Goal: Task Accomplishment & Management: Use online tool/utility

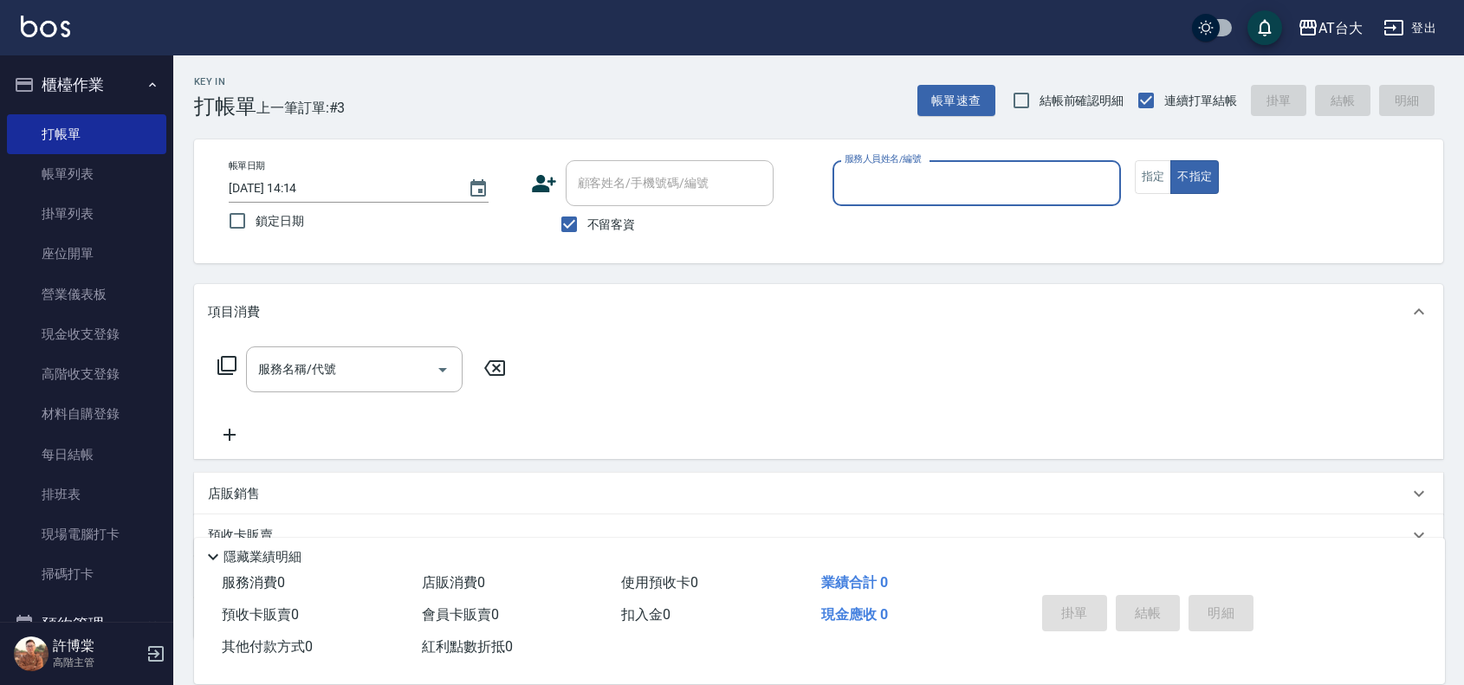
click at [999, 168] on input "服務人員姓名/編號" at bounding box center [976, 183] width 273 height 30
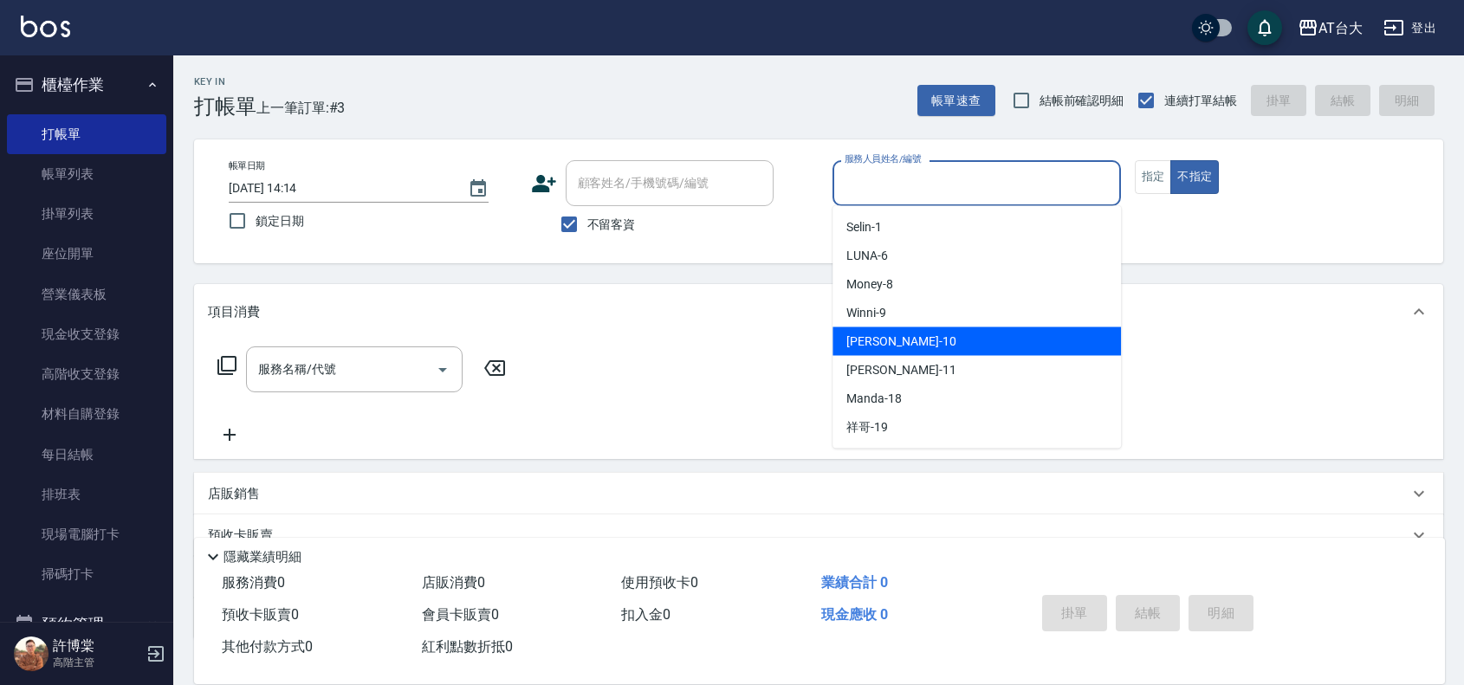
click at [906, 327] on div "JOJO -10" at bounding box center [976, 341] width 288 height 29
type input "JOJO-10"
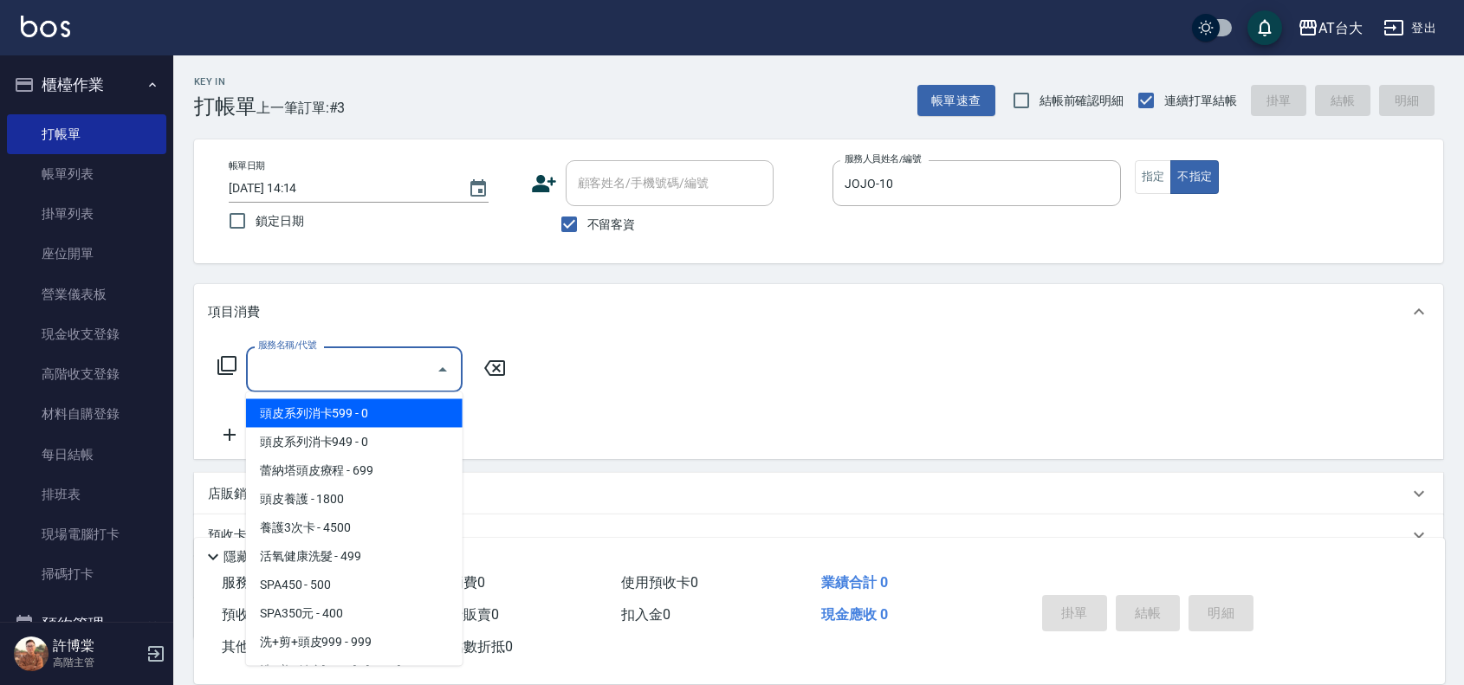
click at [423, 373] on input "服務名稱/代號" at bounding box center [341, 369] width 175 height 30
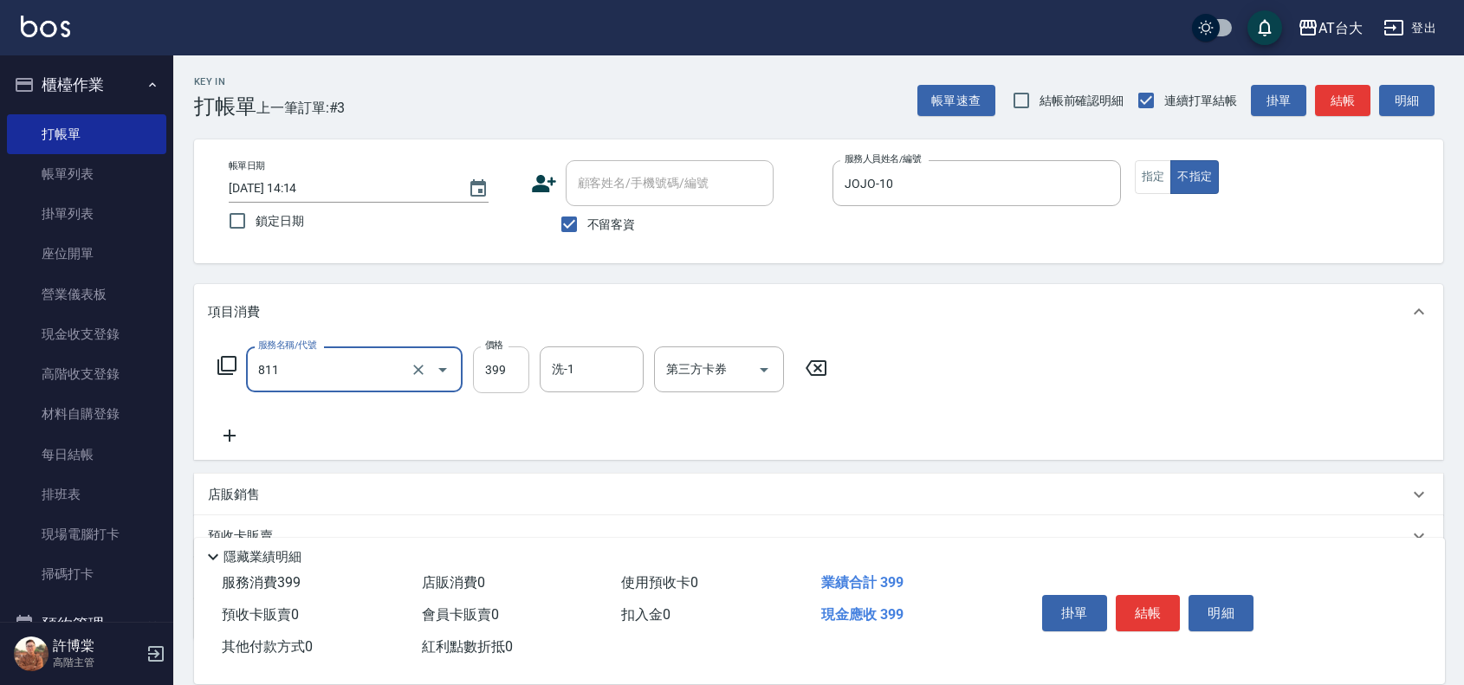
type input "洗+剪(811)"
click at [490, 370] on input "399" at bounding box center [501, 369] width 56 height 47
type input "450"
click at [1154, 604] on button "結帳" at bounding box center [1148, 613] width 65 height 36
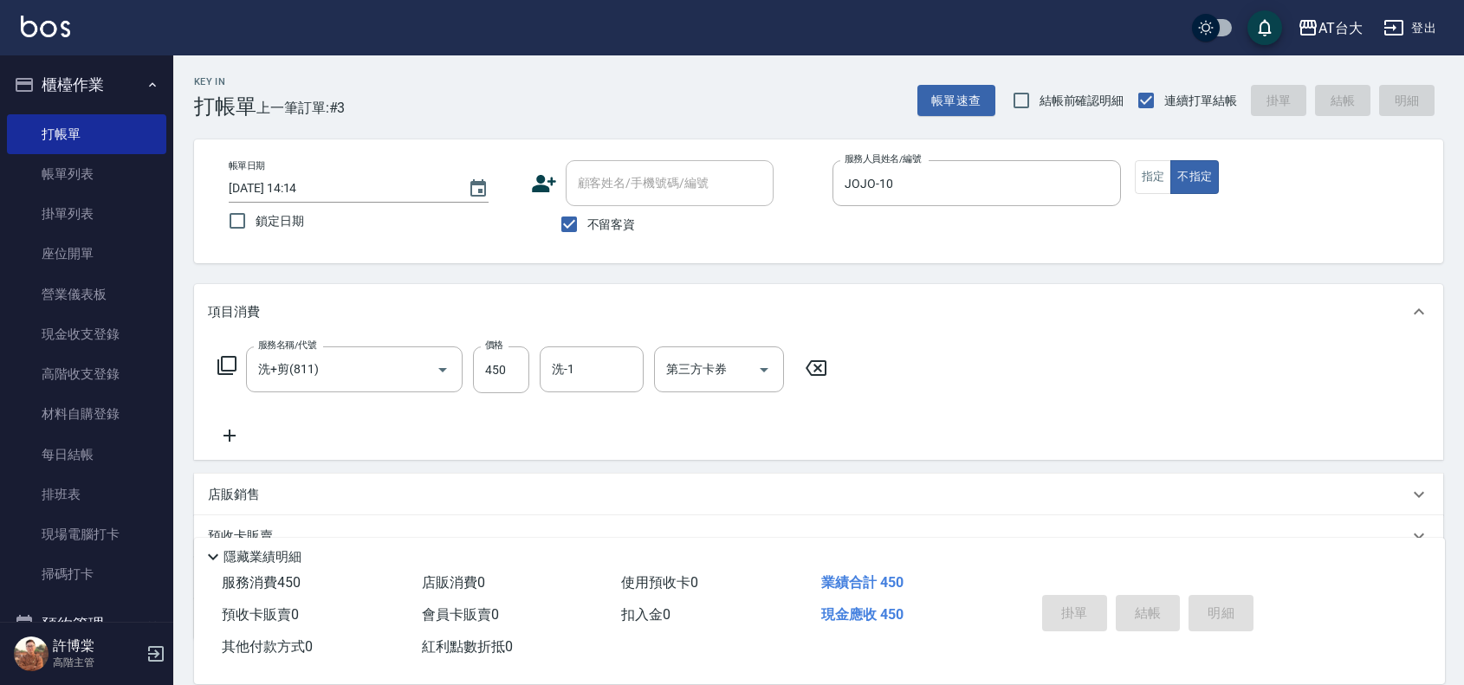
type input "[DATE] 14:45"
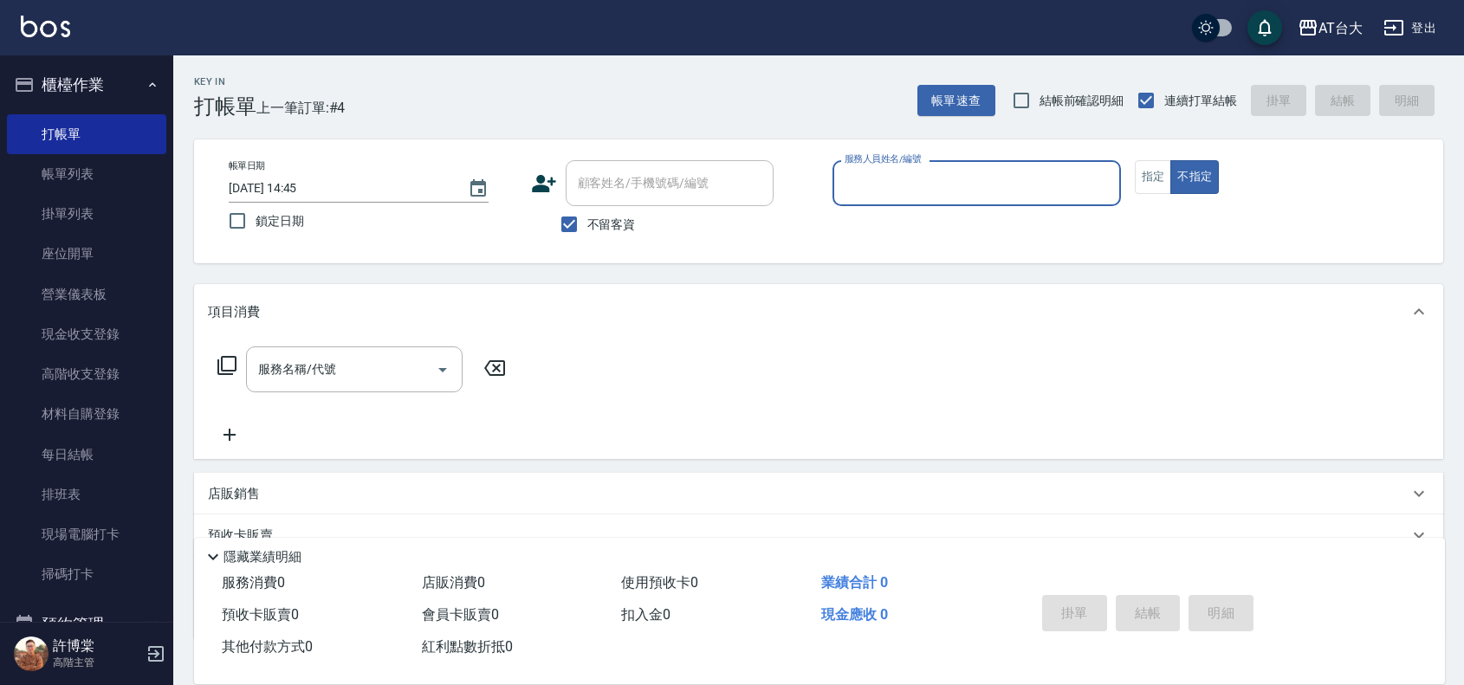
click at [934, 191] on input "服務人員姓名/編號" at bounding box center [976, 183] width 273 height 30
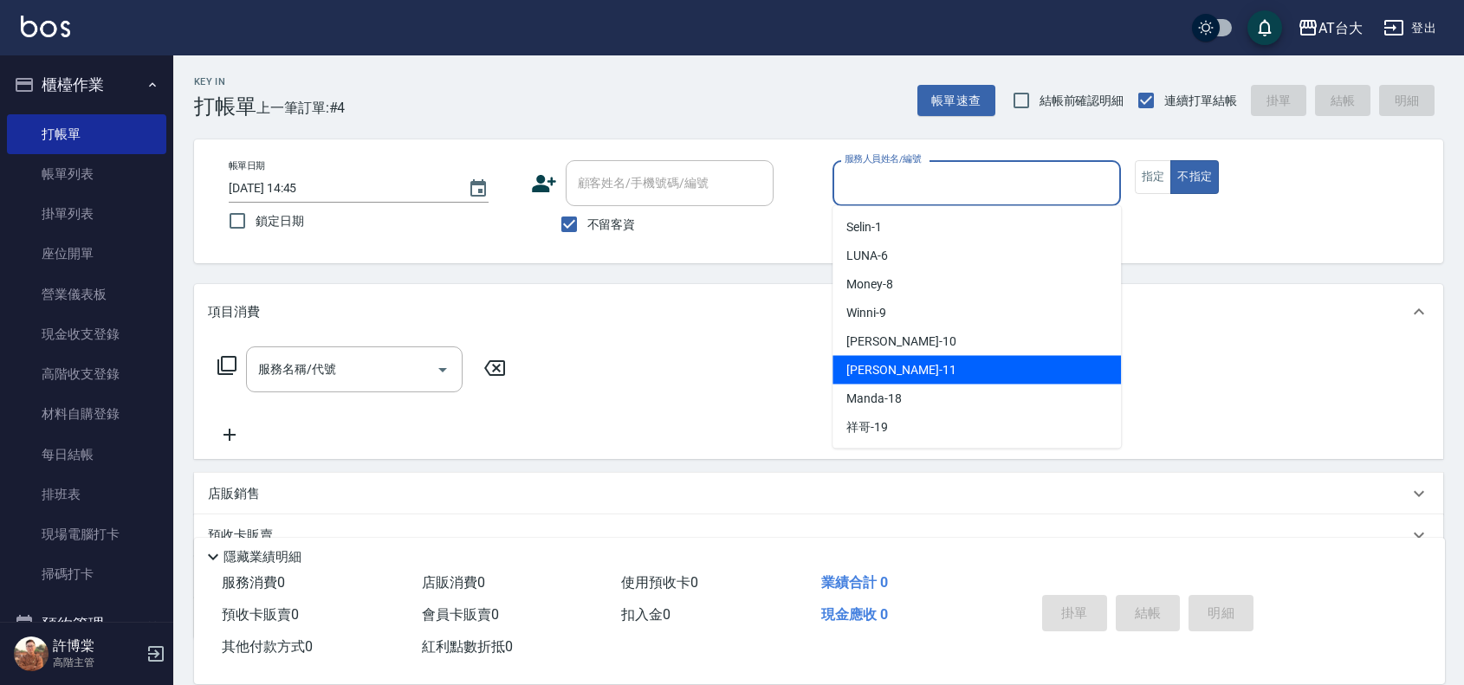
click at [934, 372] on div "[PERSON_NAME] -11" at bounding box center [976, 370] width 288 height 29
type input "[PERSON_NAME]-11"
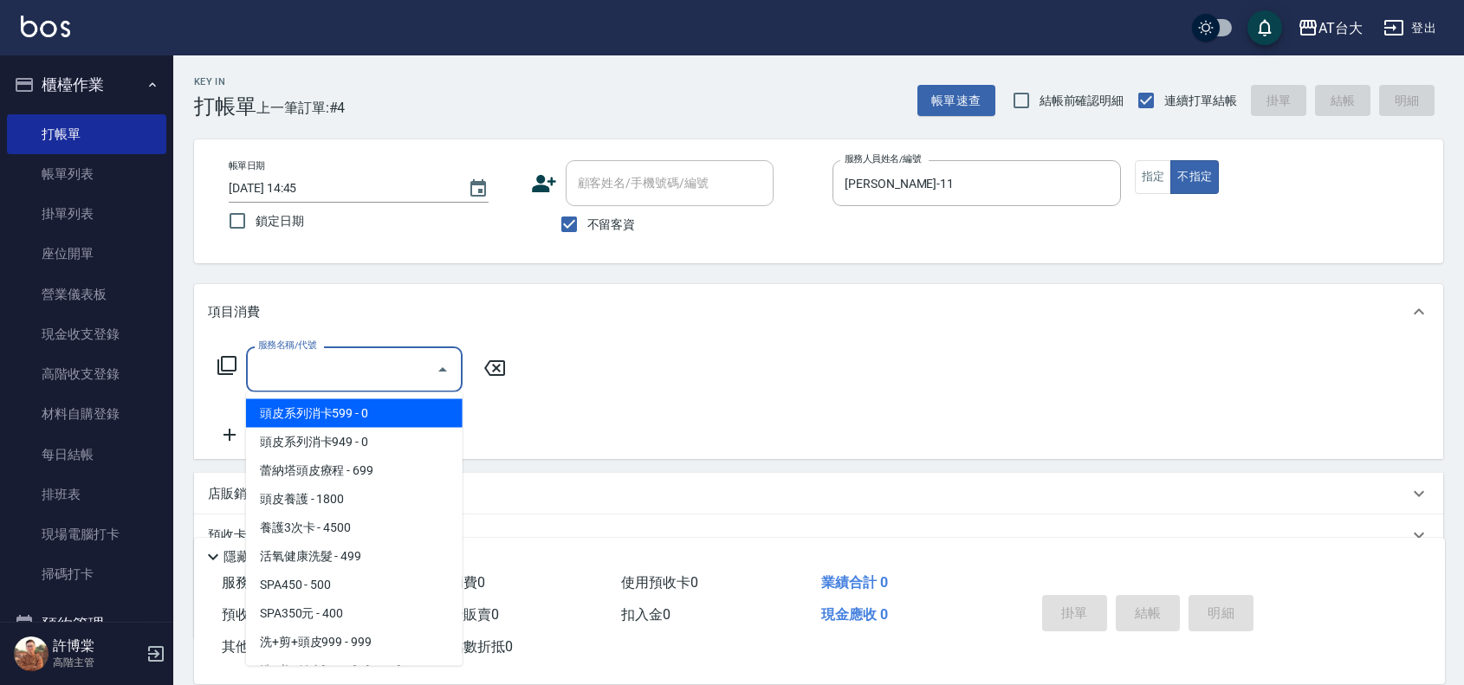
click at [382, 372] on input "服務名稱/代號" at bounding box center [341, 369] width 175 height 30
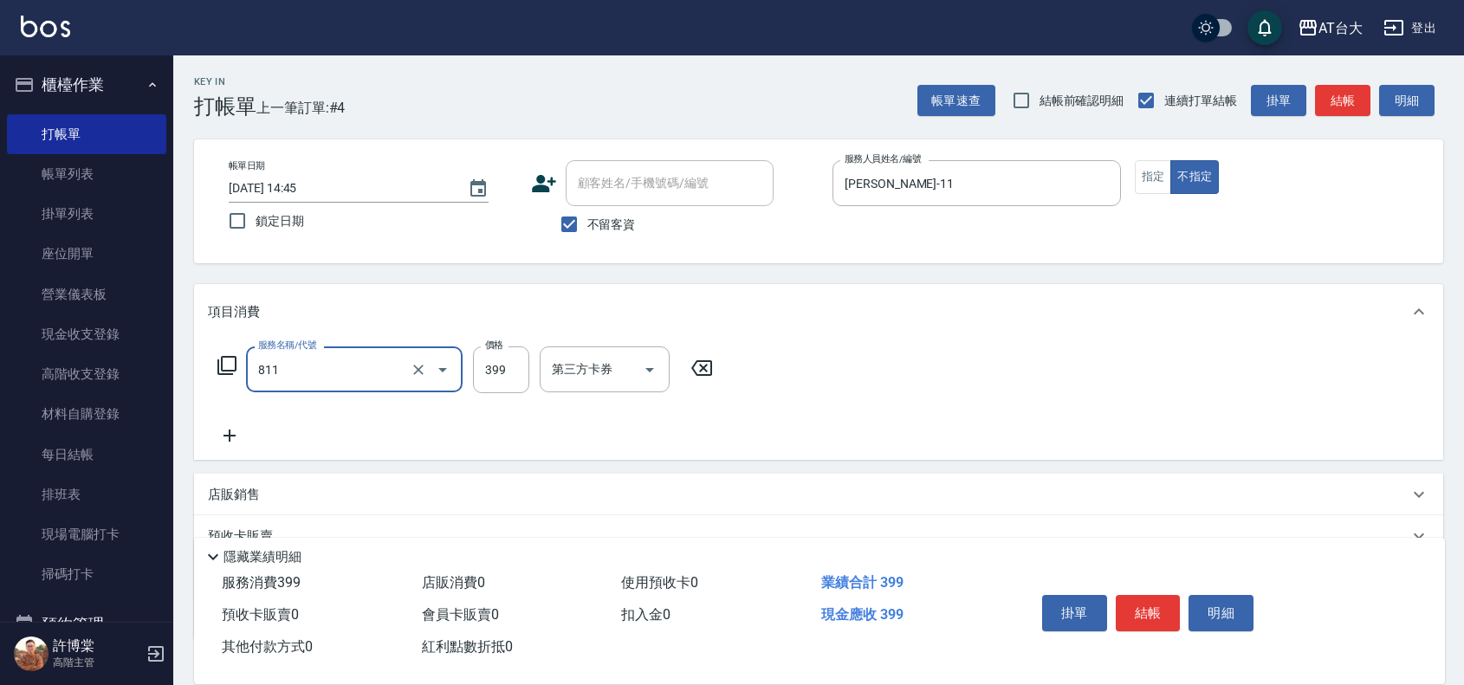
type input "洗+剪(811)"
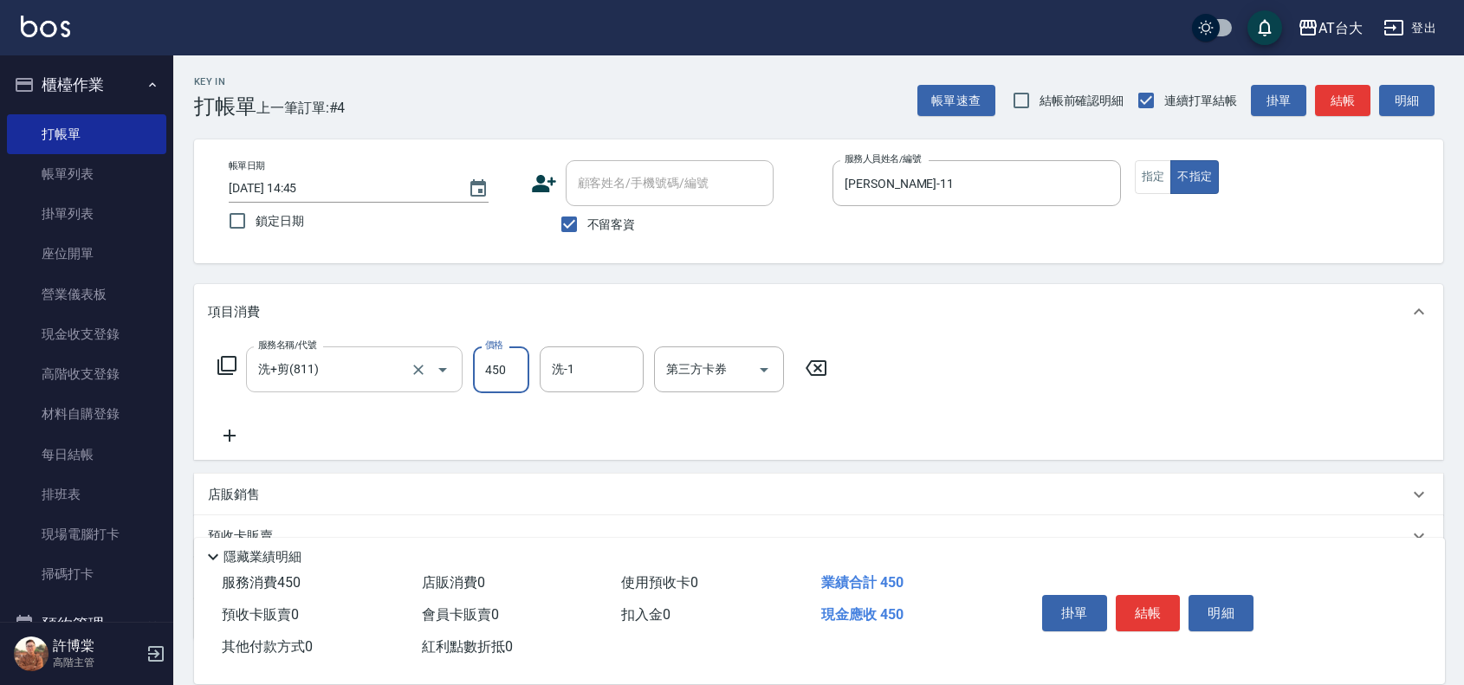
type input "450"
click at [1120, 599] on button "結帳" at bounding box center [1148, 613] width 65 height 36
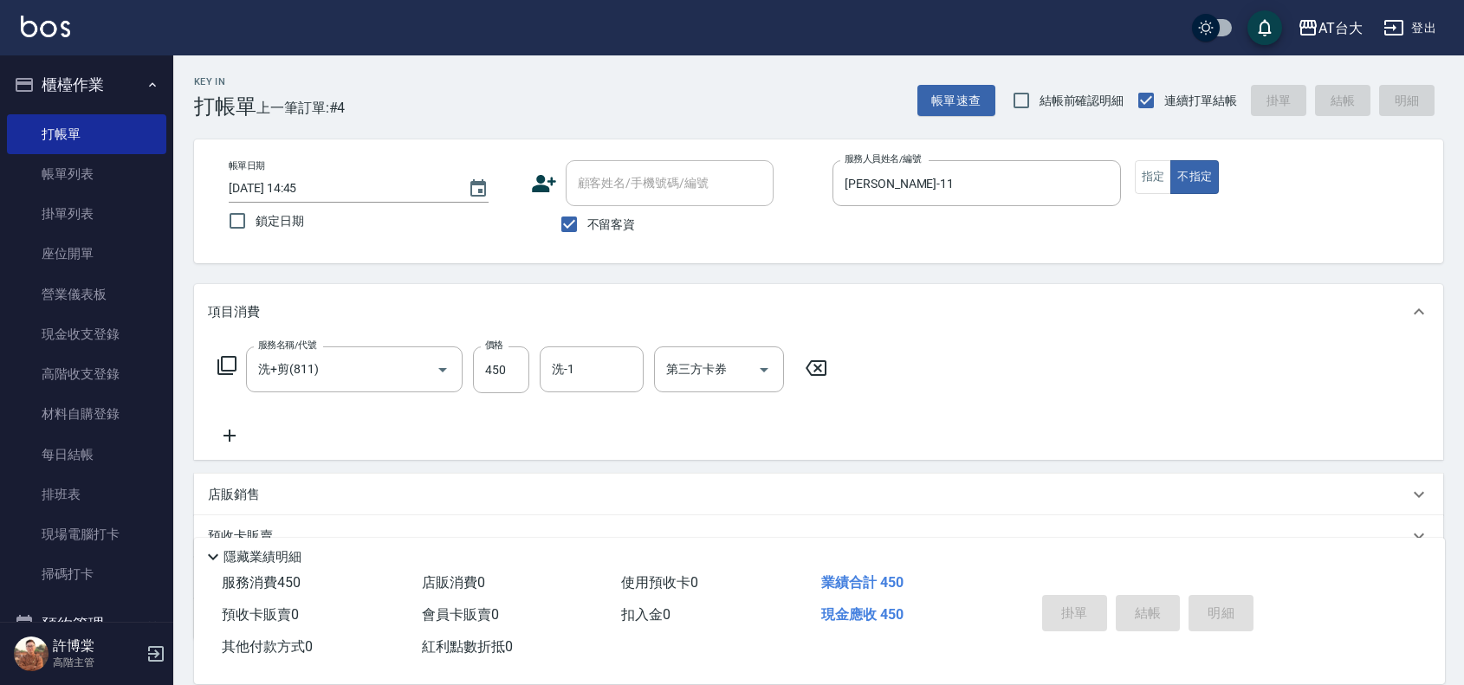
type input "[DATE] 15:02"
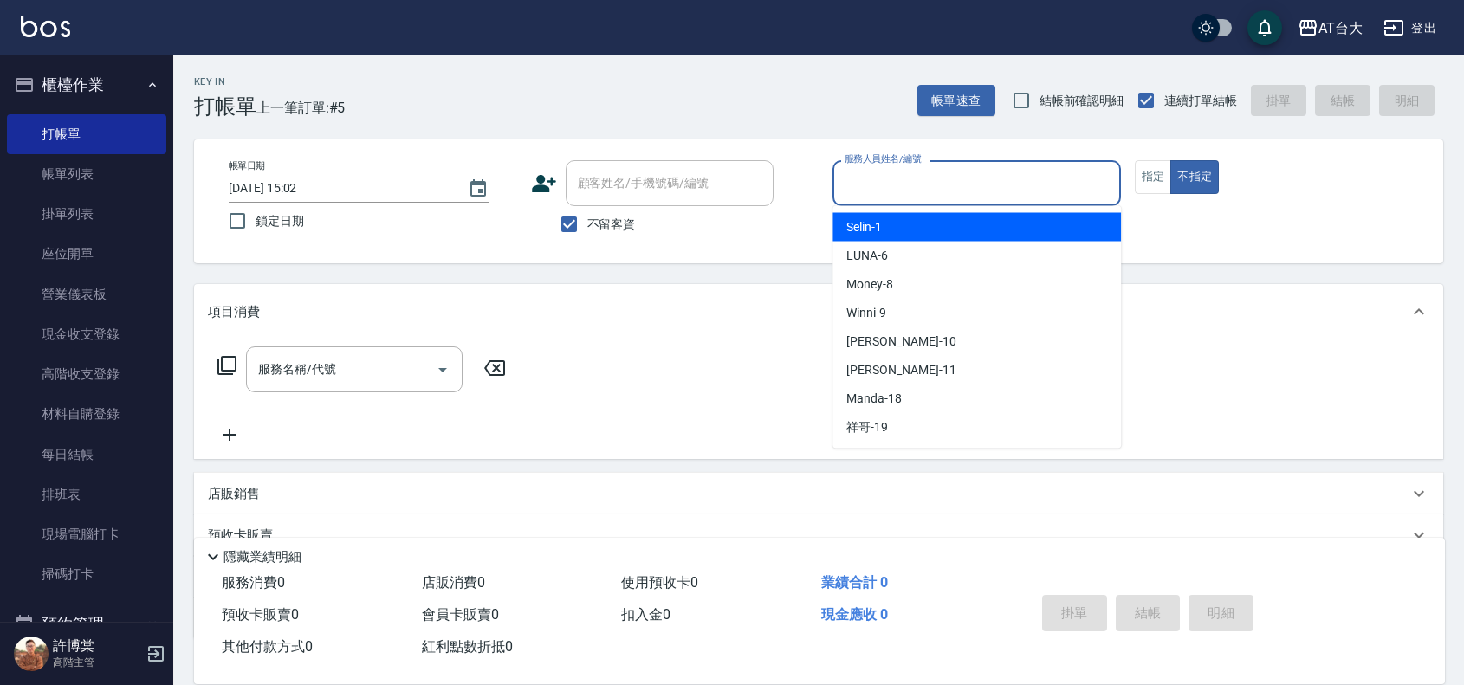
click at [981, 182] on input "服務人員姓名/編號" at bounding box center [976, 183] width 273 height 30
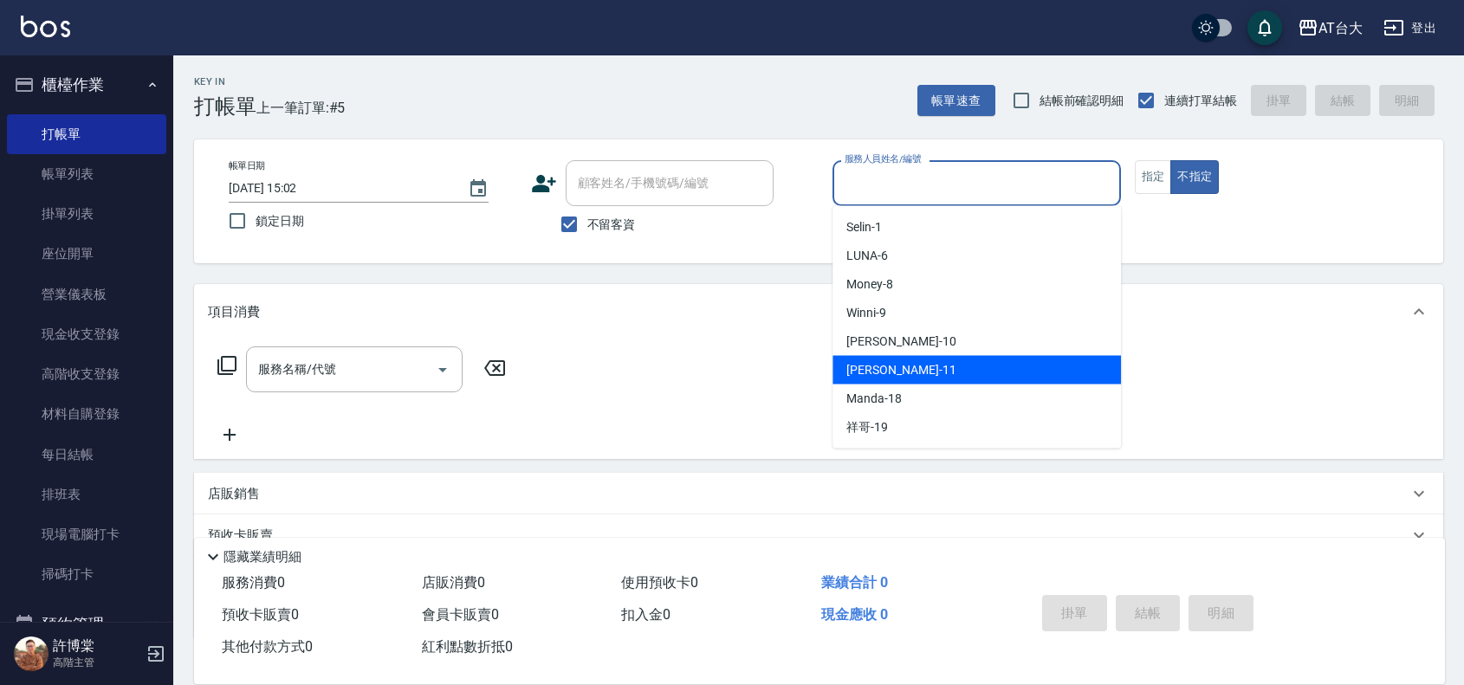
click at [934, 362] on div "[PERSON_NAME] -11" at bounding box center [976, 370] width 288 height 29
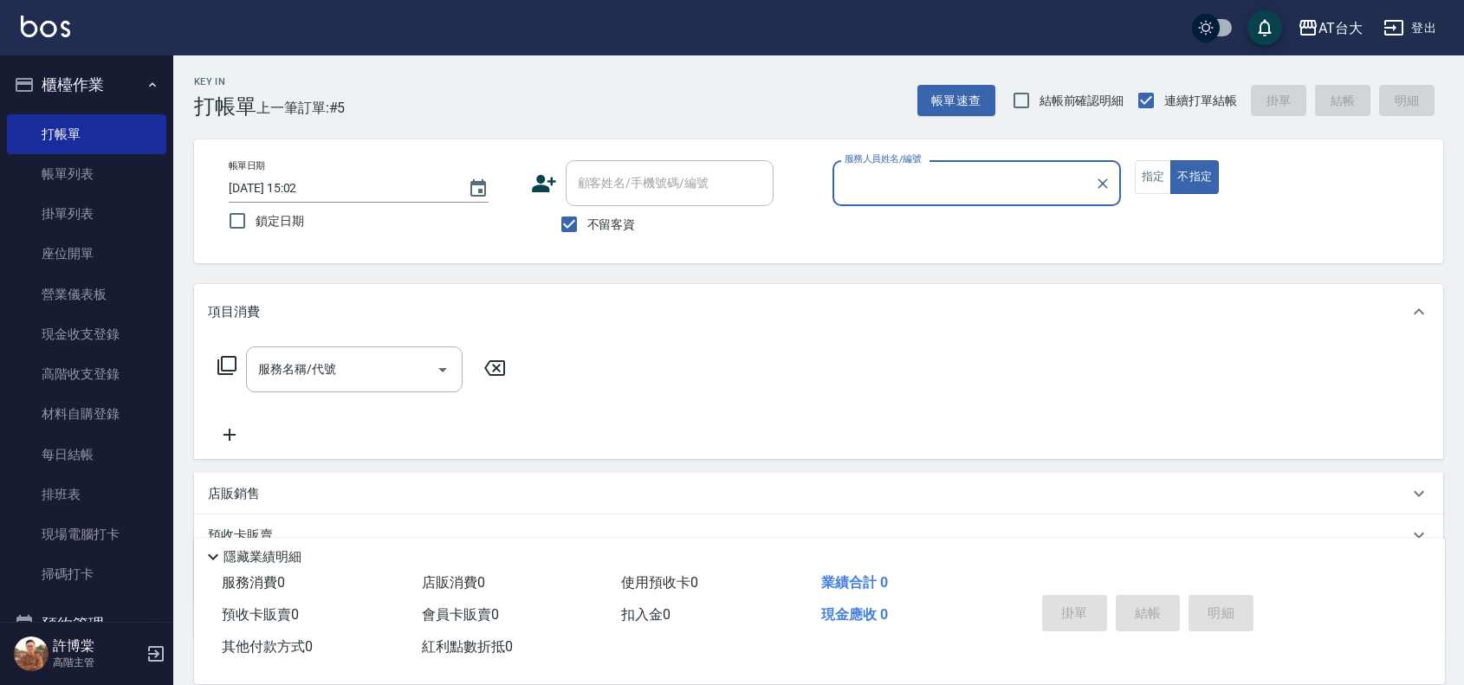
type input "[PERSON_NAME]-11"
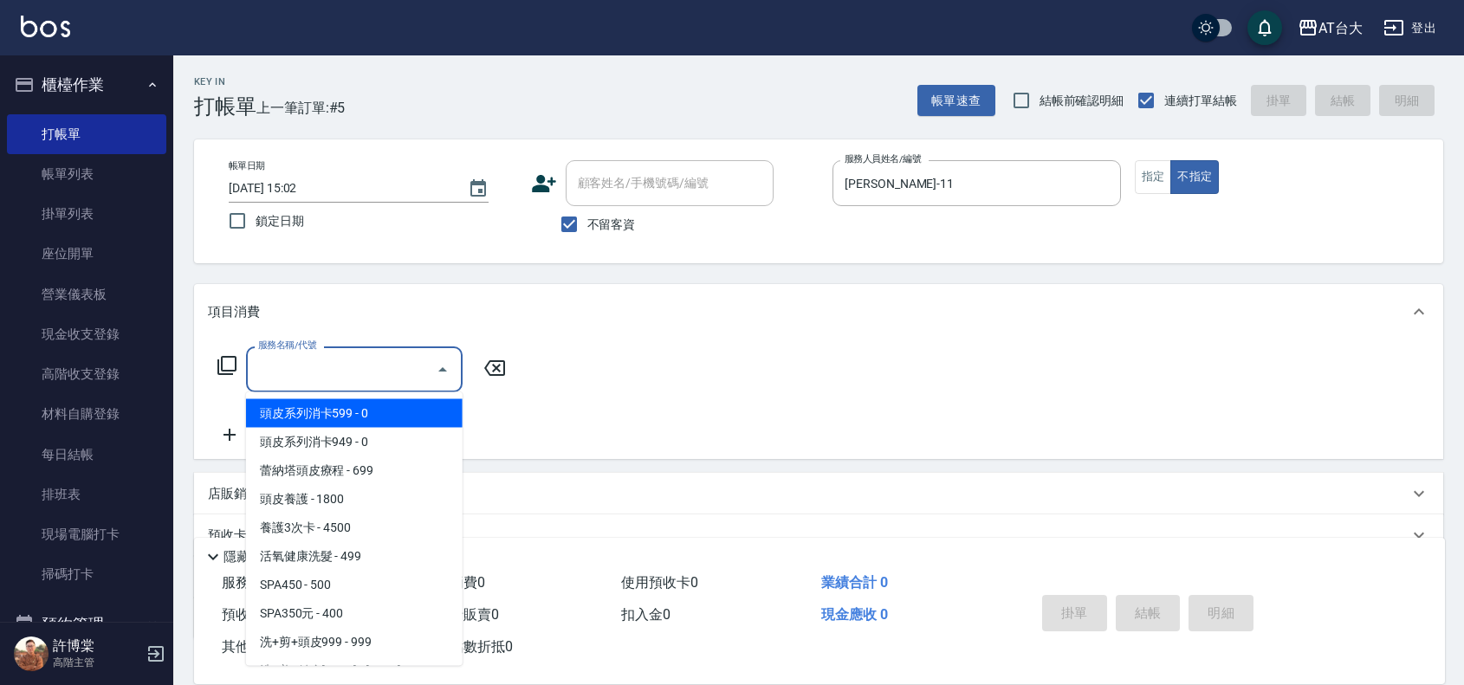
click at [396, 378] on input "服務名稱/代號" at bounding box center [341, 369] width 175 height 30
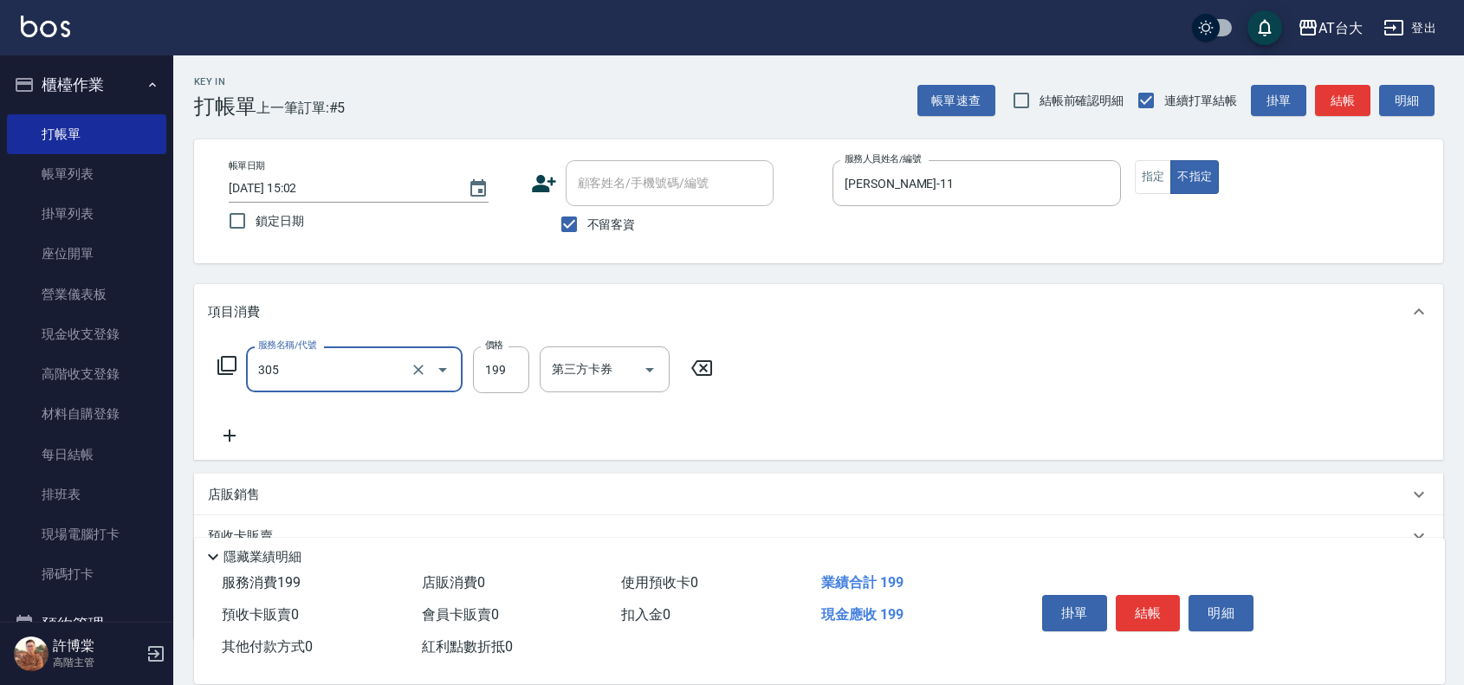
type input "剪髮(305)"
type input "250"
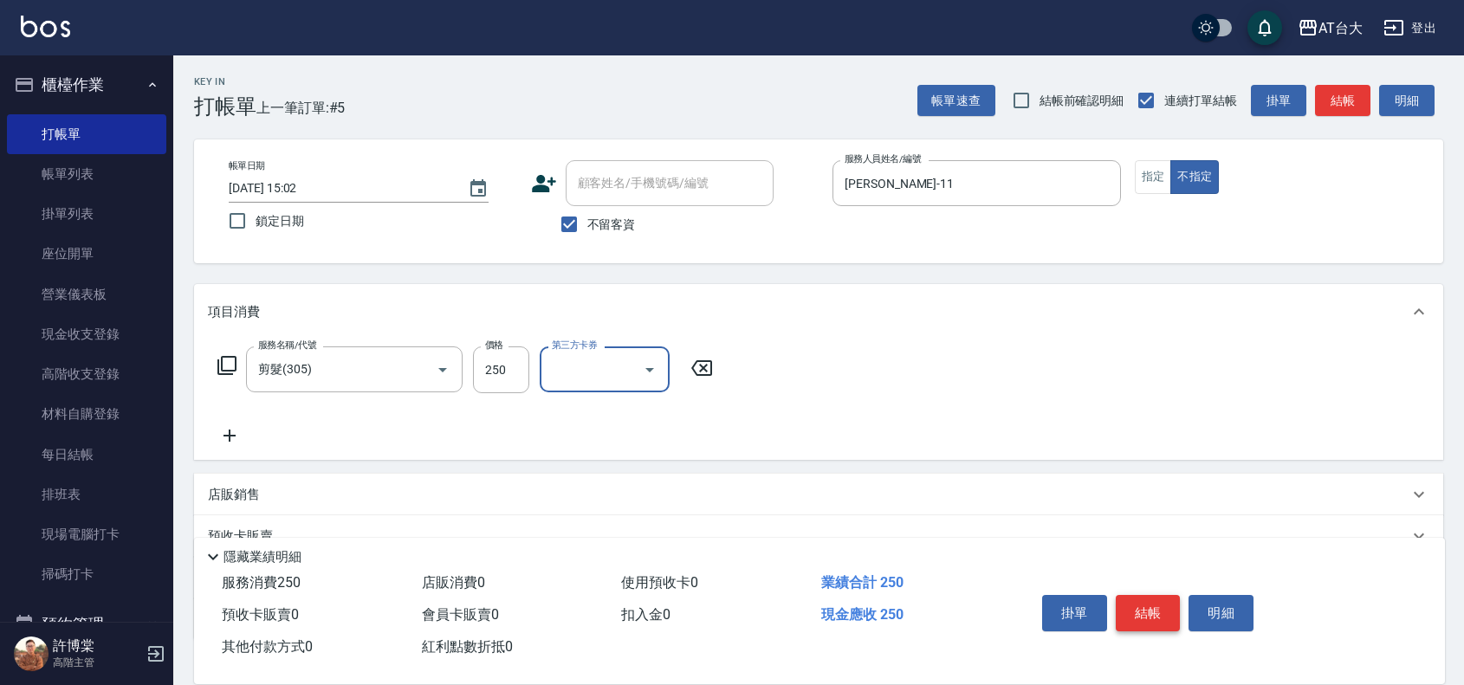
click at [1155, 599] on button "結帳" at bounding box center [1148, 613] width 65 height 36
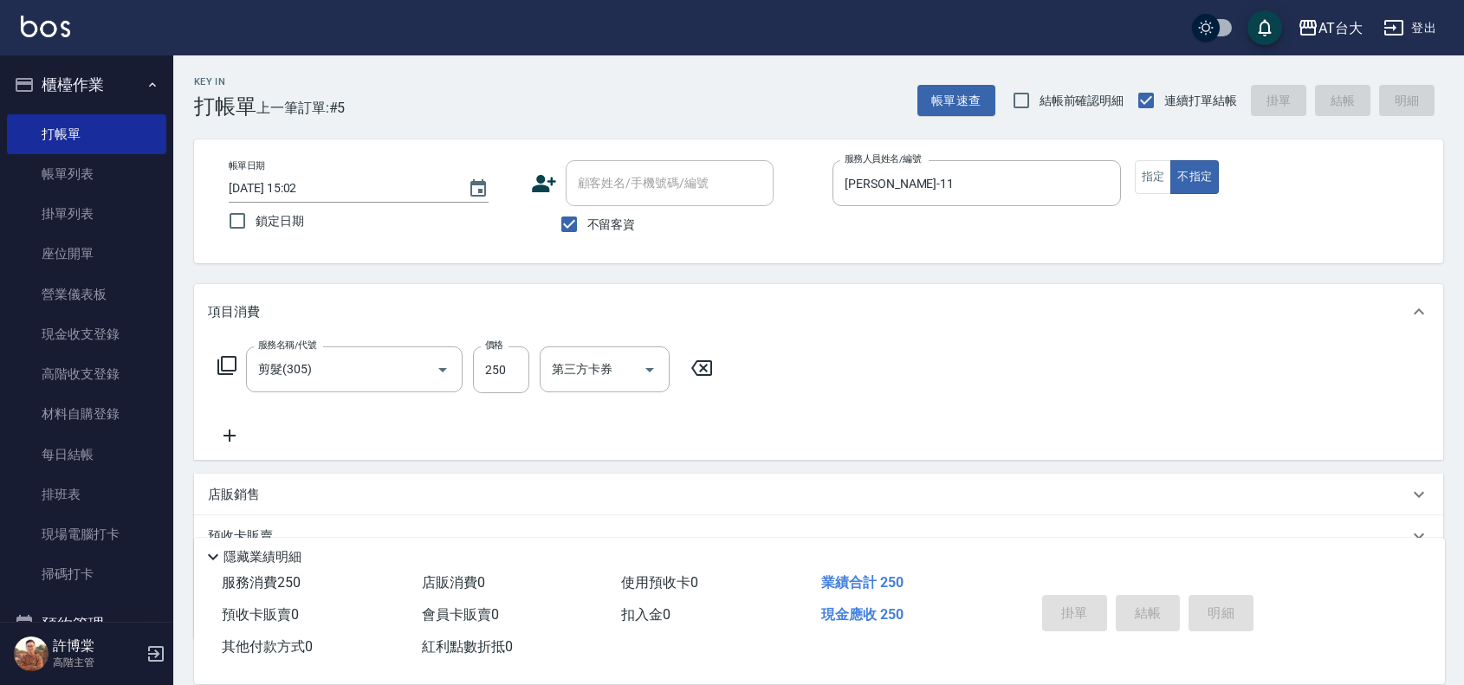
type input "[DATE] 15:20"
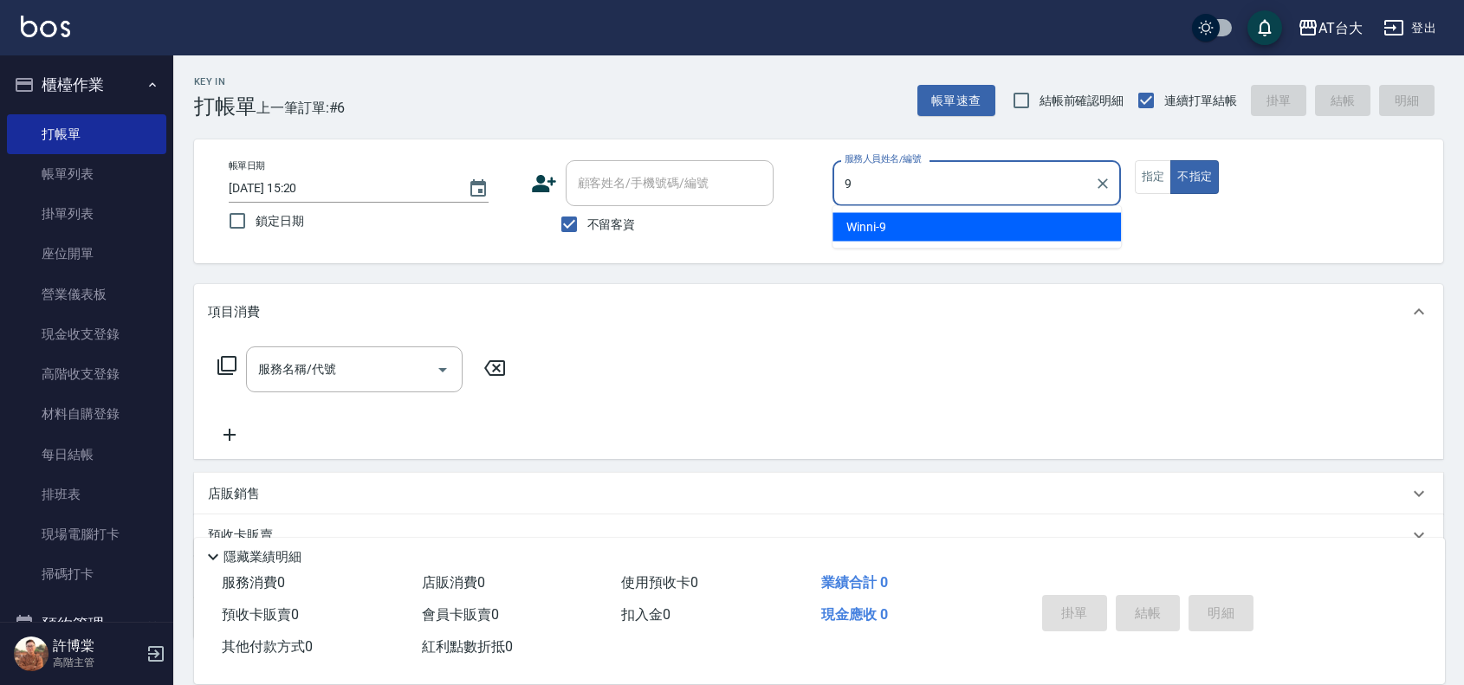
type input "Winni-9"
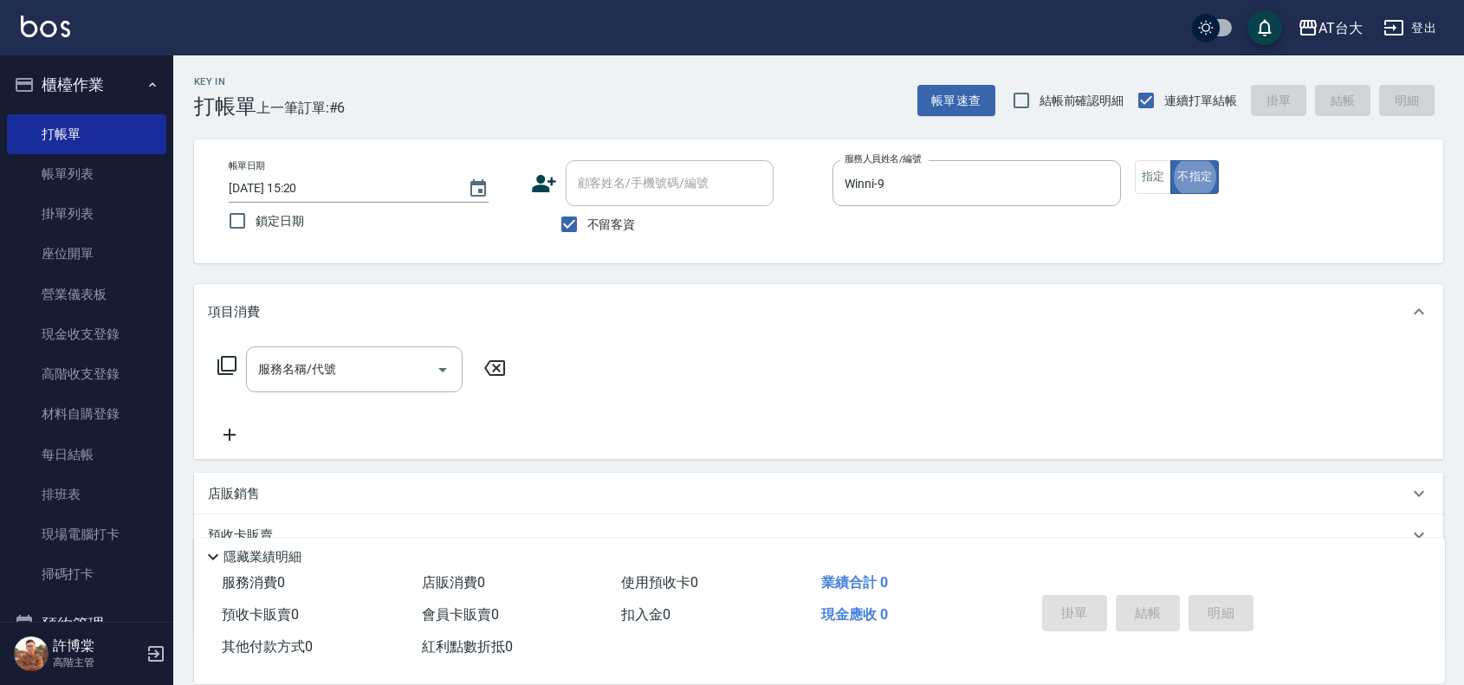
type button "false"
click at [1168, 170] on button "指定" at bounding box center [1153, 177] width 37 height 34
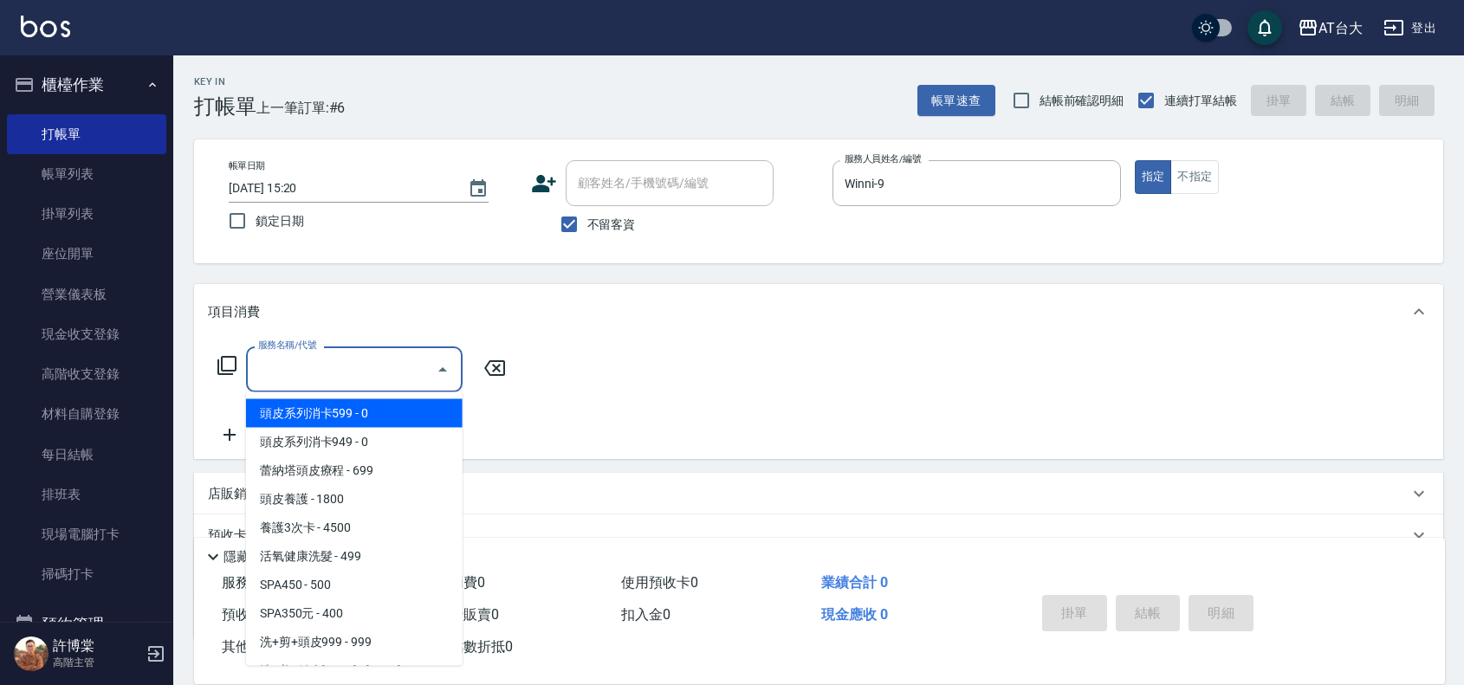
click at [403, 377] on input "服務名稱/代號" at bounding box center [341, 369] width 175 height 30
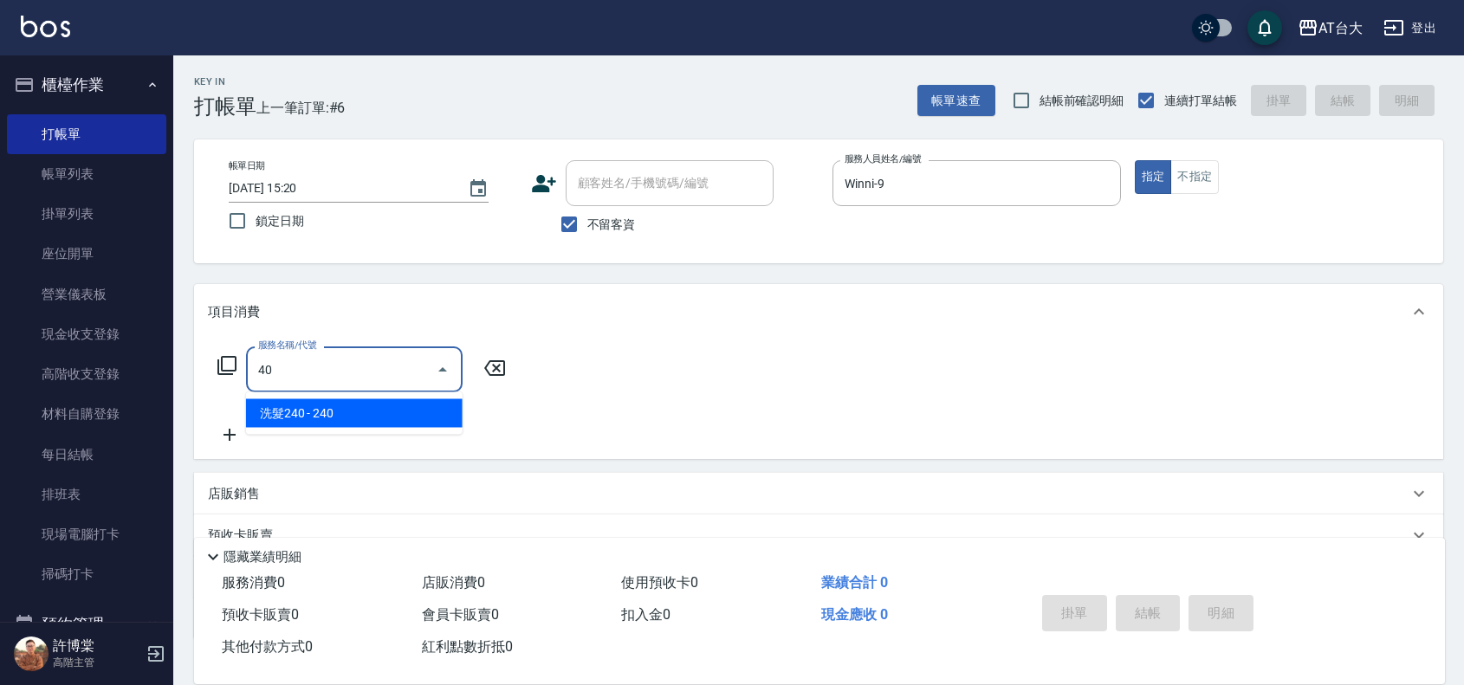
type input "4"
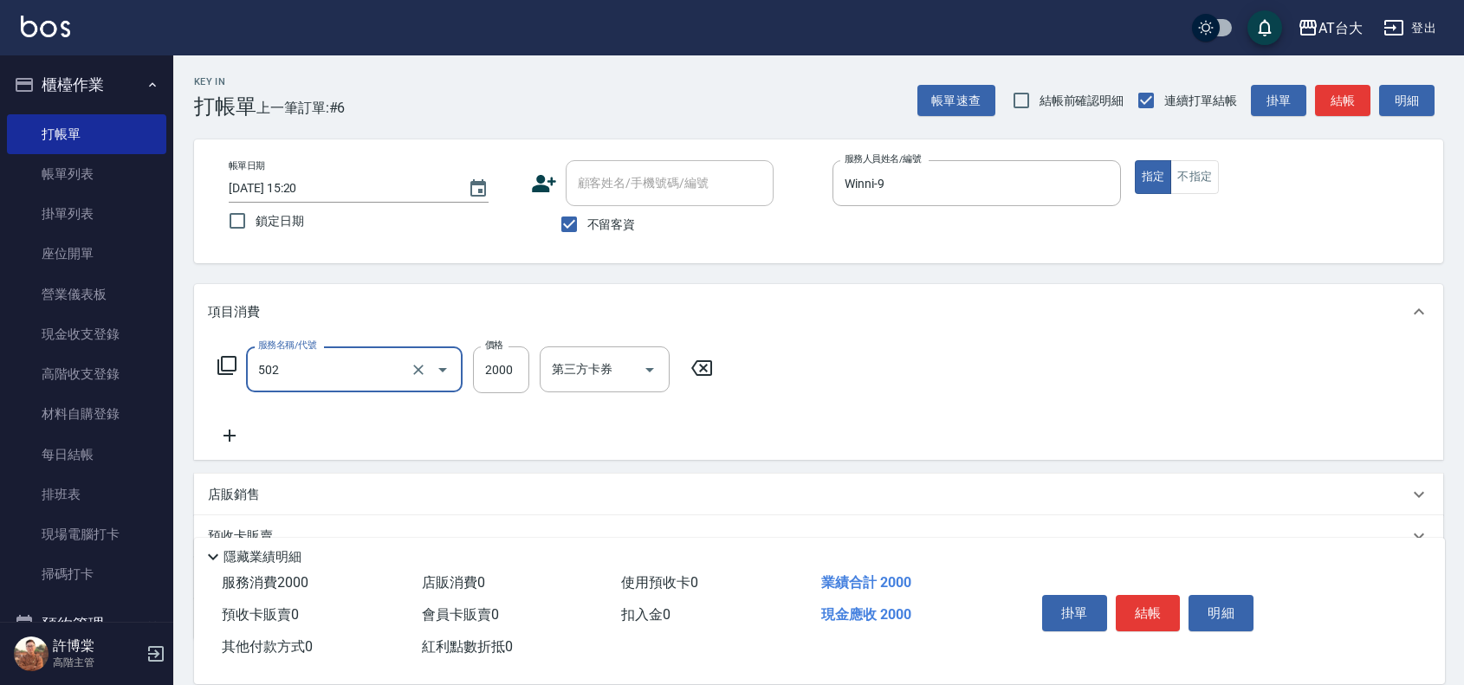
type input "染髮2000以上(502)"
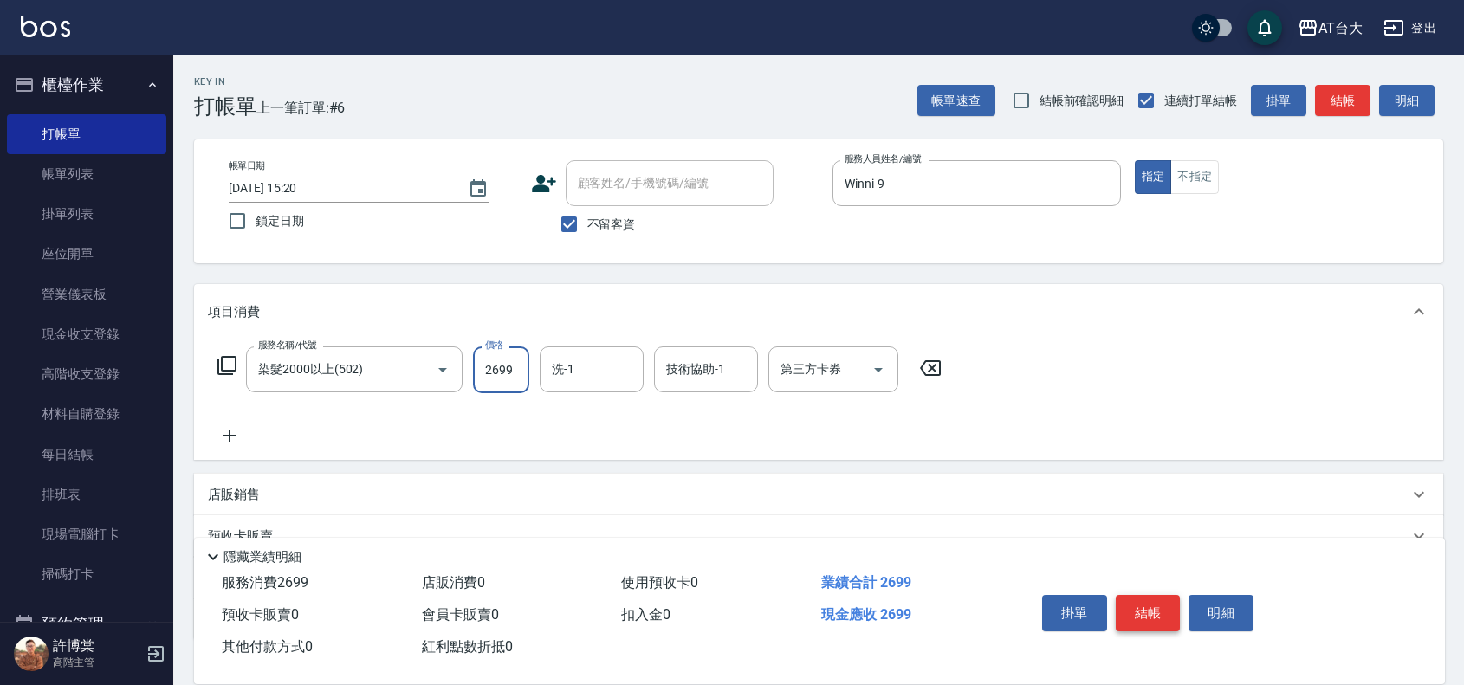
type input "2699"
click at [1162, 600] on button "結帳" at bounding box center [1148, 613] width 65 height 36
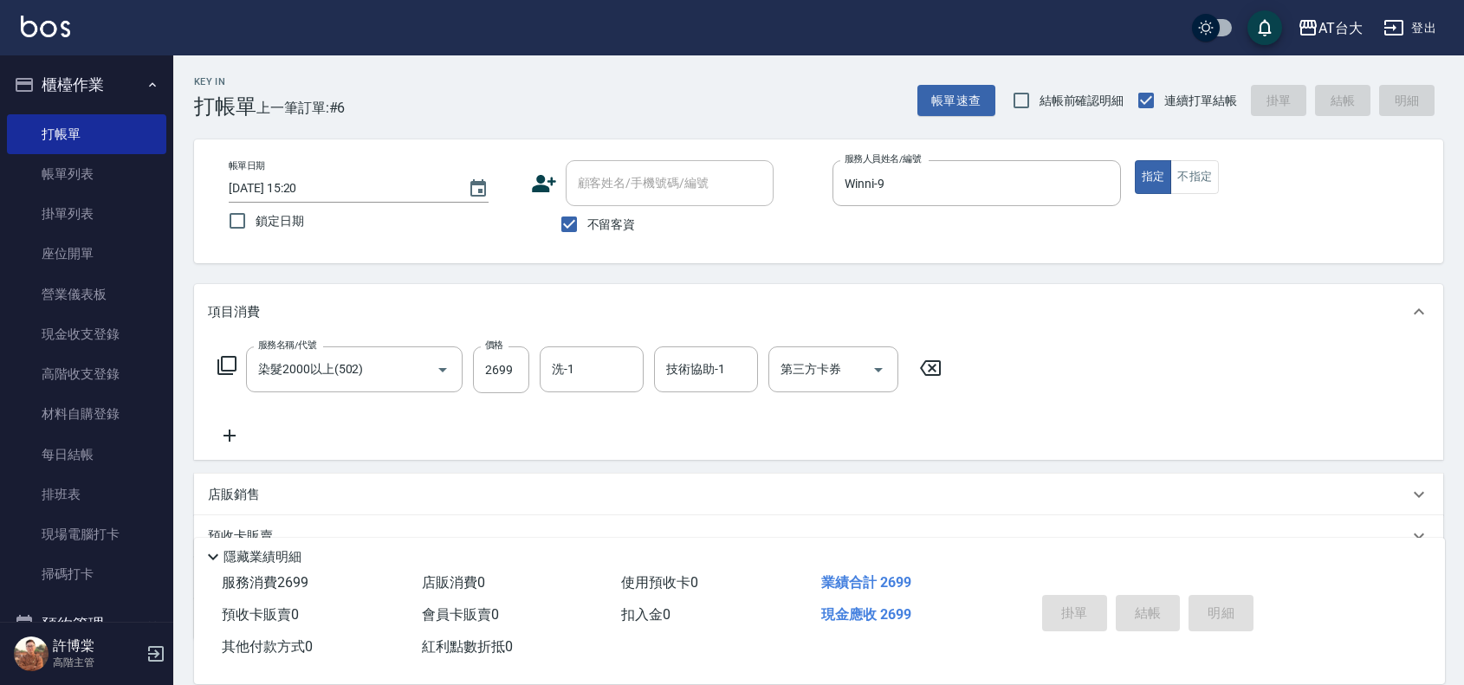
type input "[DATE] 15:44"
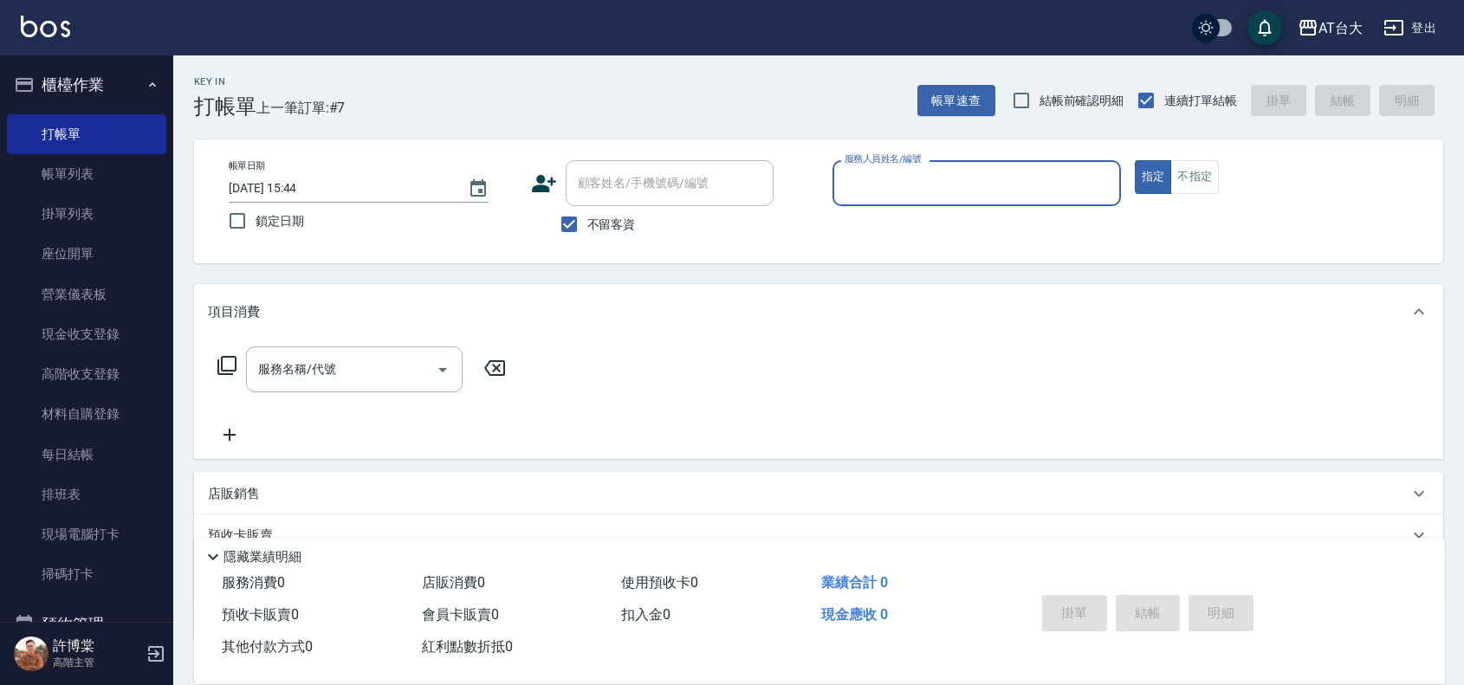
drag, startPoint x: 78, startPoint y: 171, endPoint x: 1379, endPoint y: 335, distance: 1311.2
click at [78, 171] on link "帳單列表" at bounding box center [86, 174] width 159 height 40
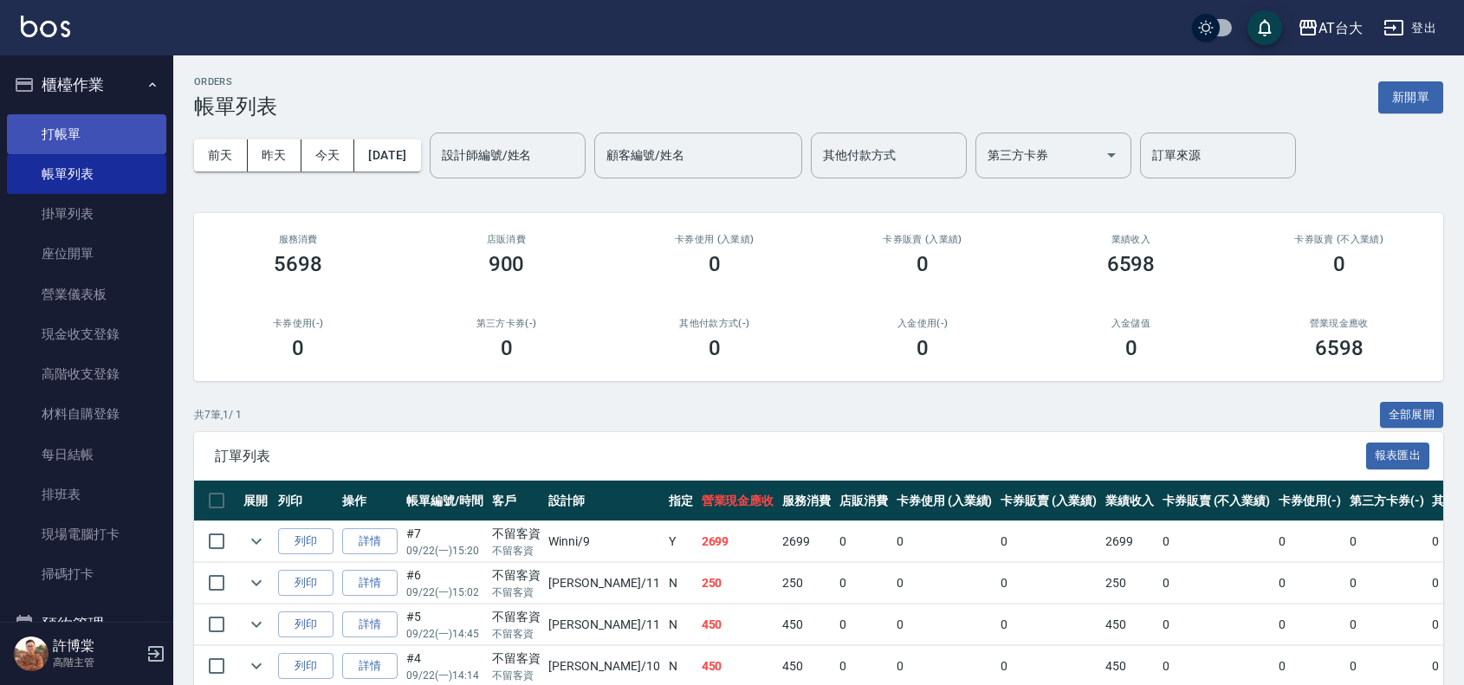
click at [78, 122] on link "打帳單" at bounding box center [86, 134] width 159 height 40
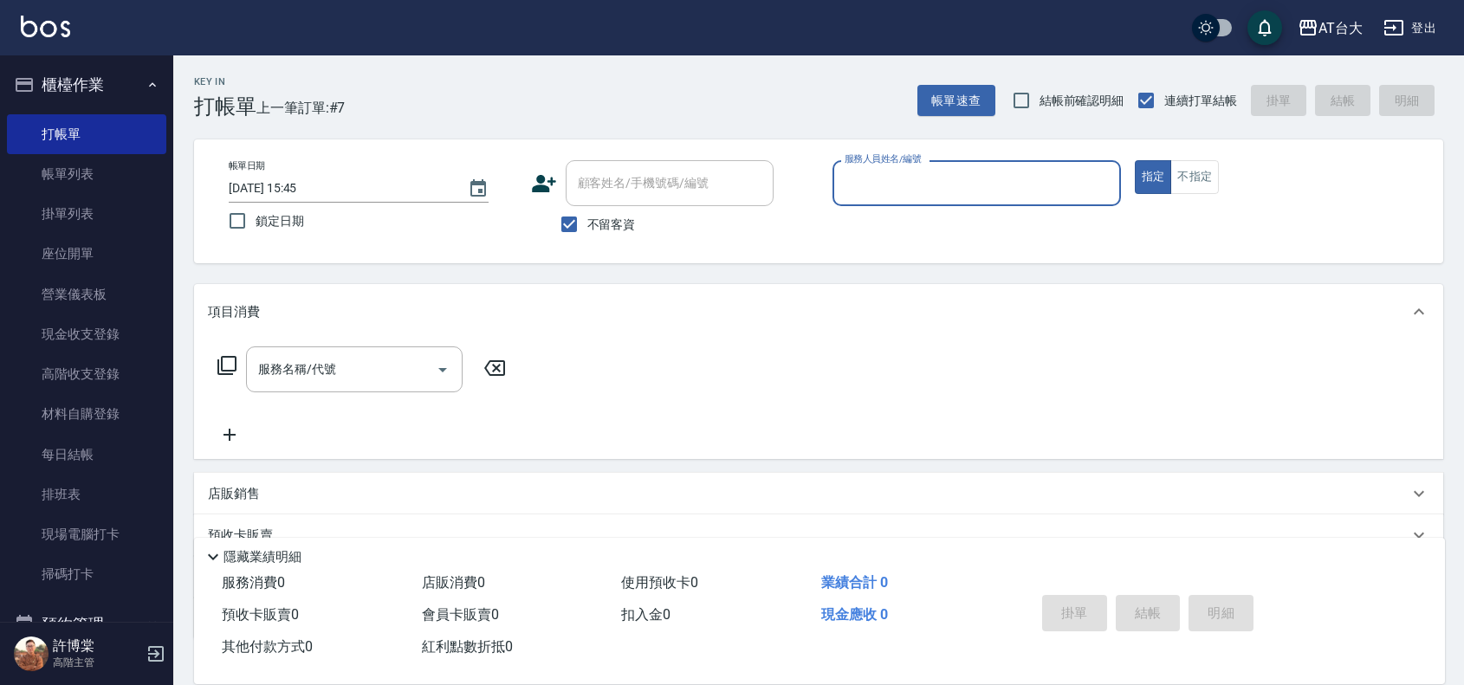
drag, startPoint x: 94, startPoint y: 161, endPoint x: 789, endPoint y: 36, distance: 706.8
click at [94, 161] on link "帳單列表" at bounding box center [86, 174] width 159 height 40
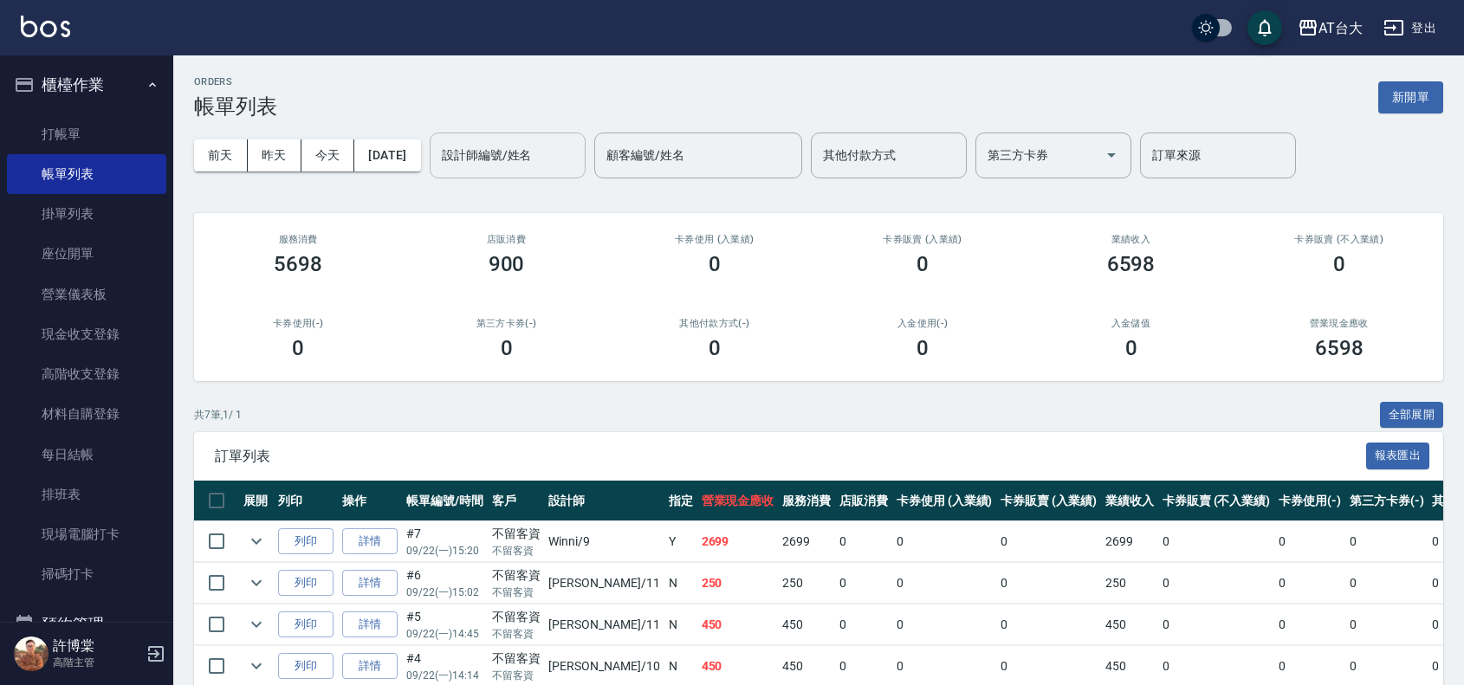
click at [554, 158] on input "設計師編號/姓名" at bounding box center [507, 155] width 140 height 30
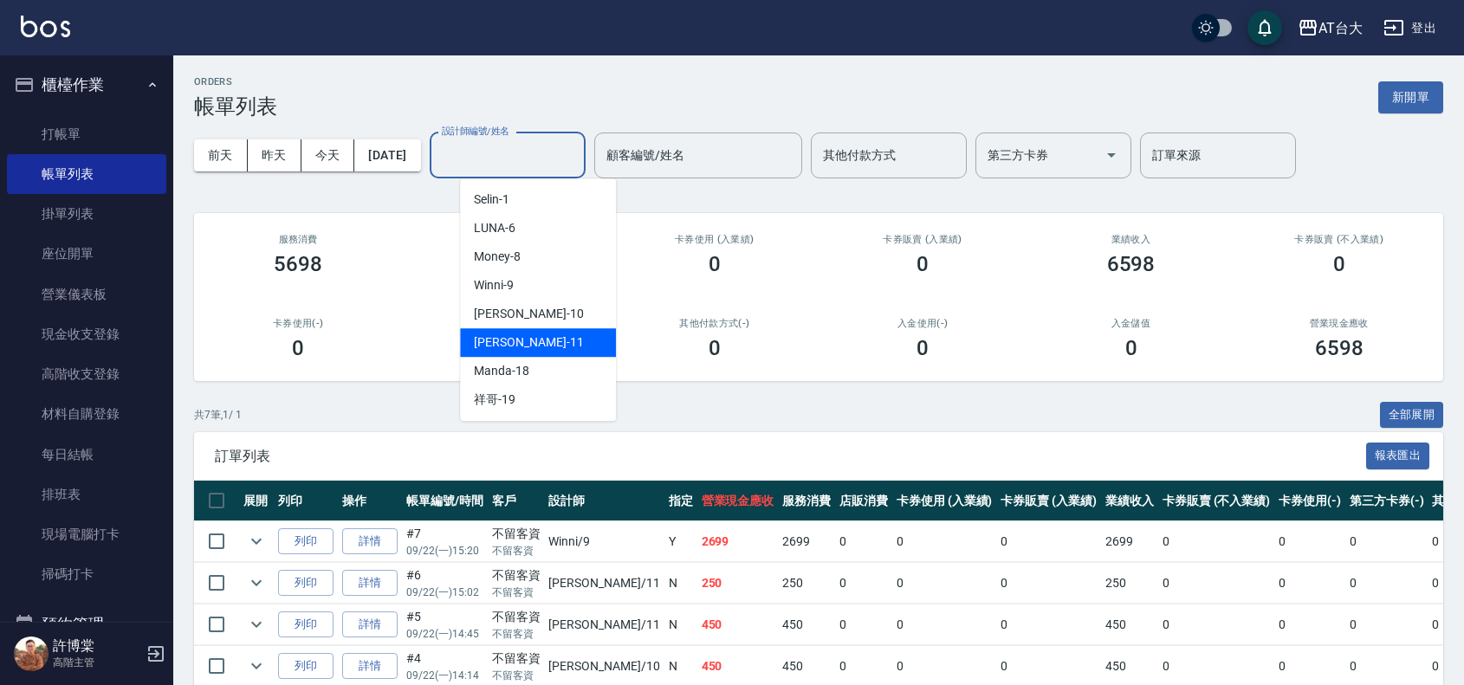
click at [559, 340] on div "[PERSON_NAME] -11" at bounding box center [538, 342] width 156 height 29
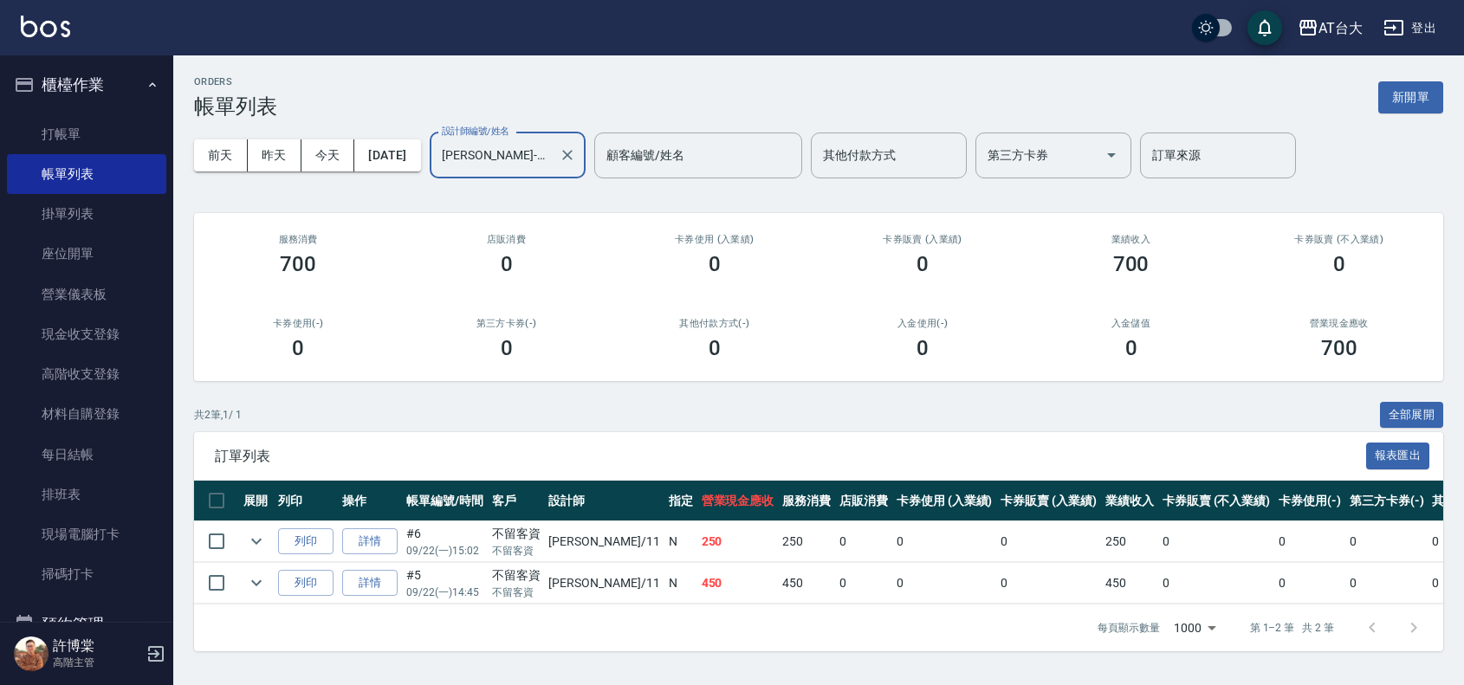
click at [547, 156] on input "[PERSON_NAME]-11" at bounding box center [494, 155] width 114 height 30
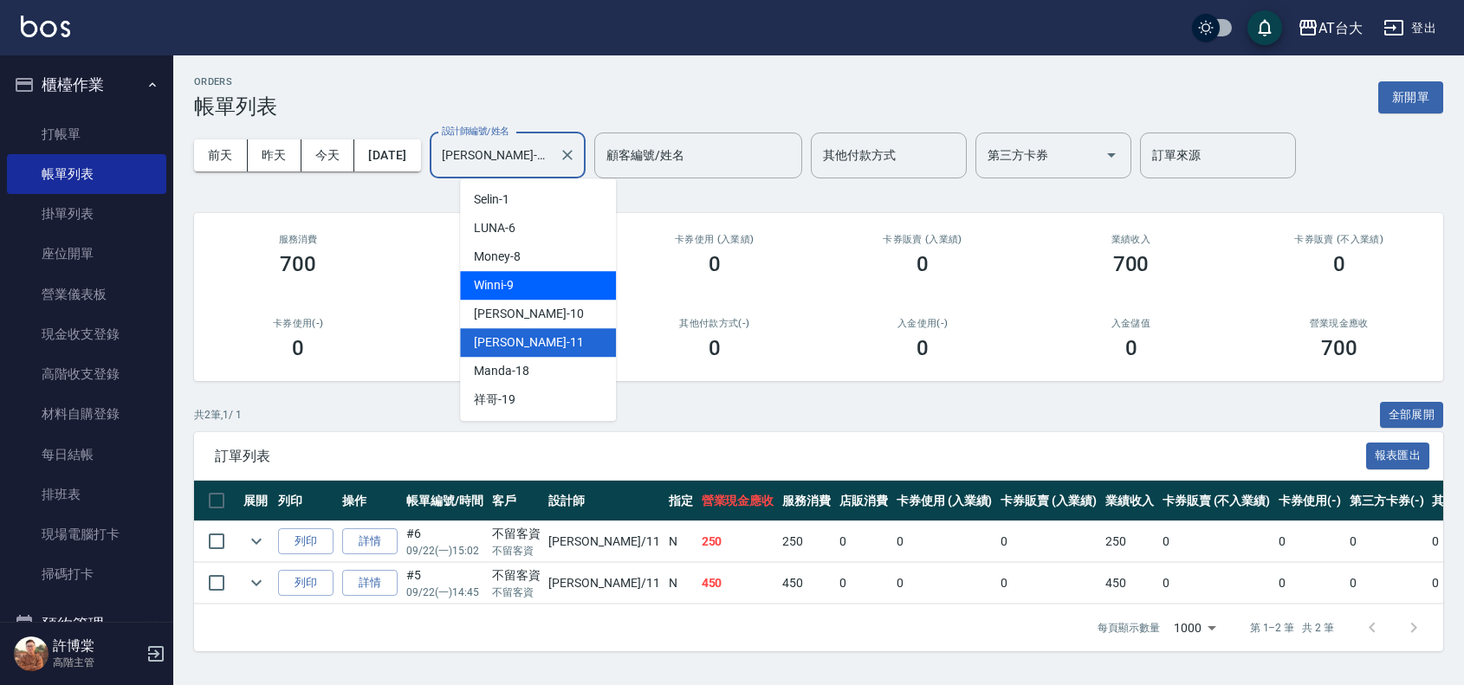
click at [542, 284] on div "Winni -9" at bounding box center [538, 285] width 156 height 29
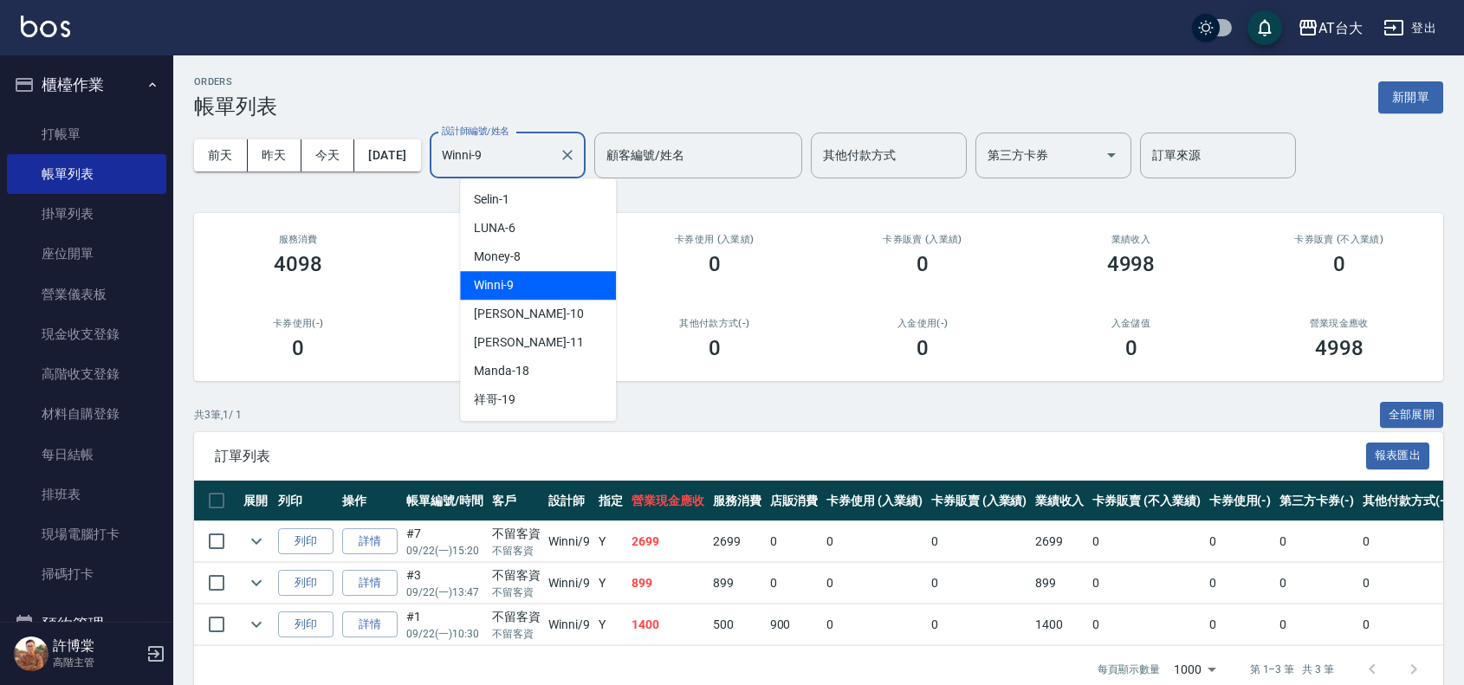
click at [548, 157] on input "Winni-9" at bounding box center [494, 155] width 114 height 30
click at [551, 317] on div "JOJO -10" at bounding box center [538, 314] width 156 height 29
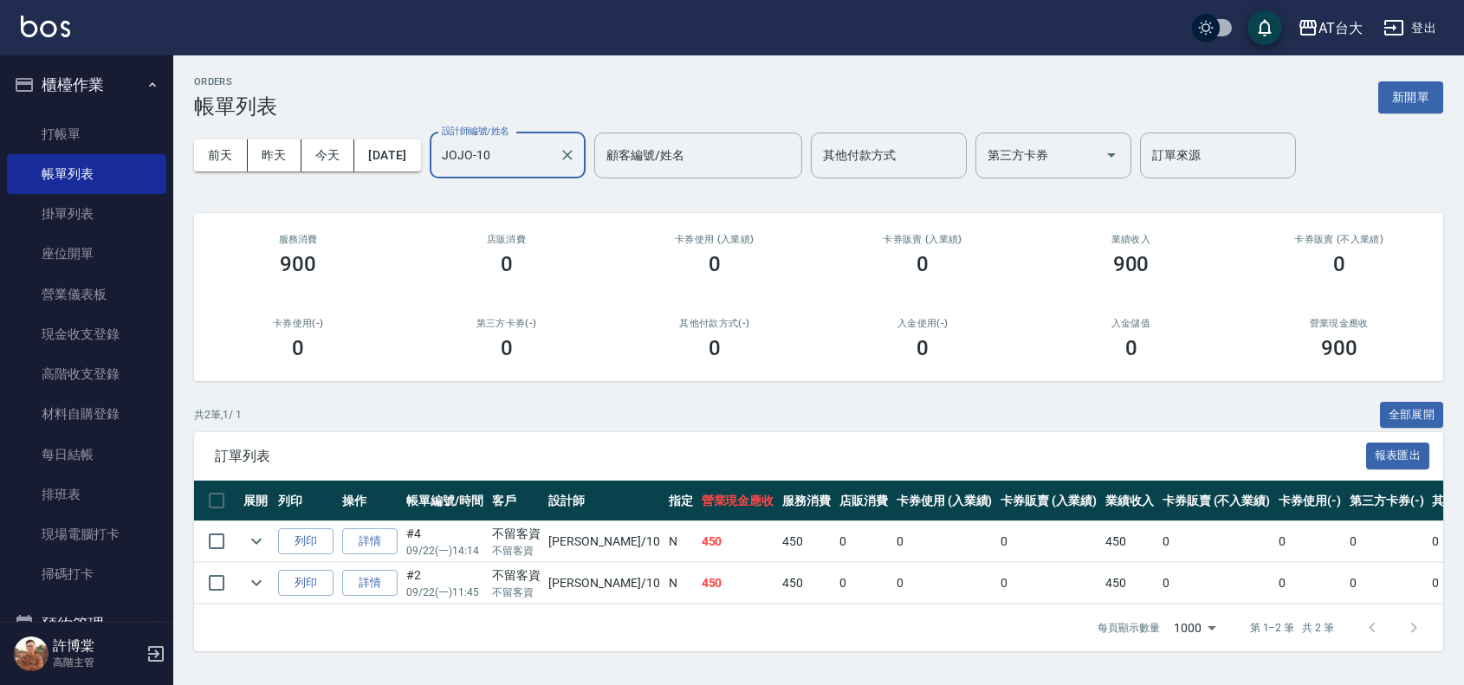
click at [552, 162] on input "JOJO-10" at bounding box center [494, 155] width 114 height 30
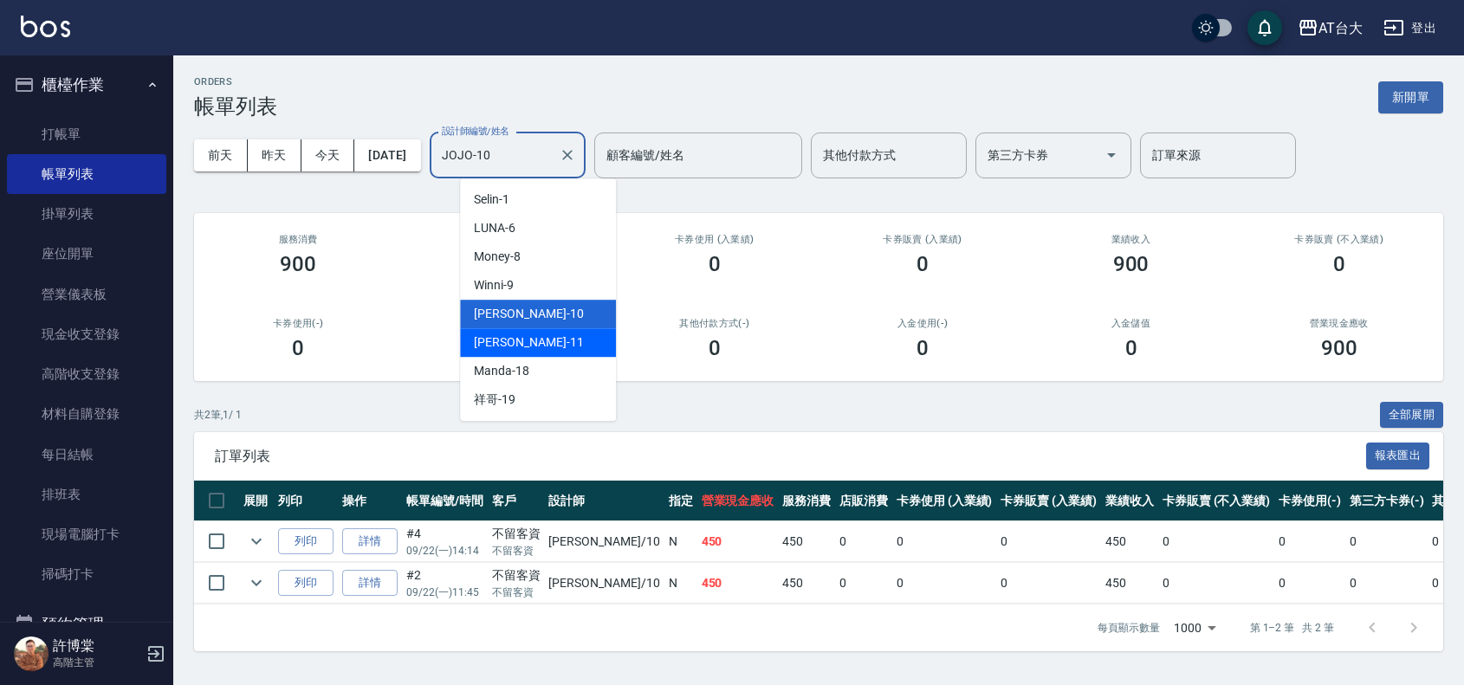
click at [556, 334] on div "[PERSON_NAME] -11" at bounding box center [538, 342] width 156 height 29
type input "[PERSON_NAME]-11"
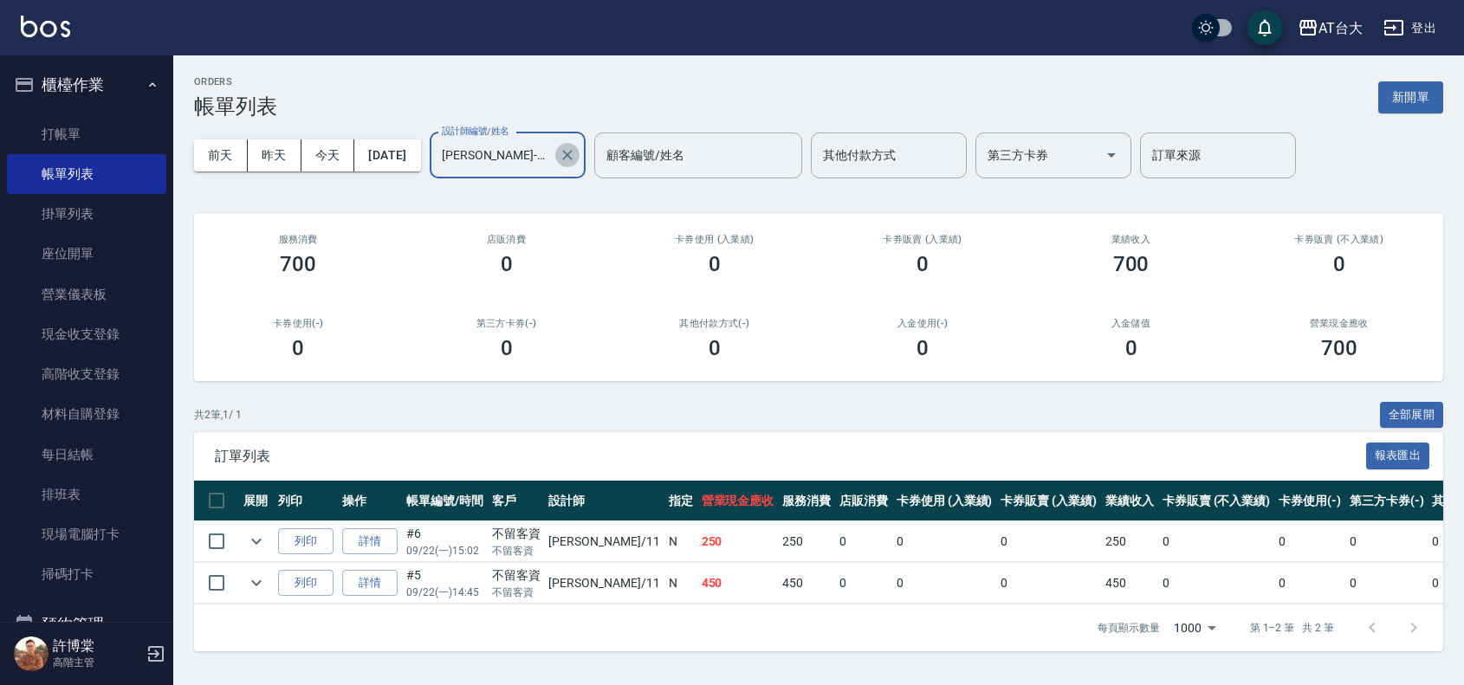
click at [576, 160] on icon "Clear" at bounding box center [567, 154] width 17 height 17
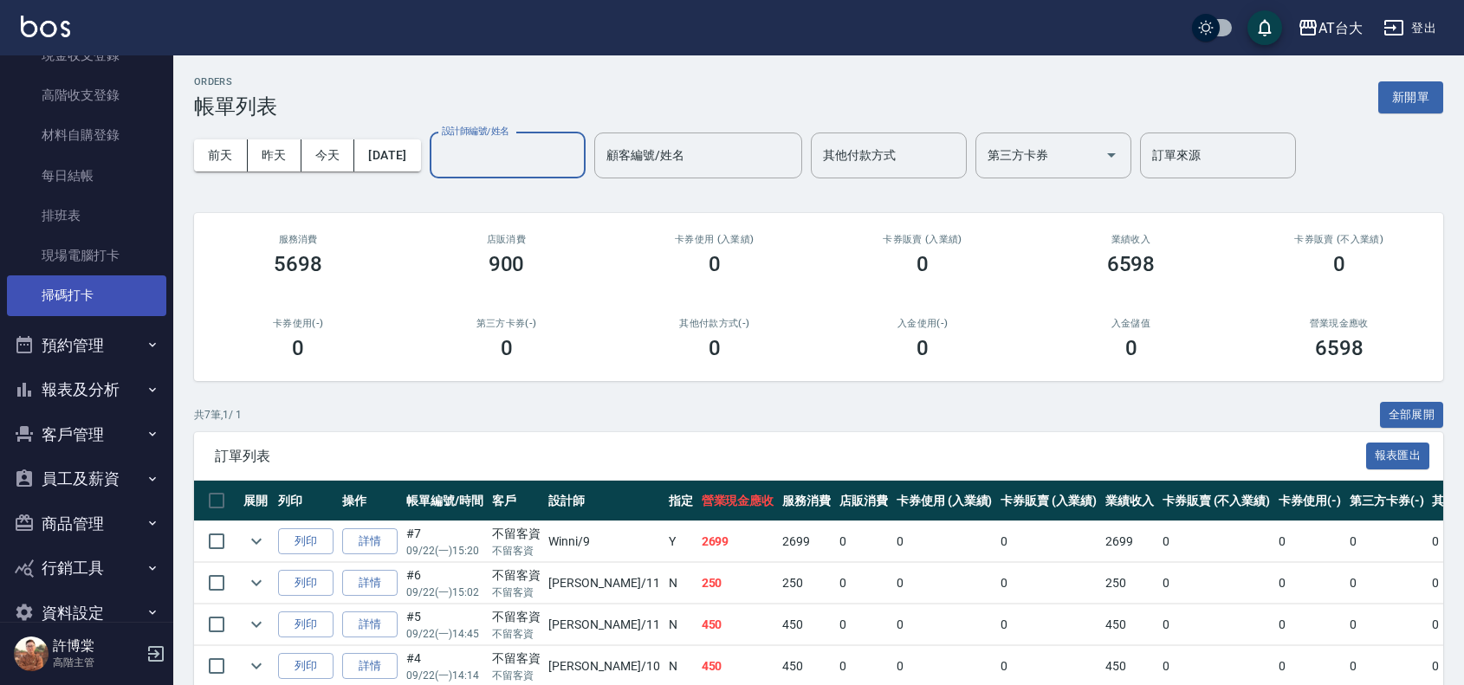
scroll to position [313, 0]
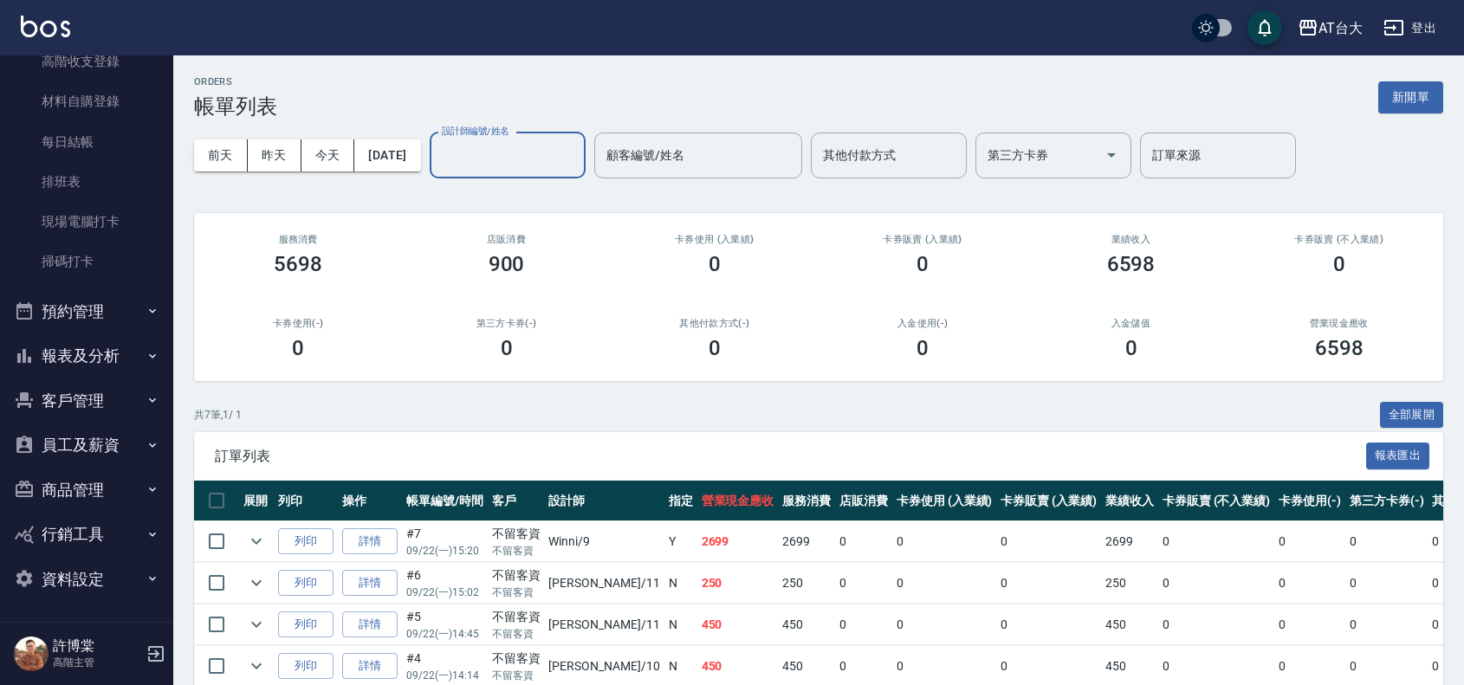
click at [117, 348] on button "報表及分析" at bounding box center [86, 355] width 159 height 45
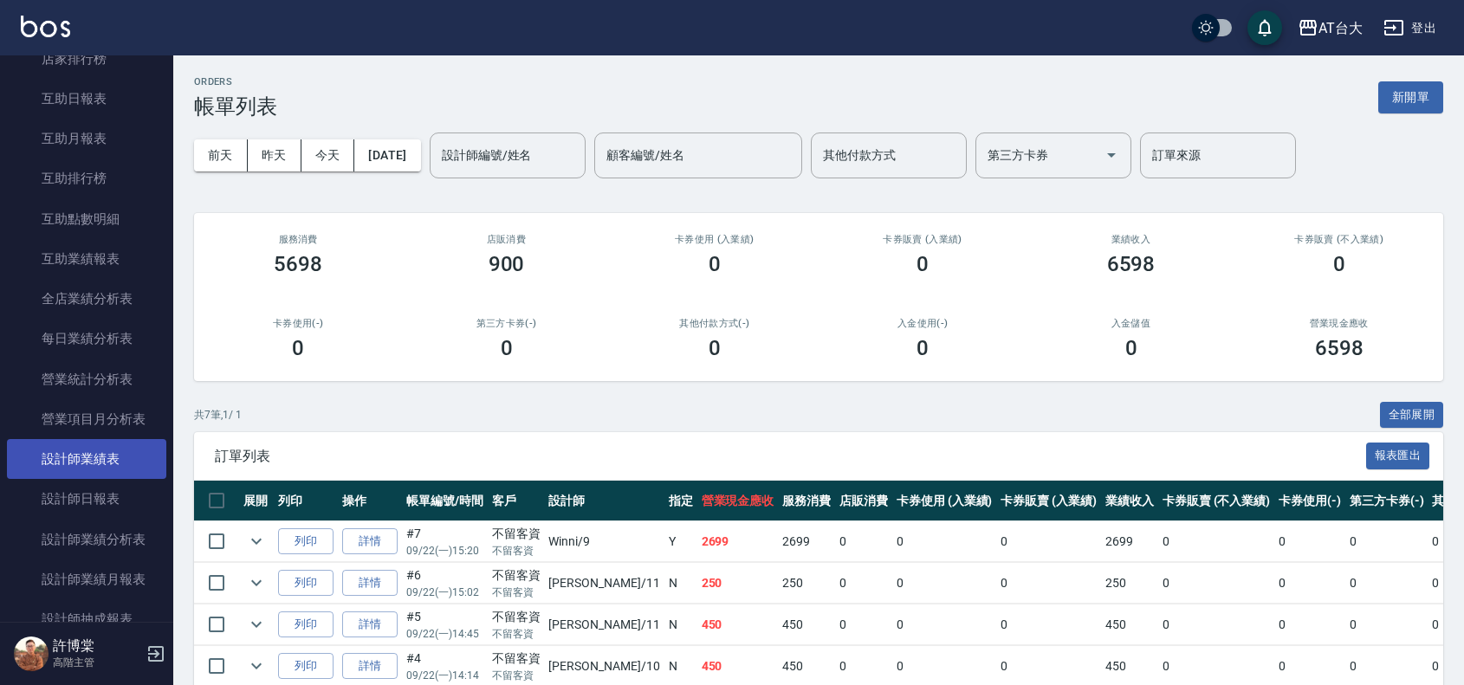
scroll to position [854, 0]
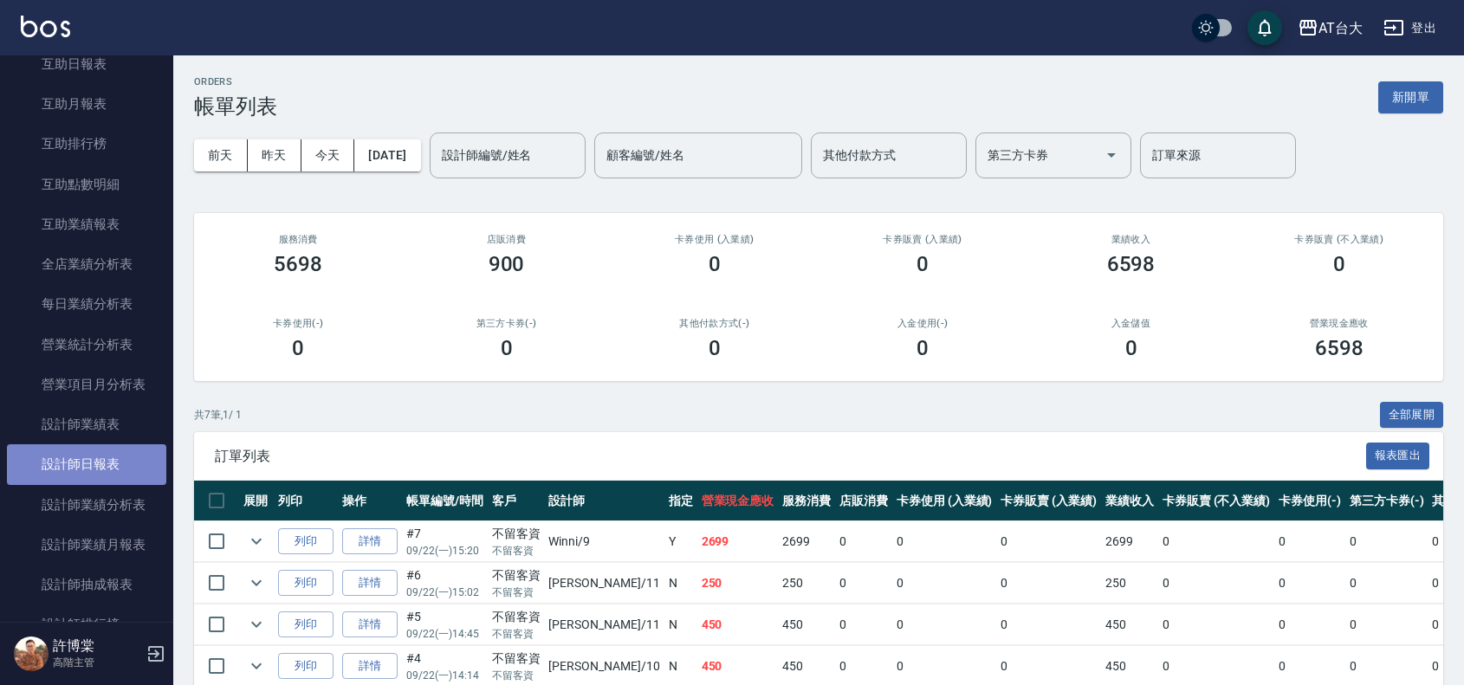
click at [126, 473] on link "設計師日報表" at bounding box center [86, 464] width 159 height 40
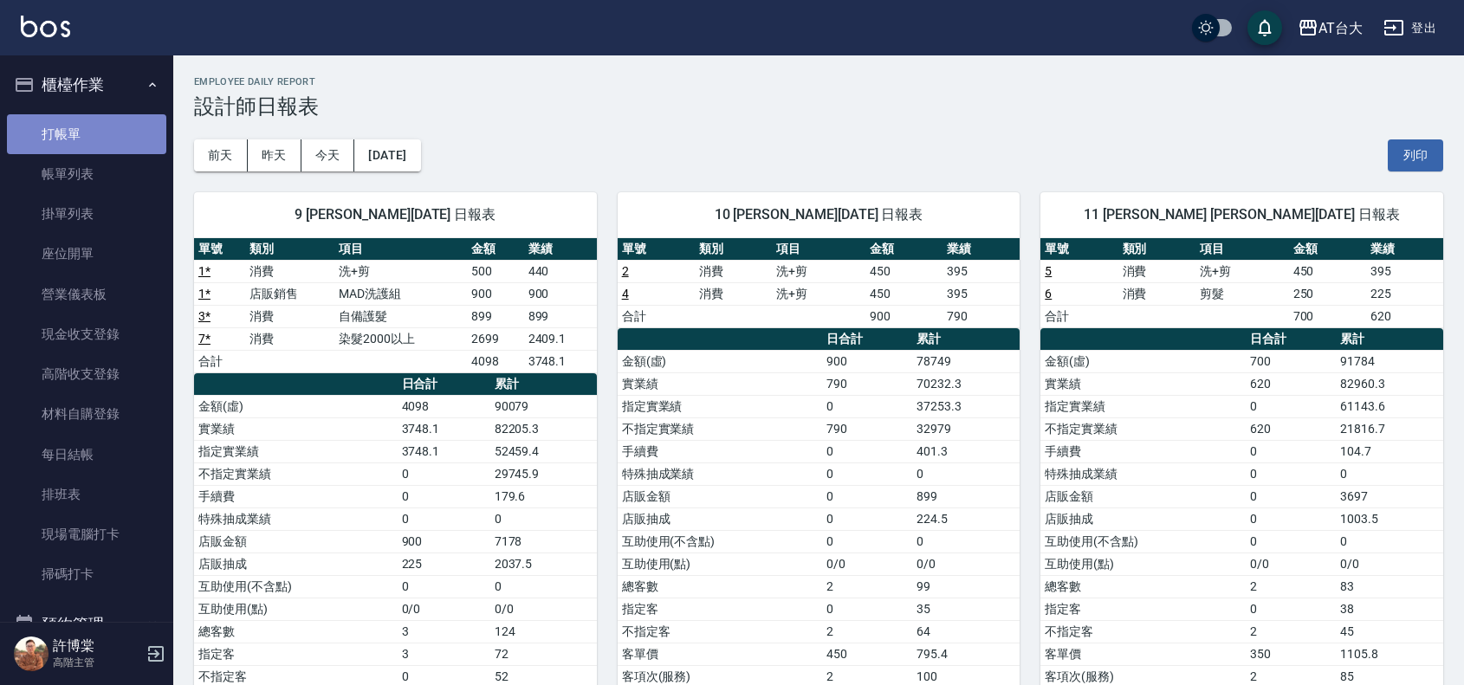
click at [111, 137] on link "打帳單" at bounding box center [86, 134] width 159 height 40
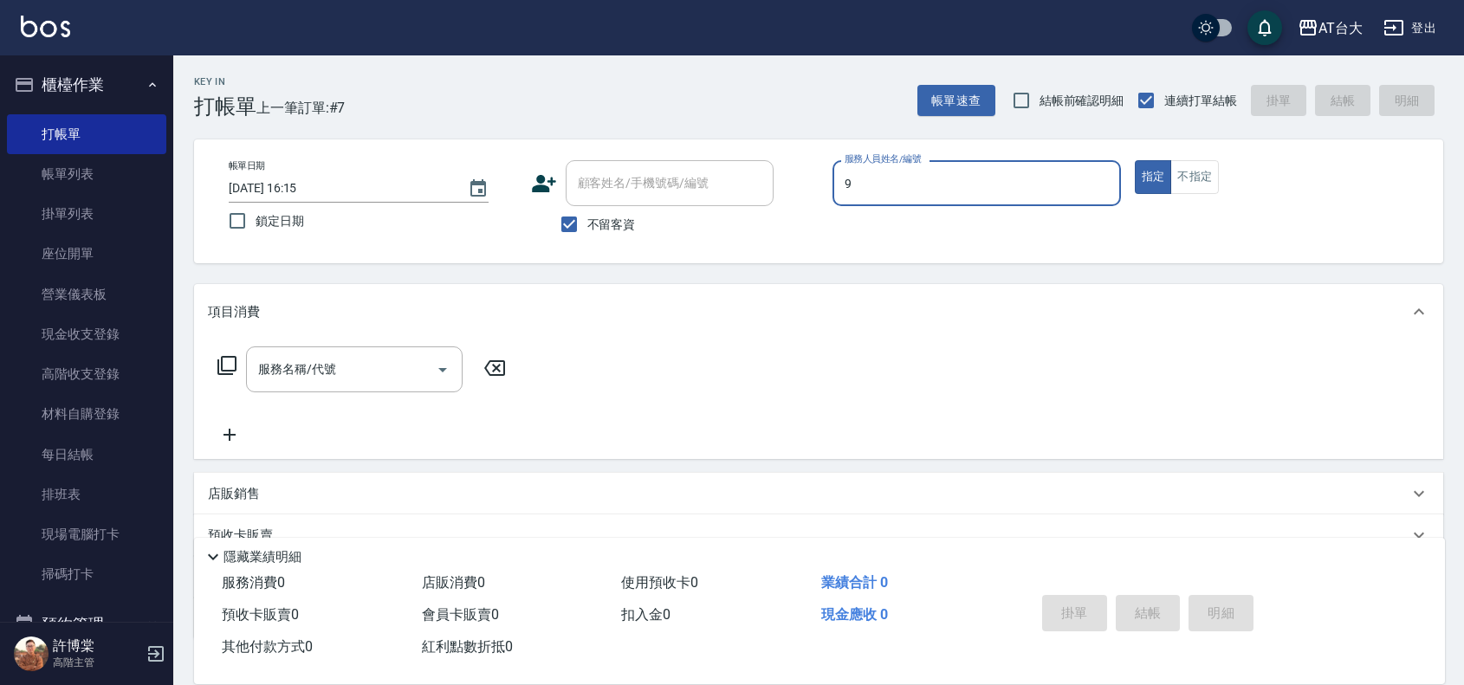
type input "Winni-9"
type button "true"
click at [1214, 176] on button "不指定" at bounding box center [1194, 177] width 49 height 34
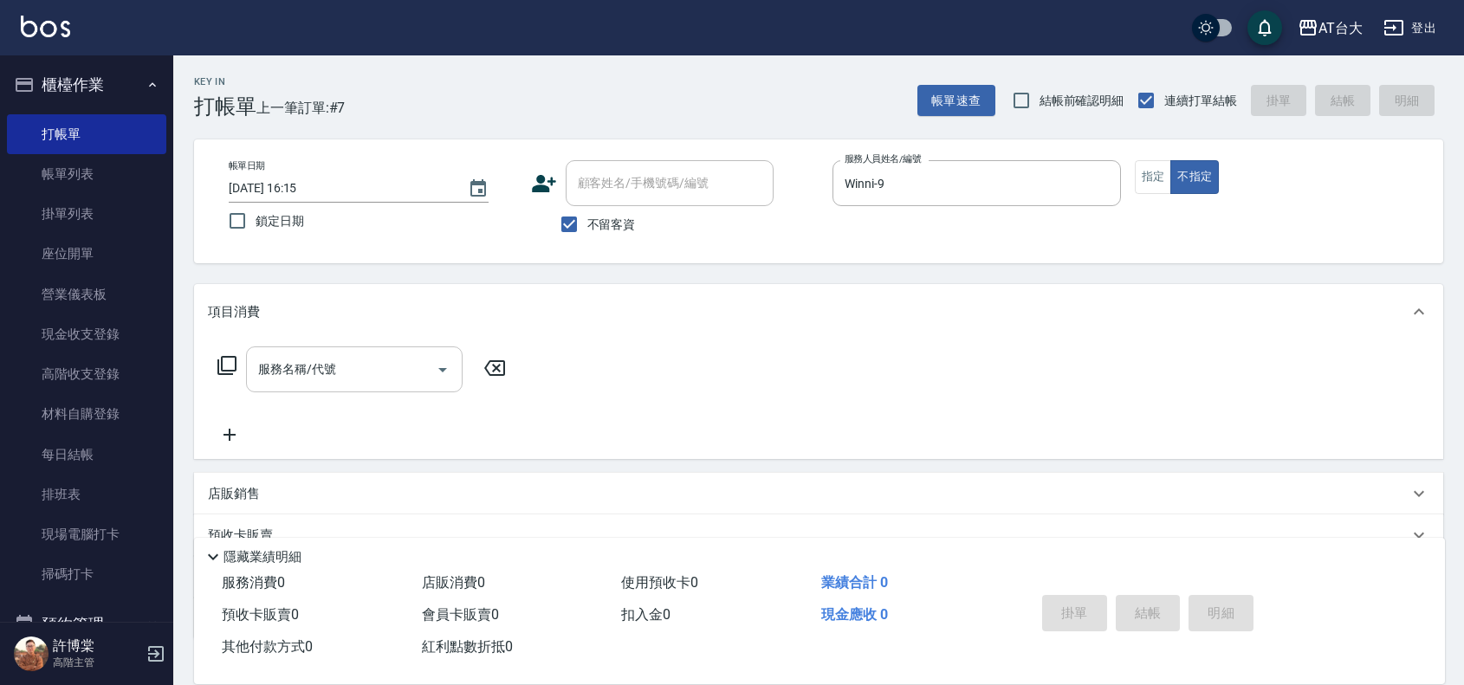
click at [366, 346] on div "服務名稱/代號" at bounding box center [354, 369] width 217 height 46
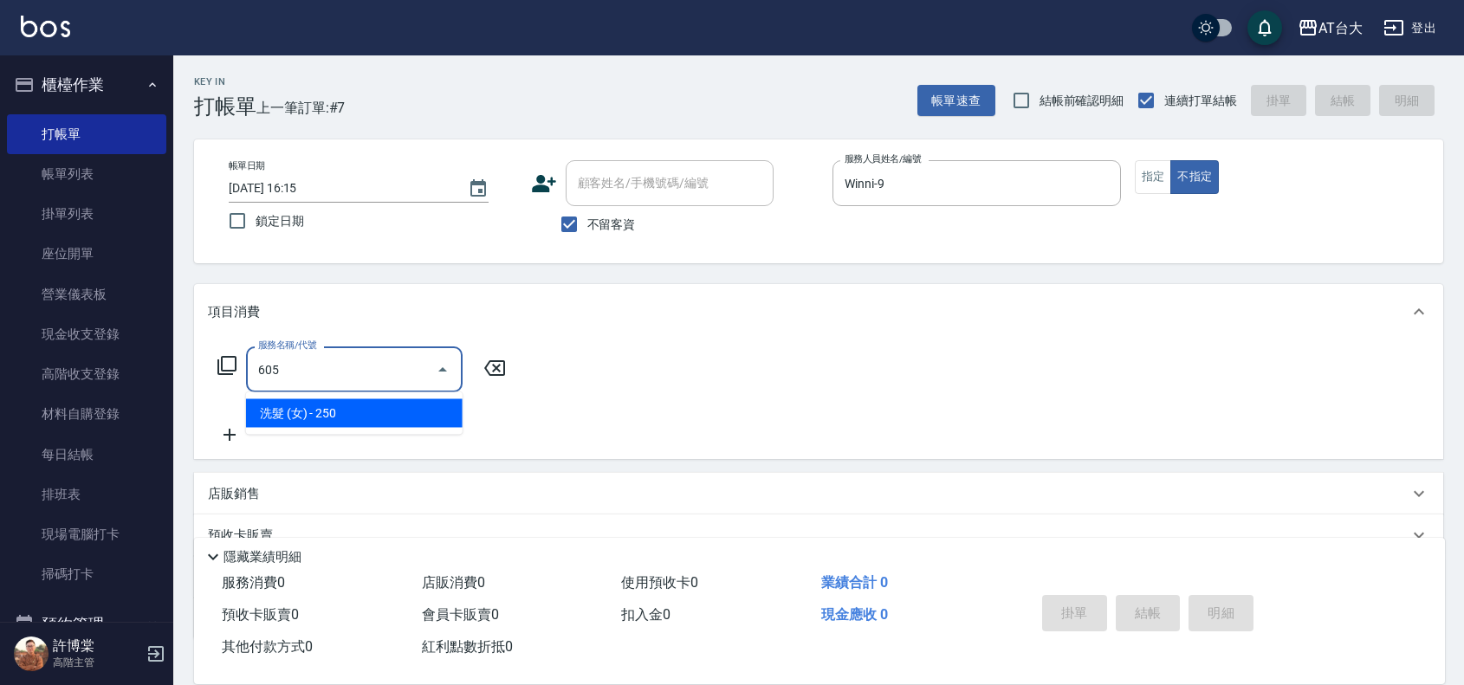
type input "洗髮 (女)(605)"
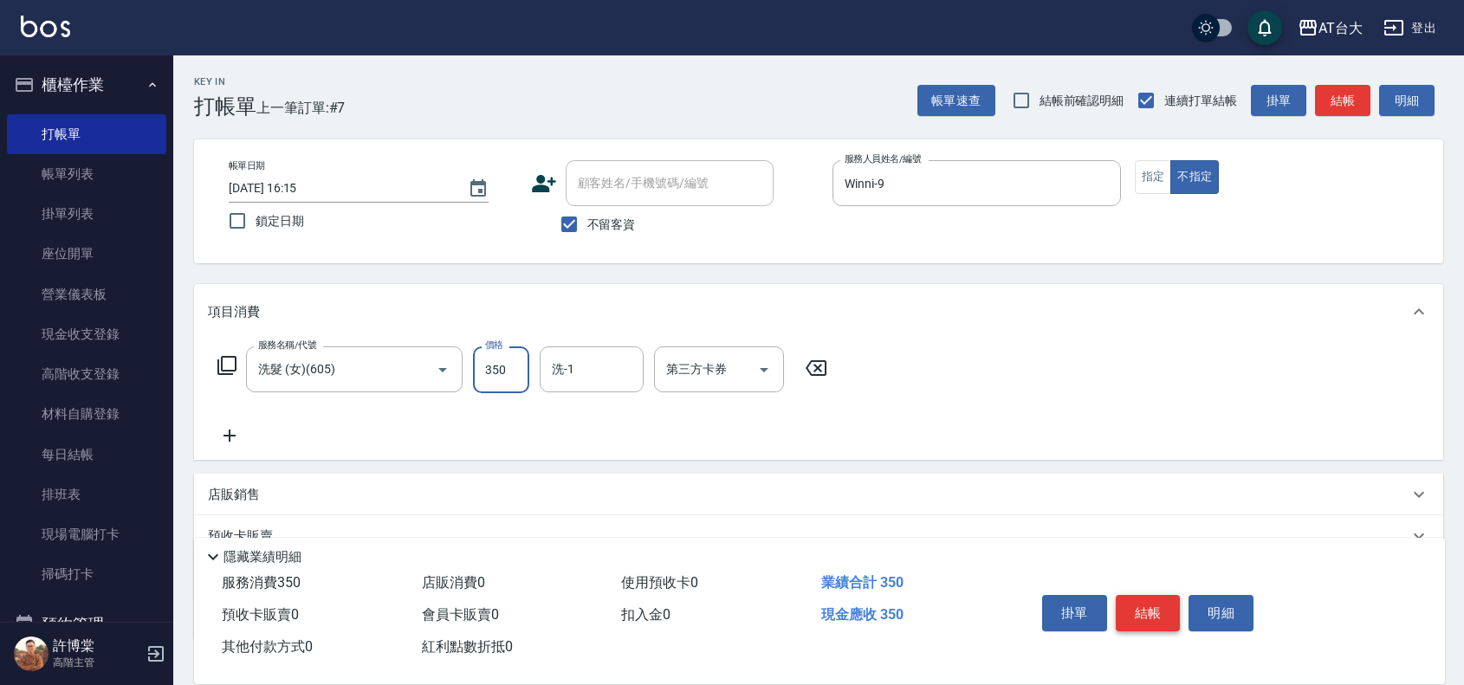
type input "350"
click at [1139, 606] on button "結帳" at bounding box center [1148, 613] width 65 height 36
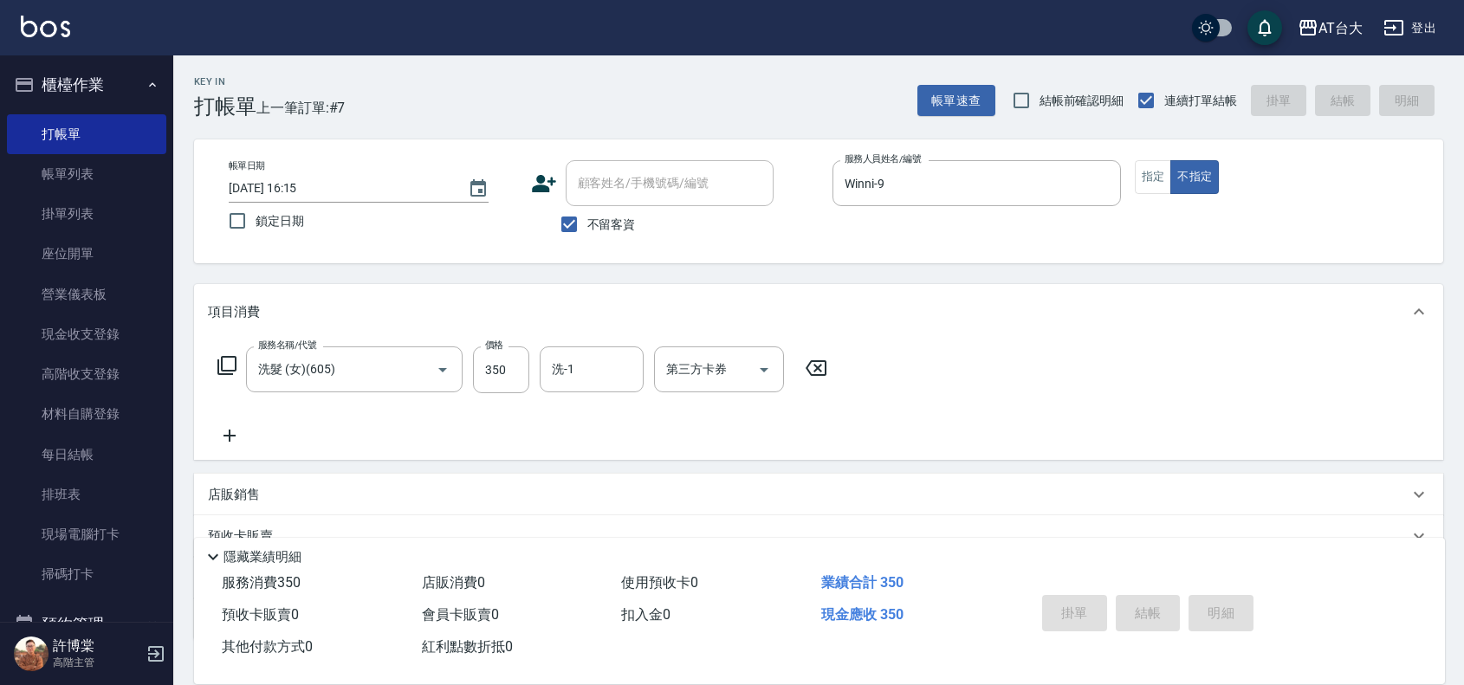
type input "[DATE] 16:25"
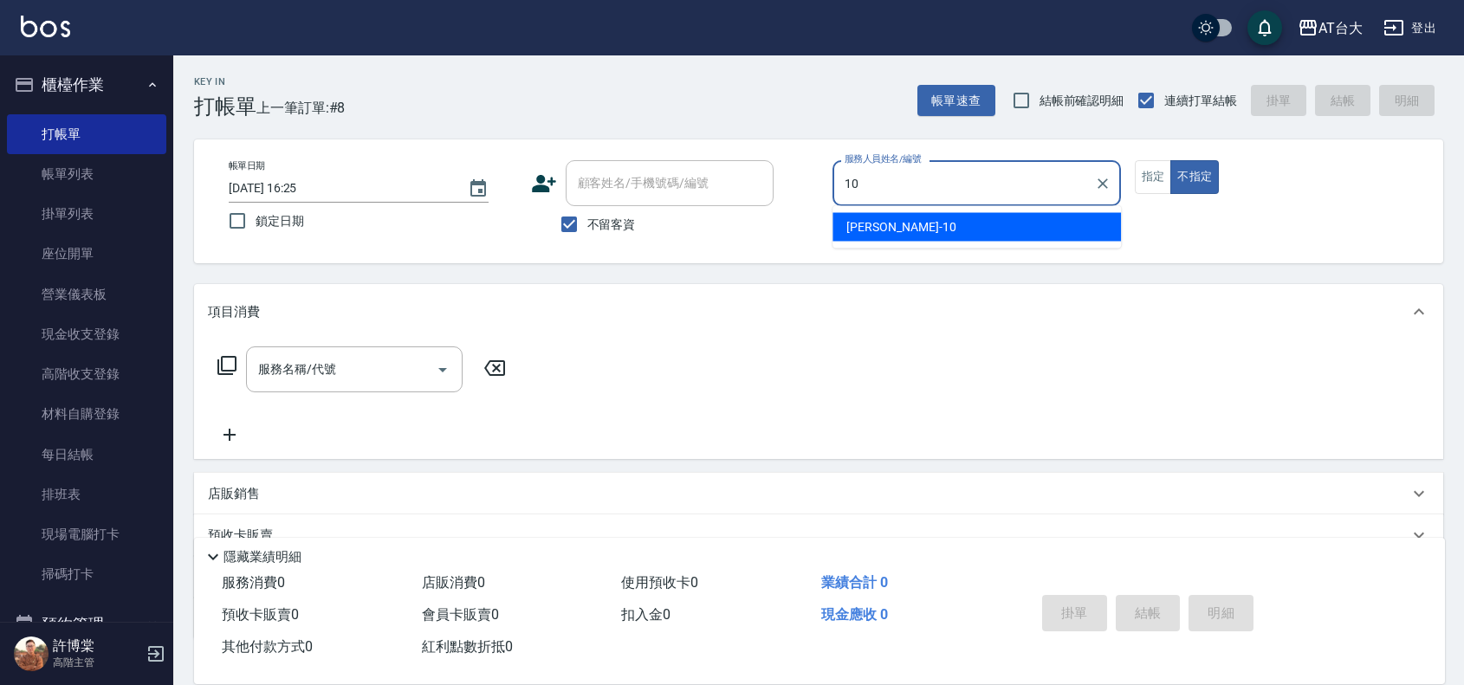
type input "JOJO-10"
type button "false"
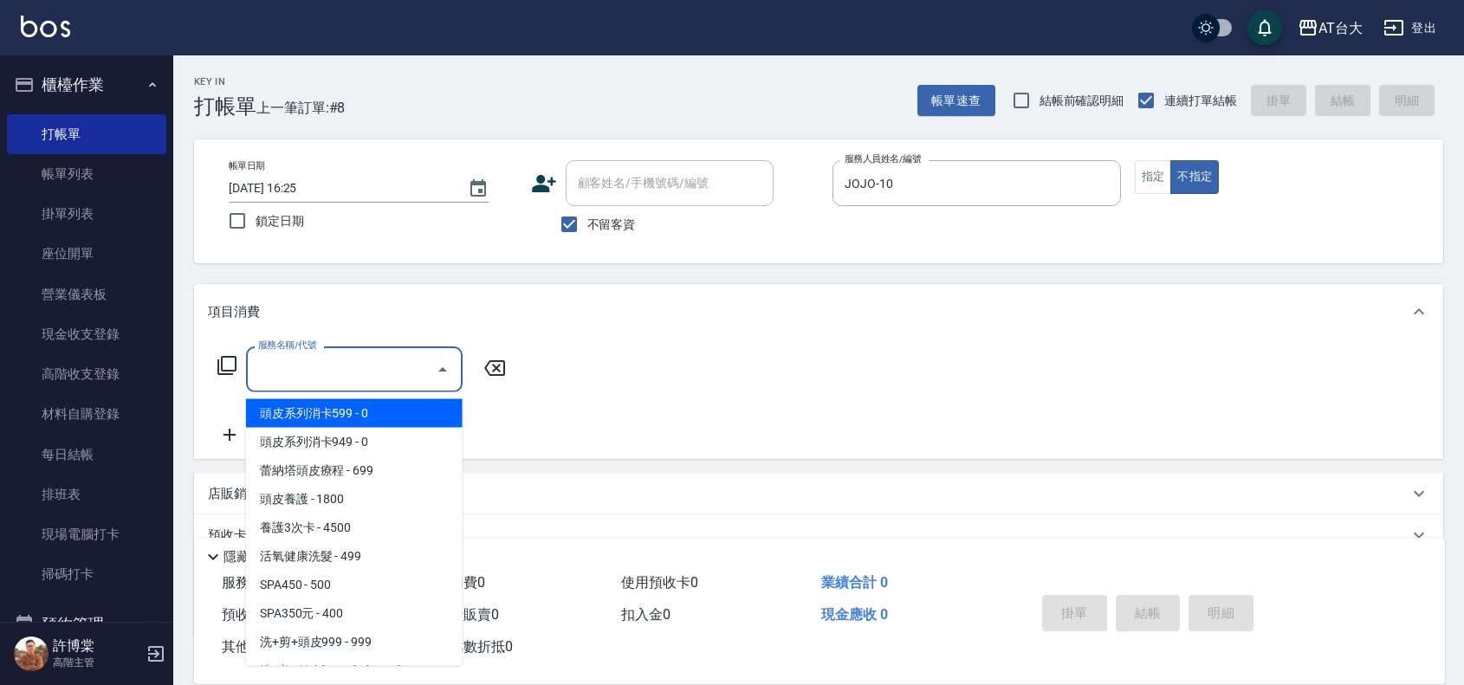
click at [395, 362] on input "服務名稱/代號" at bounding box center [341, 369] width 175 height 30
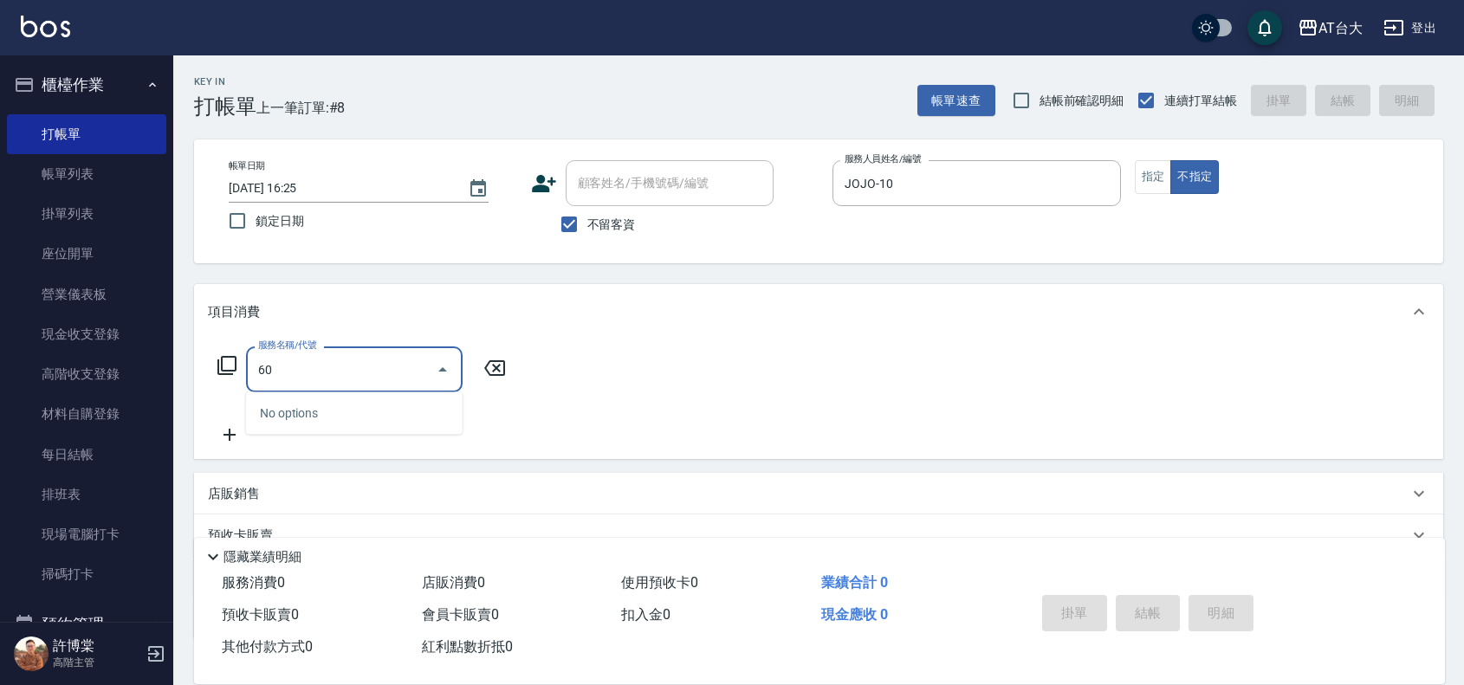
click at [379, 372] on input "60" at bounding box center [341, 369] width 175 height 30
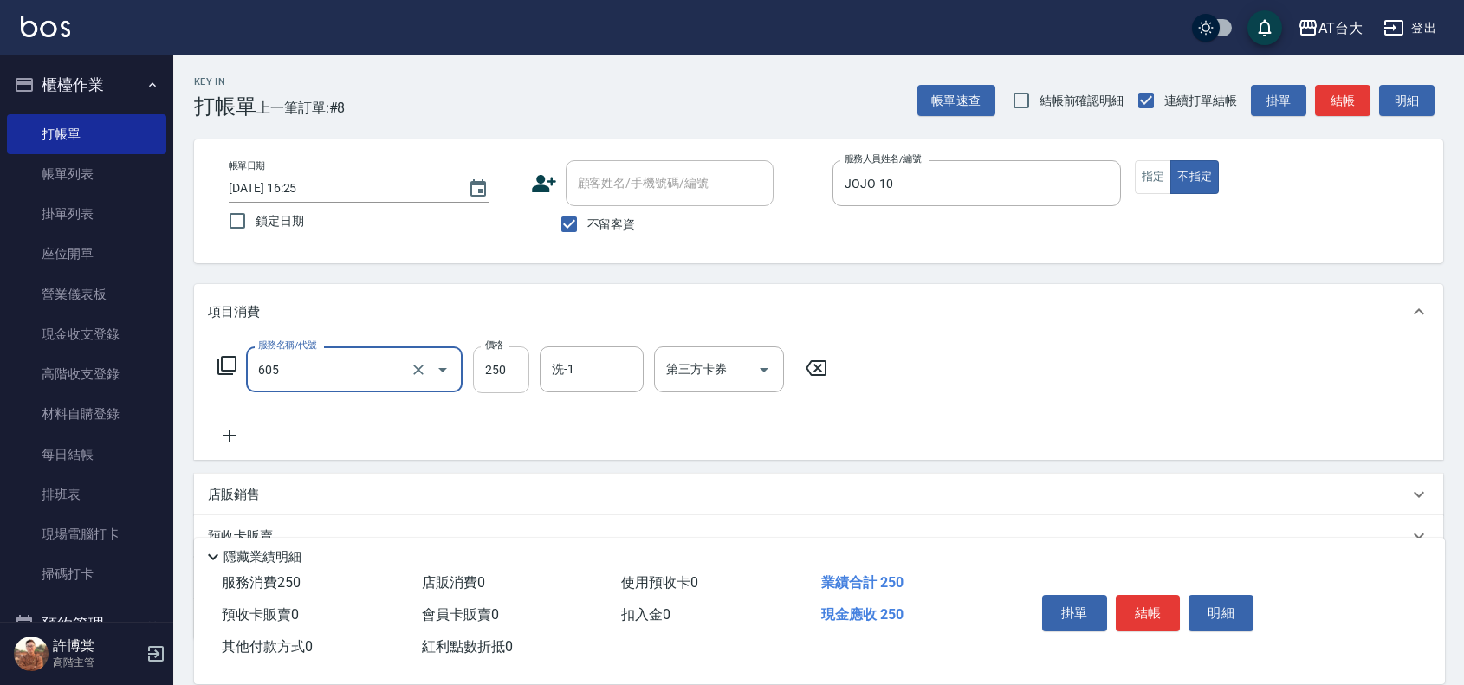
type input "洗髮 (女)(605)"
click at [482, 360] on input "250" at bounding box center [501, 369] width 56 height 47
type input "350"
click at [1158, 618] on button "結帳" at bounding box center [1148, 613] width 65 height 36
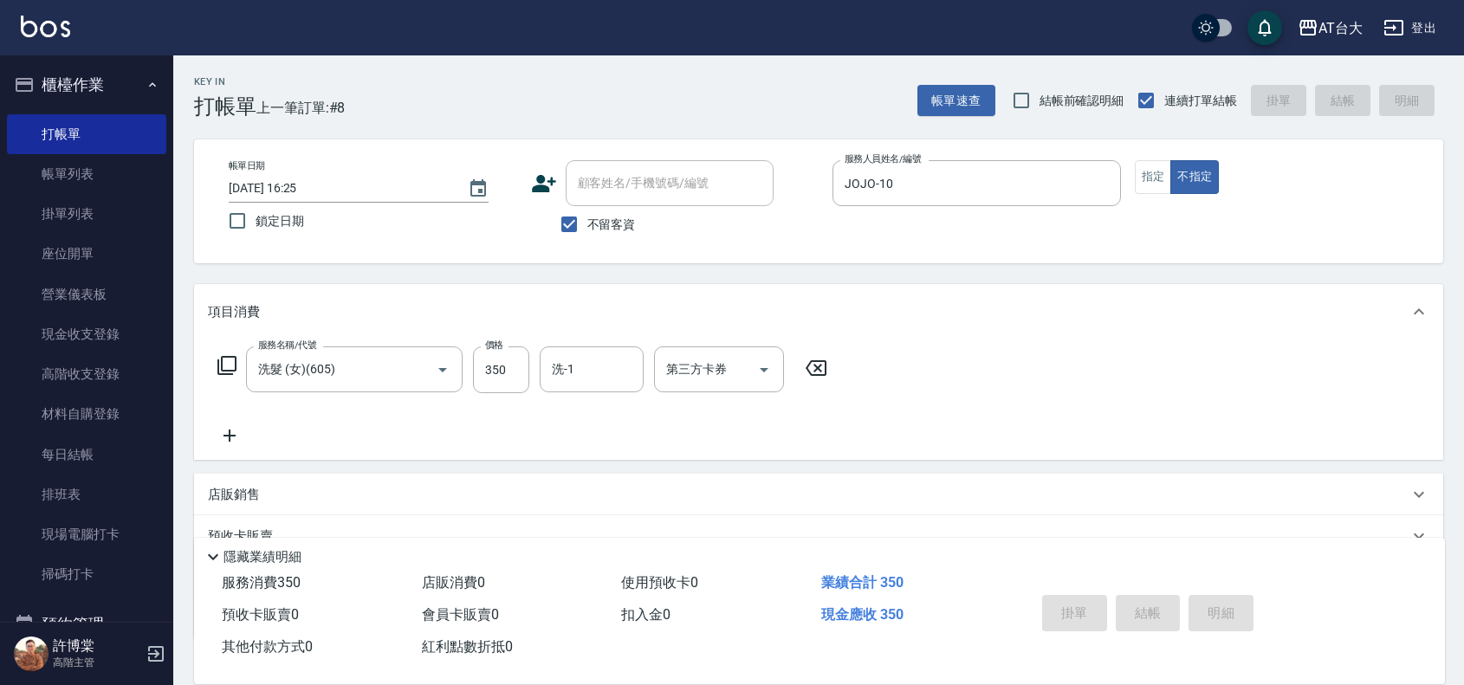
type input "[DATE] 16:31"
click at [1152, 179] on button "指定" at bounding box center [1153, 177] width 37 height 34
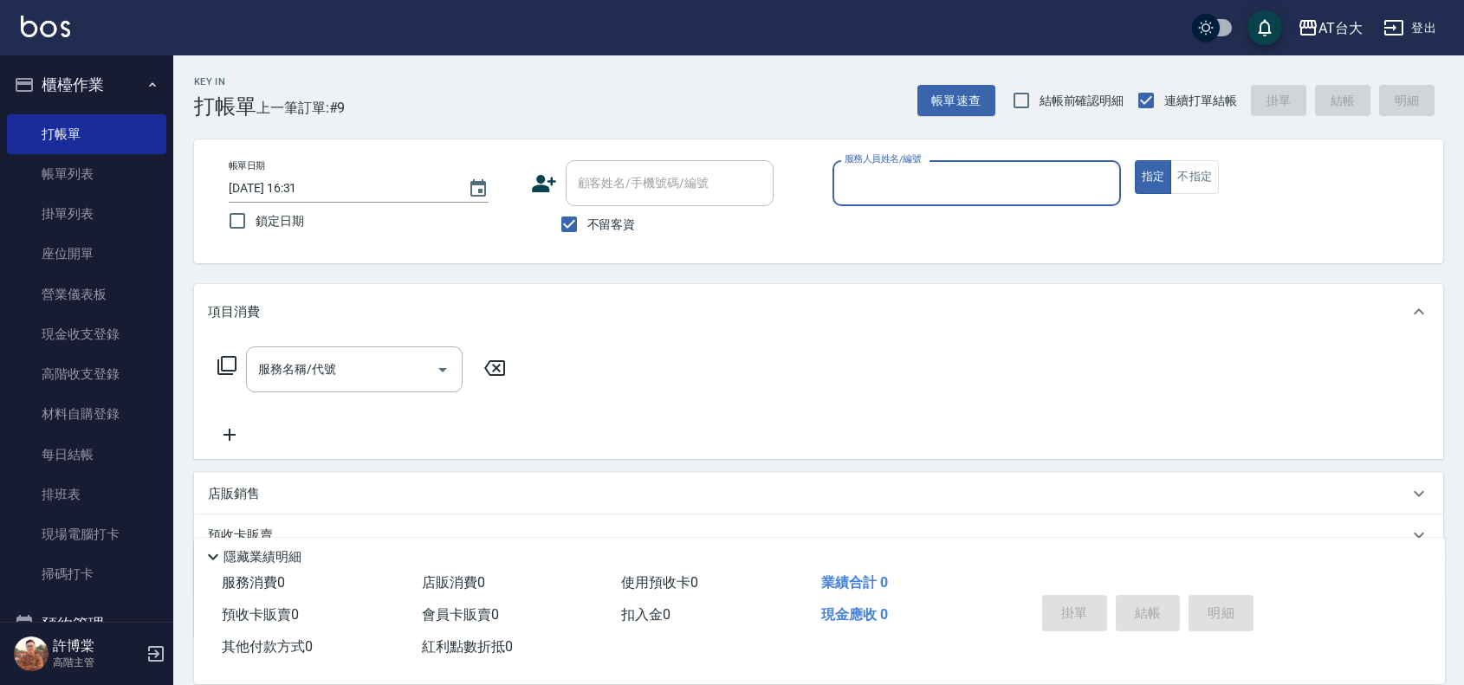
click at [994, 186] on input "服務人員姓名/編號" at bounding box center [976, 183] width 273 height 30
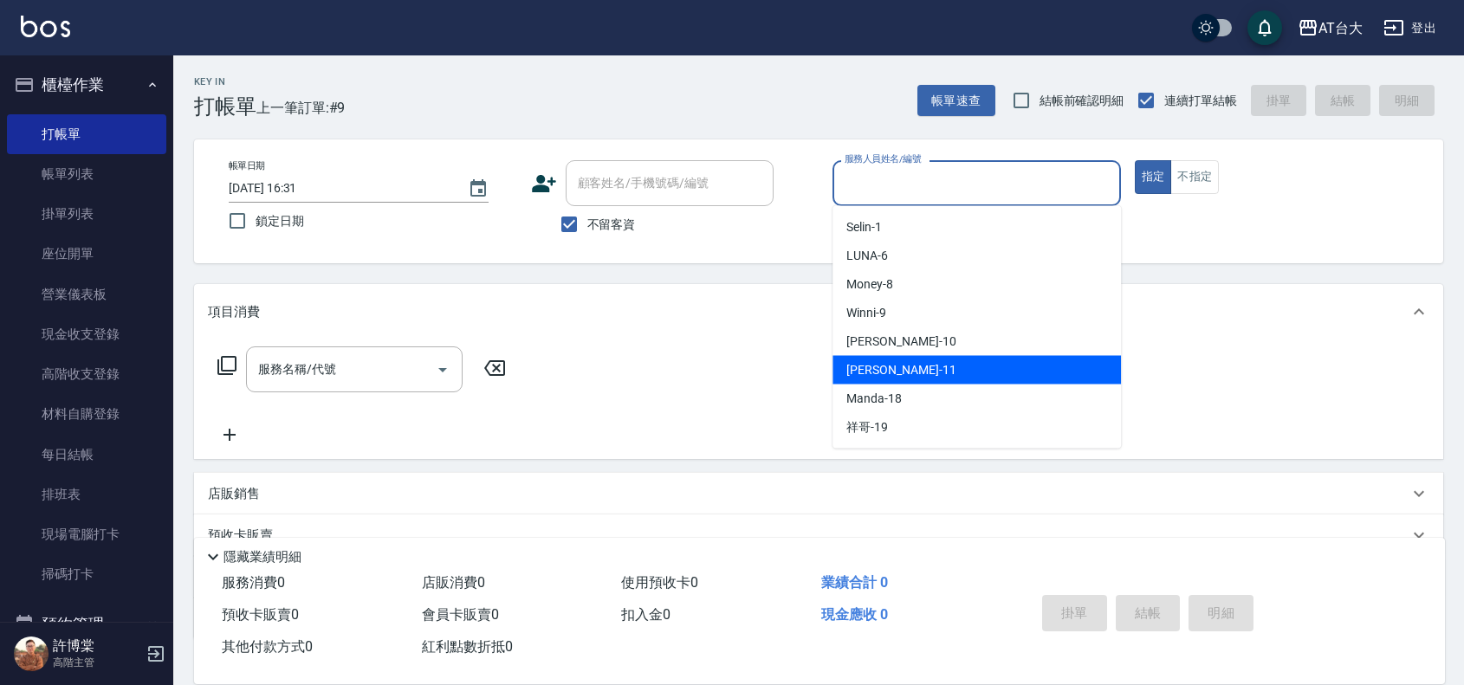
click at [949, 371] on div "[PERSON_NAME] -11" at bounding box center [976, 370] width 288 height 29
type input "[PERSON_NAME]-11"
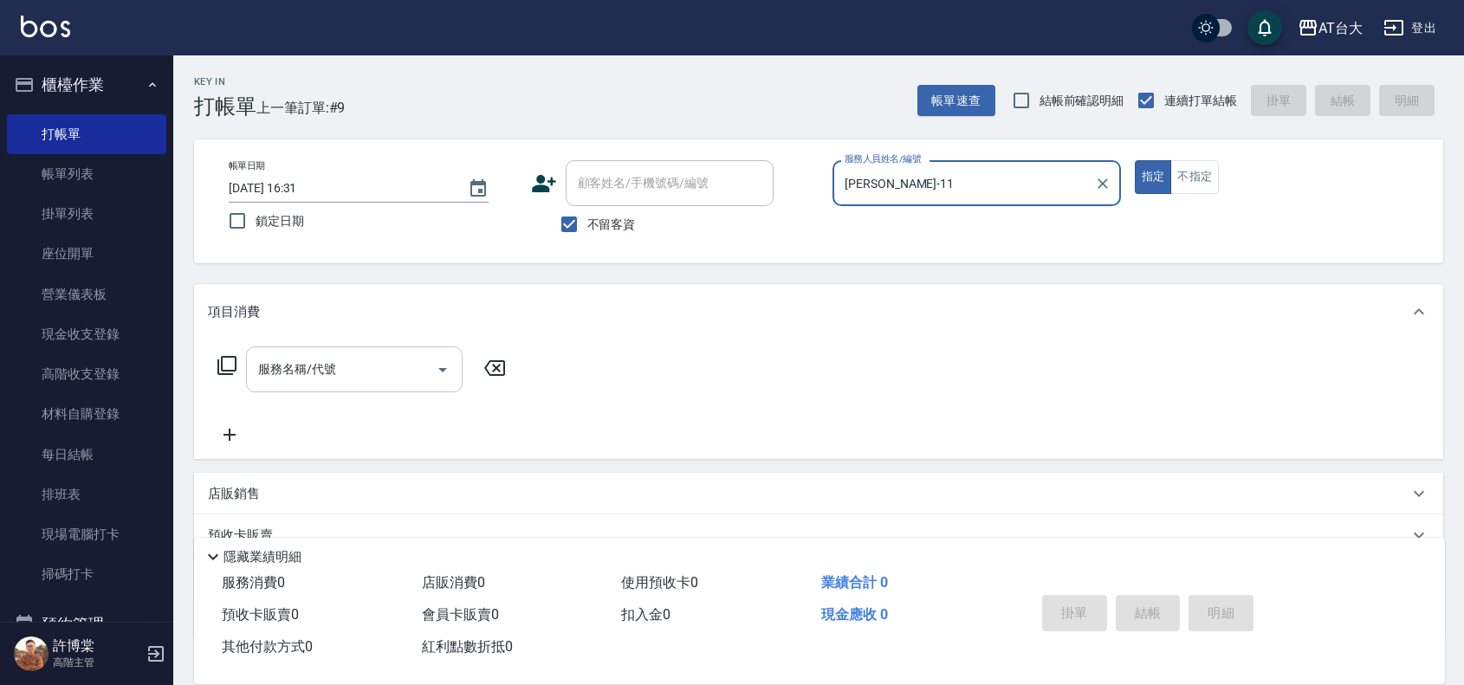
click at [270, 379] on input "服務名稱/代號" at bounding box center [341, 369] width 175 height 30
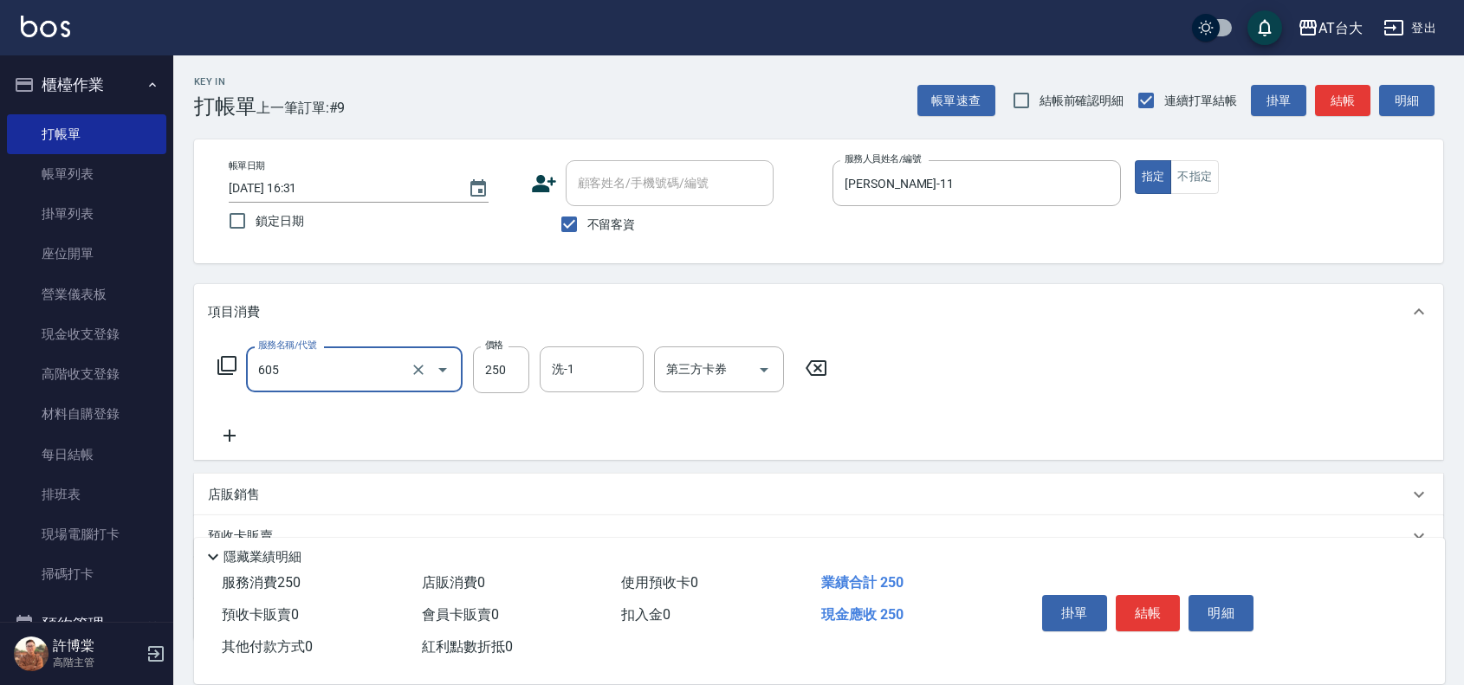
type input "洗髮 (女)(605)"
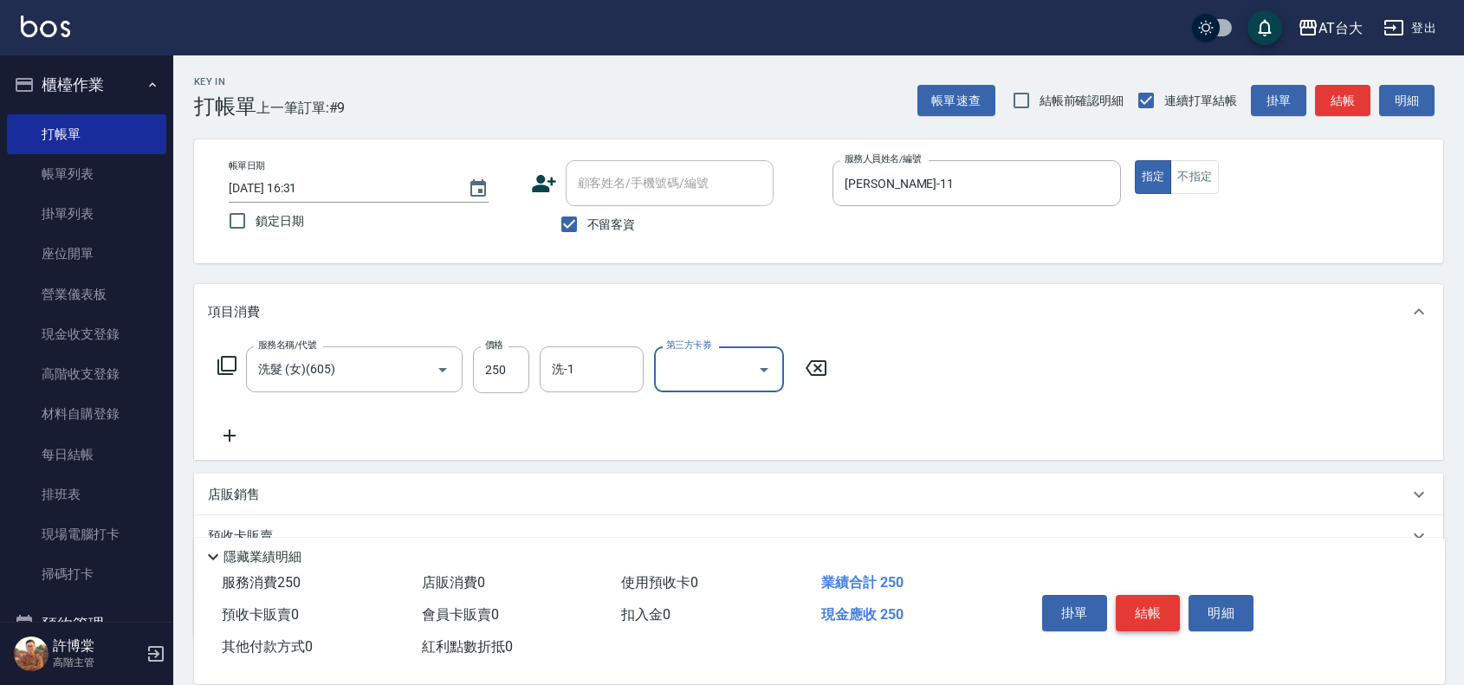
click at [1129, 602] on button "結帳" at bounding box center [1148, 613] width 65 height 36
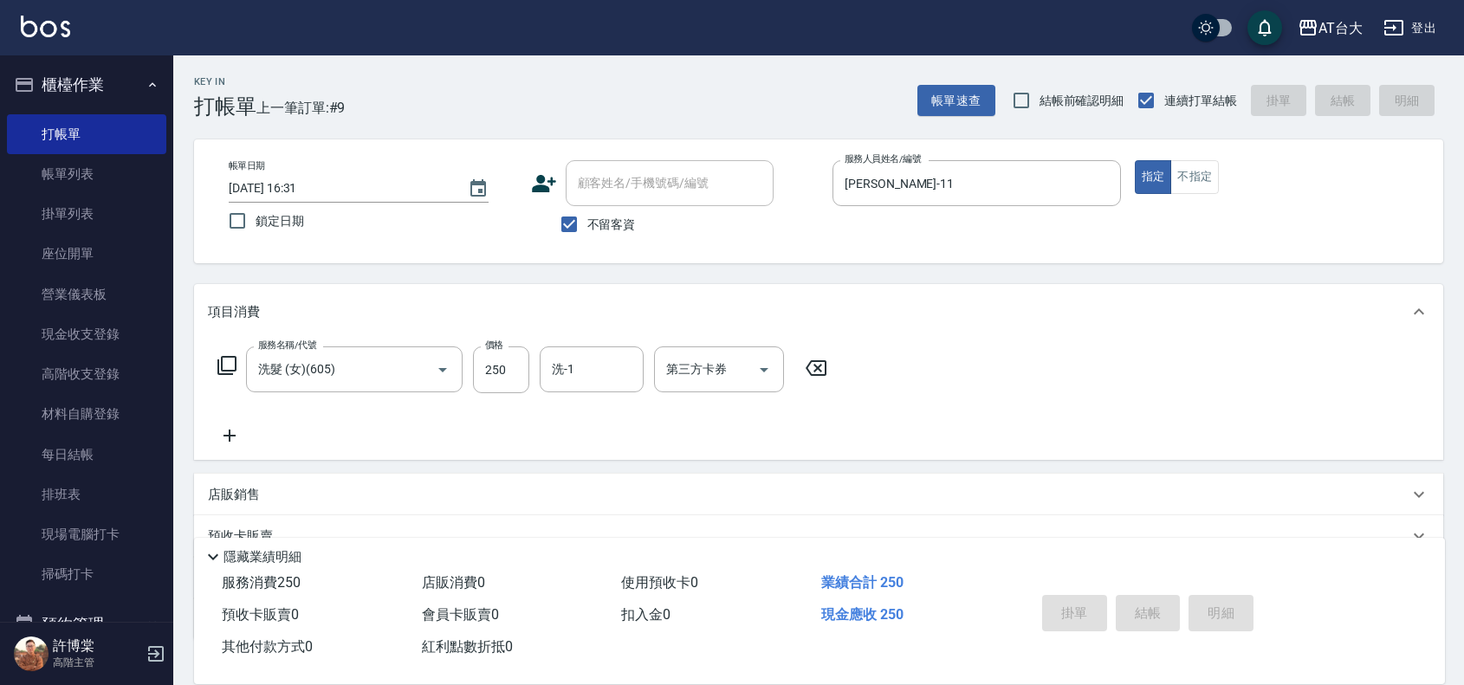
type input "[DATE] 16:47"
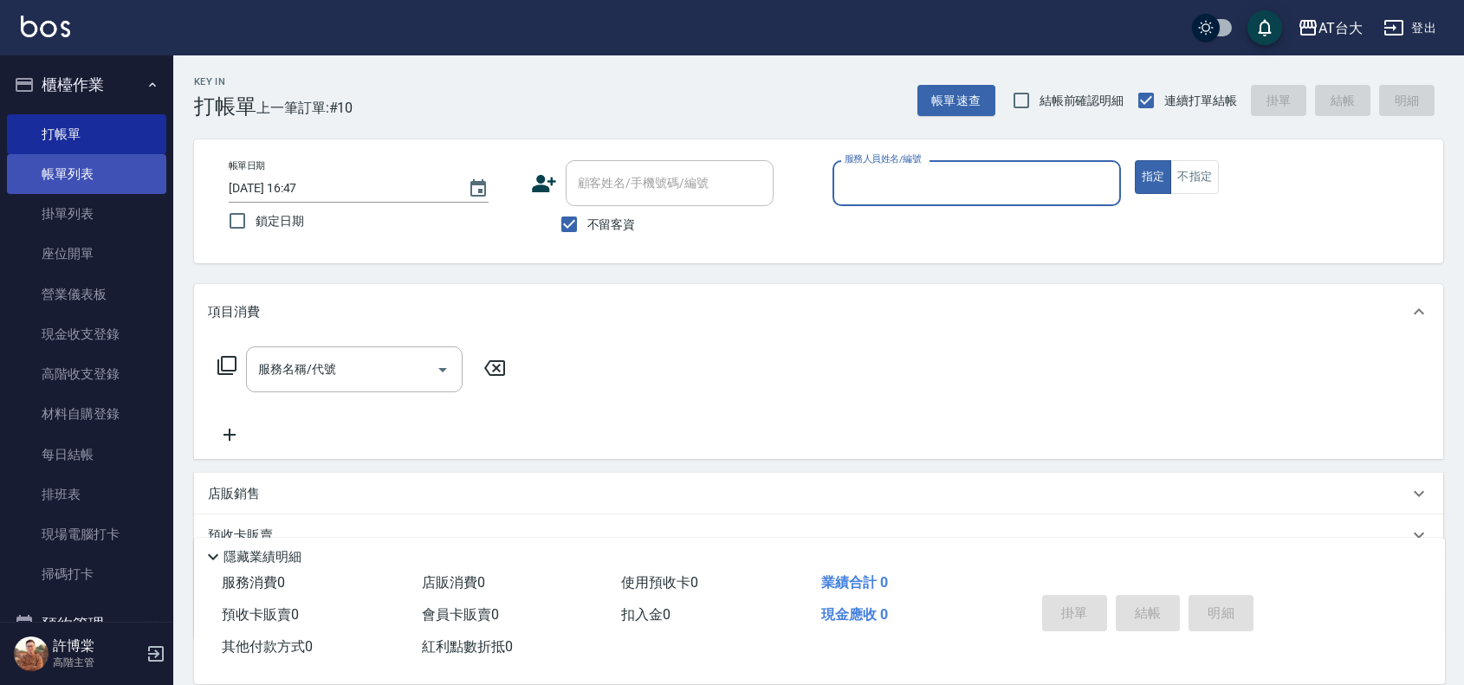
click at [127, 175] on link "帳單列表" at bounding box center [86, 174] width 159 height 40
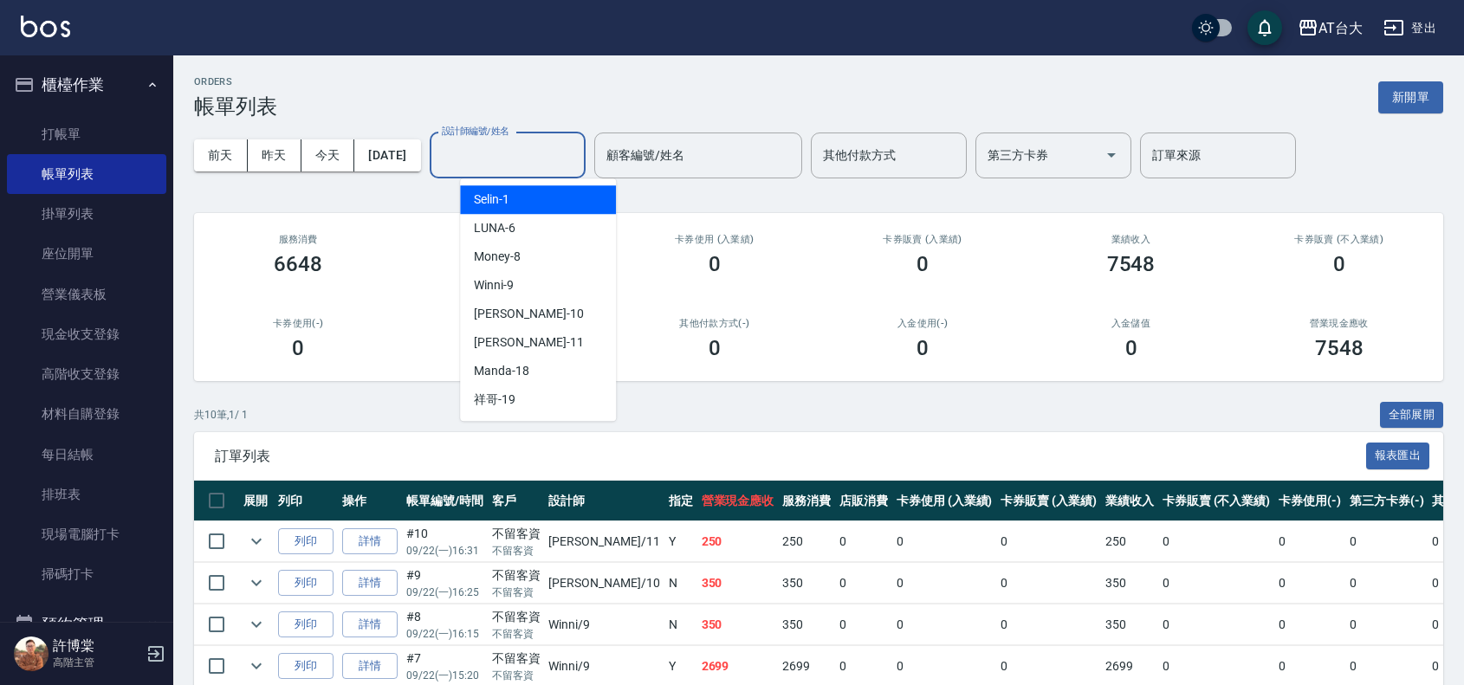
click at [509, 159] on input "設計師編號/姓名" at bounding box center [507, 155] width 140 height 30
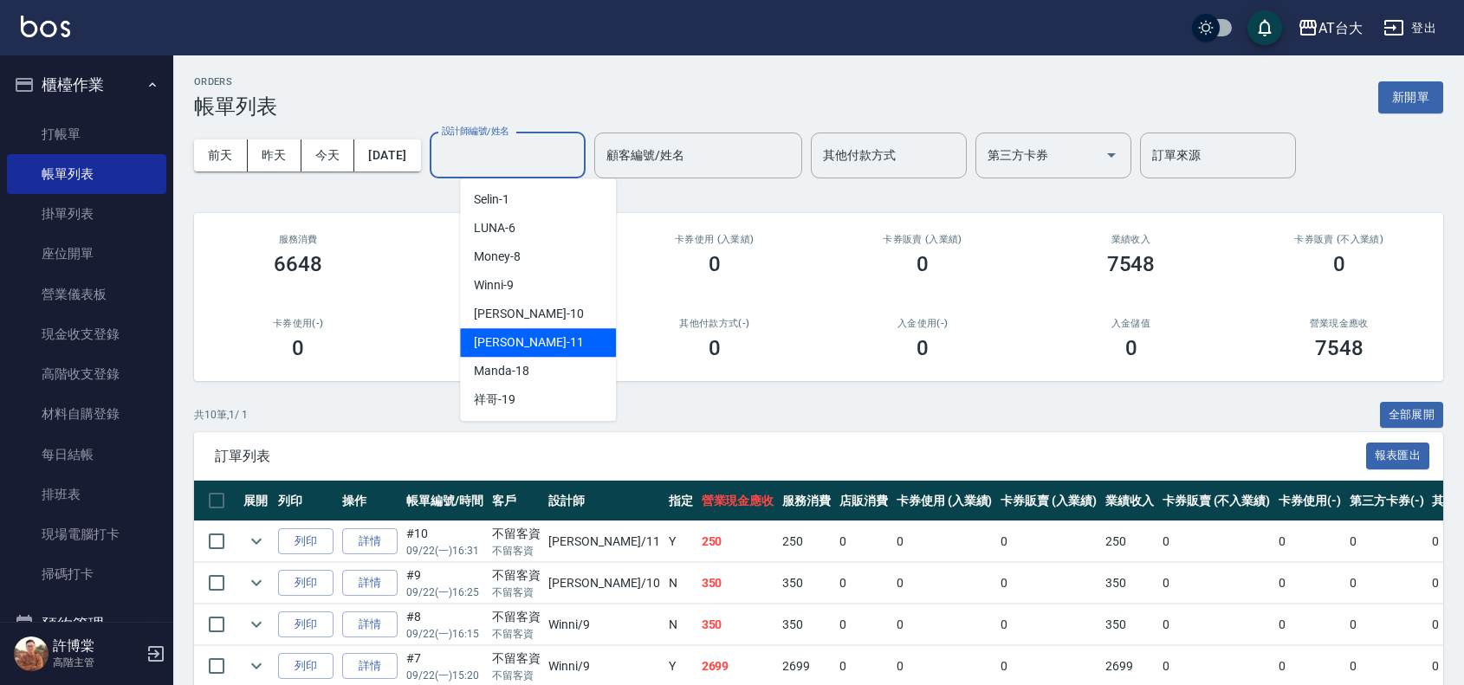
click at [547, 330] on div "[PERSON_NAME] -11" at bounding box center [538, 342] width 156 height 29
type input "[PERSON_NAME]-11"
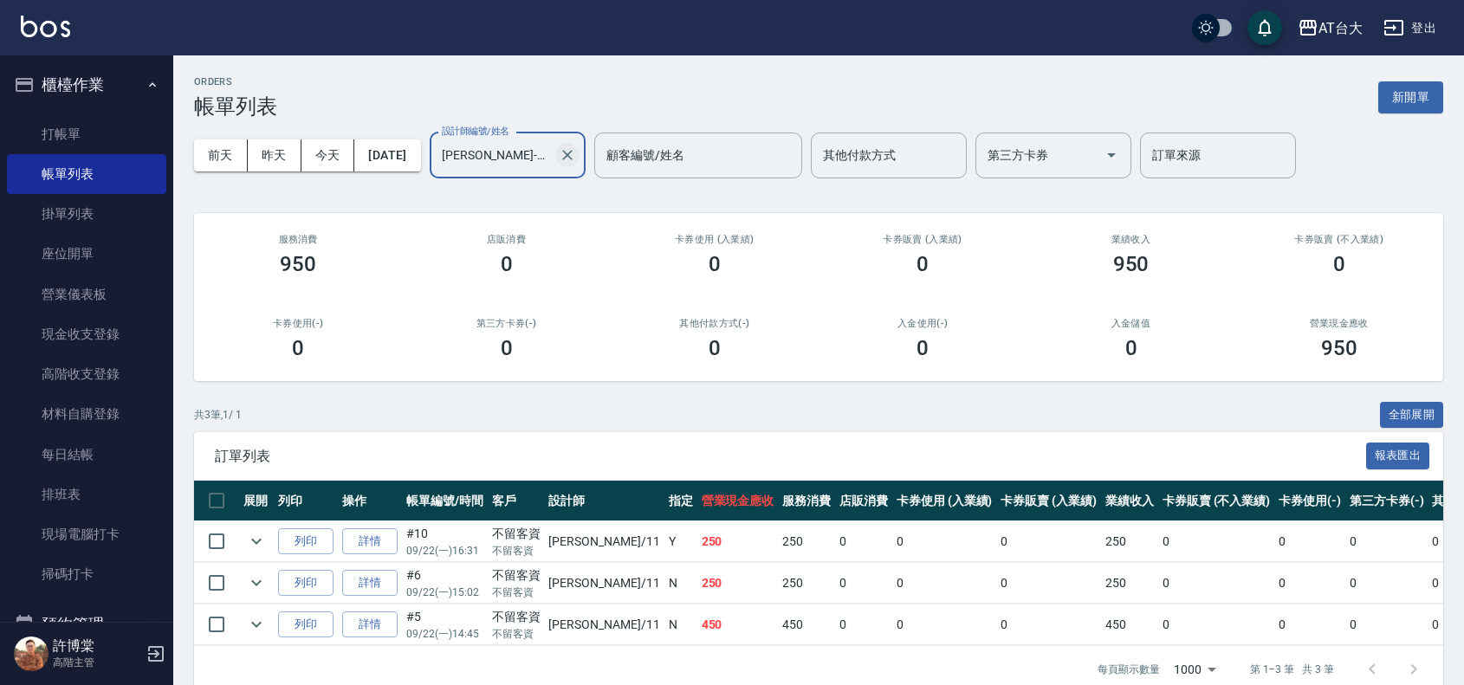
click at [573, 154] on icon "Clear" at bounding box center [567, 155] width 10 height 10
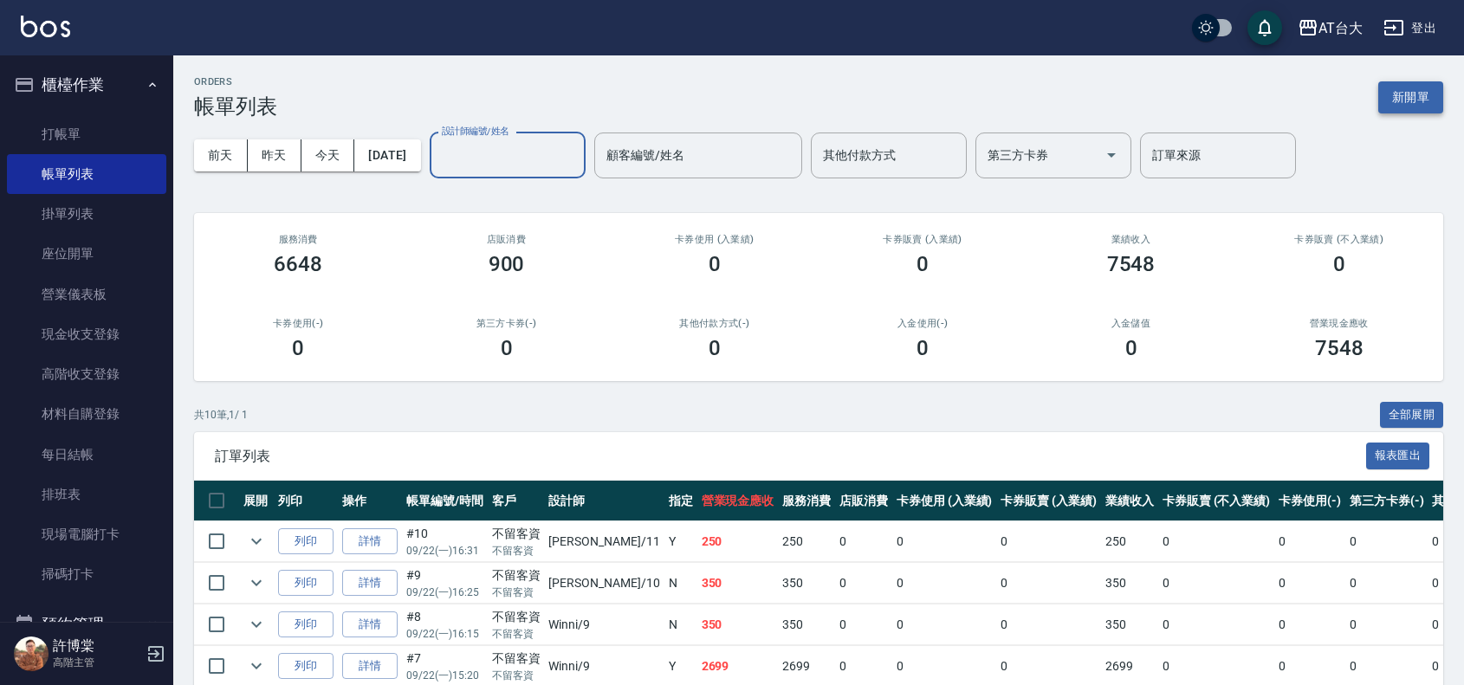
click at [1403, 94] on button "新開單" at bounding box center [1410, 97] width 65 height 32
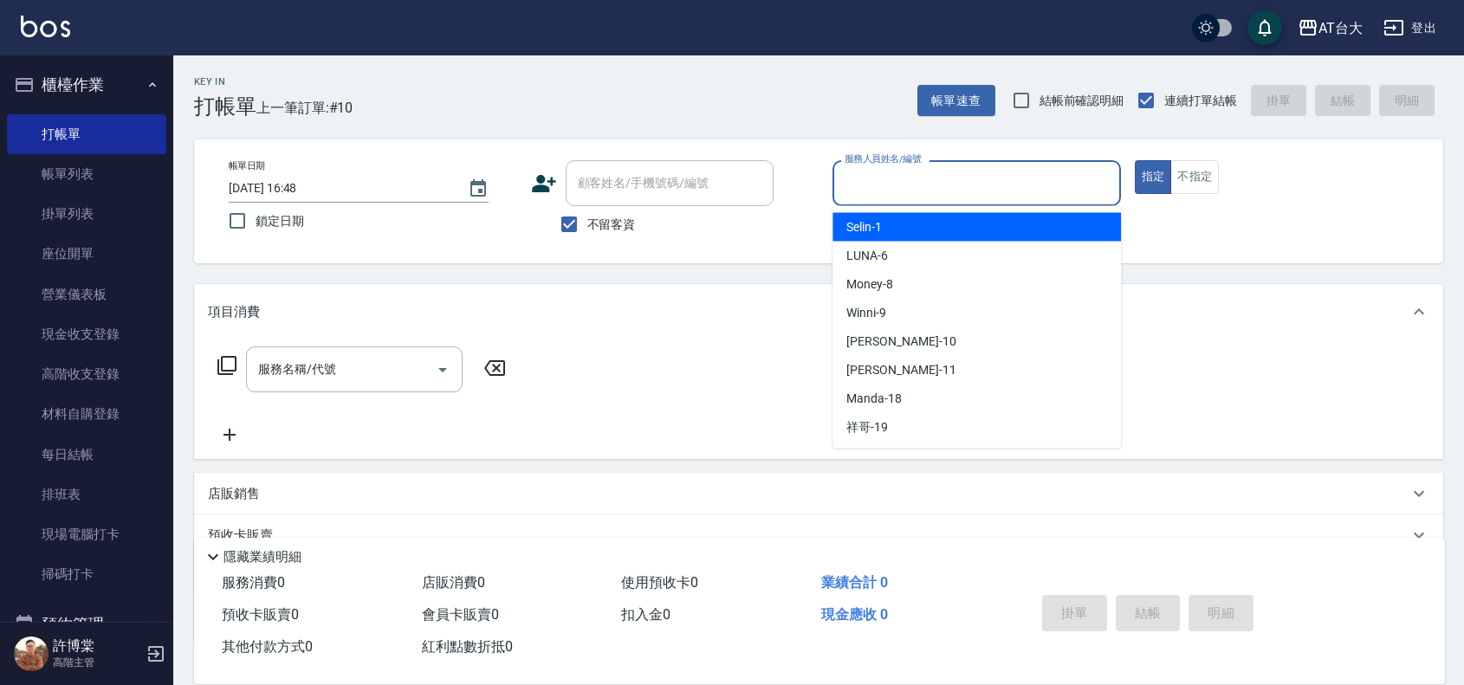
click at [929, 191] on input "服務人員姓名/編號" at bounding box center [976, 183] width 273 height 30
click at [1192, 187] on button "不指定" at bounding box center [1194, 177] width 49 height 34
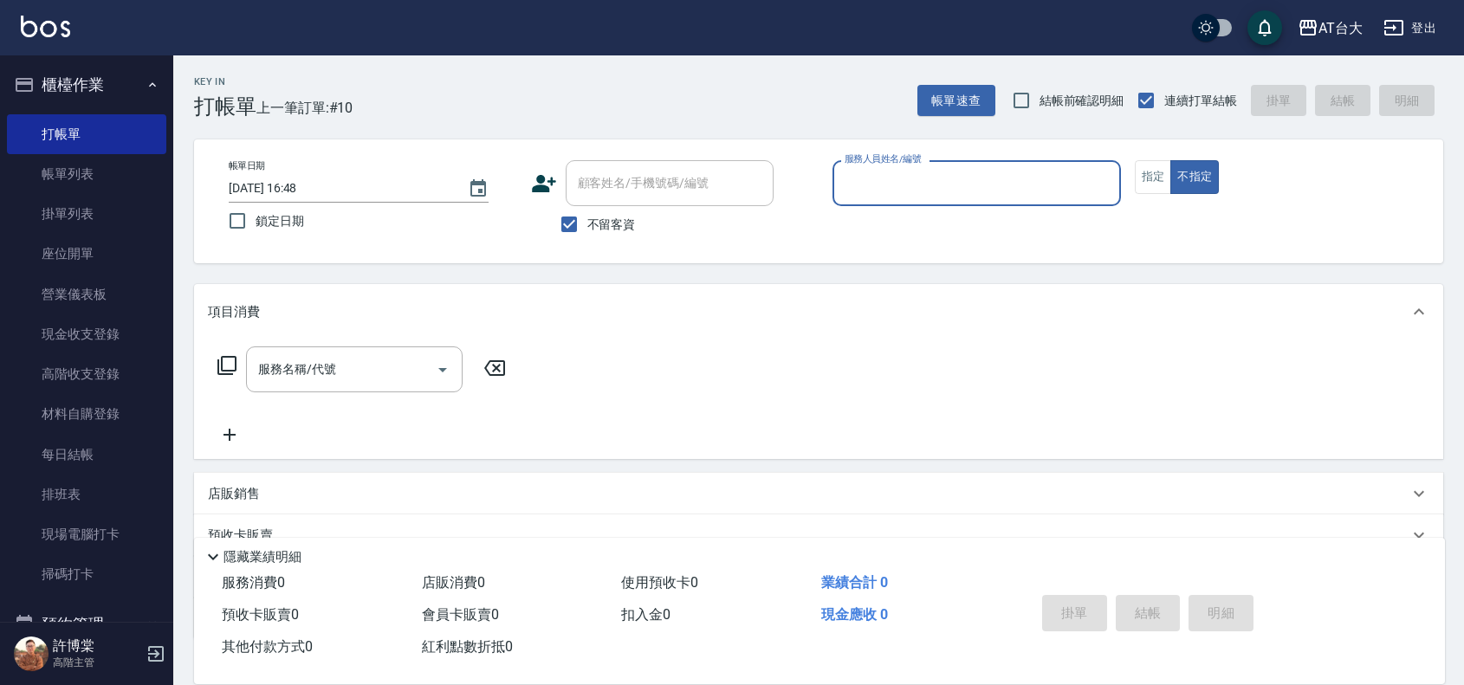
click at [945, 191] on input "服務人員姓名/編號" at bounding box center [976, 183] width 273 height 30
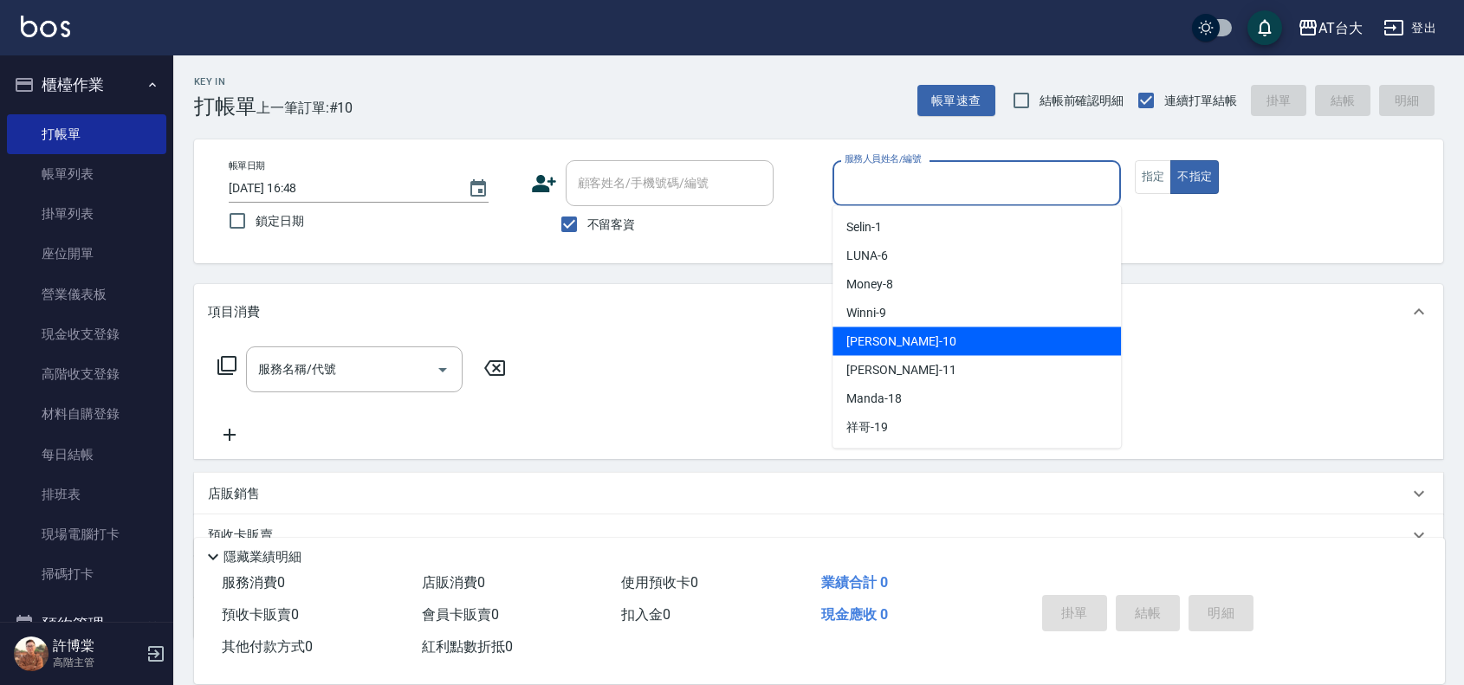
click at [899, 343] on div "JOJO -10" at bounding box center [976, 341] width 288 height 29
type input "JOJO-10"
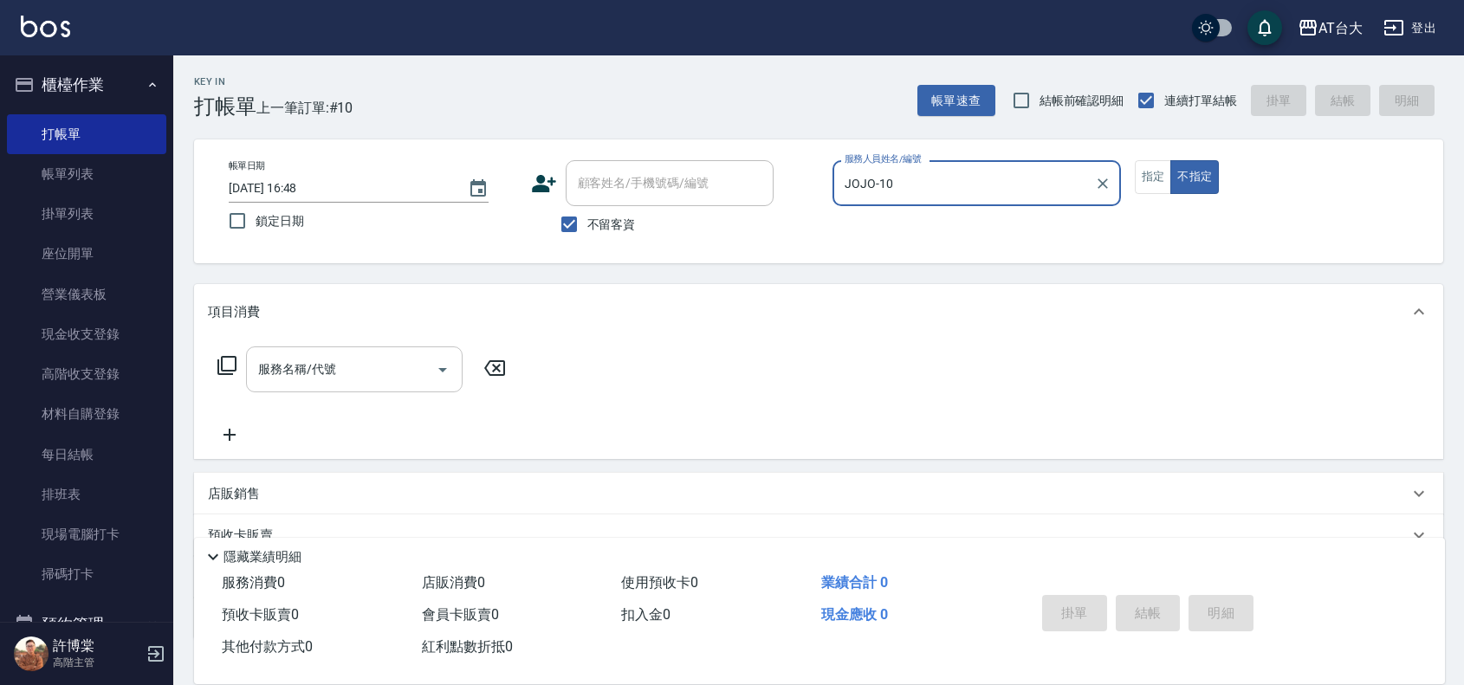
click at [410, 362] on input "服務名稱/代號" at bounding box center [341, 369] width 175 height 30
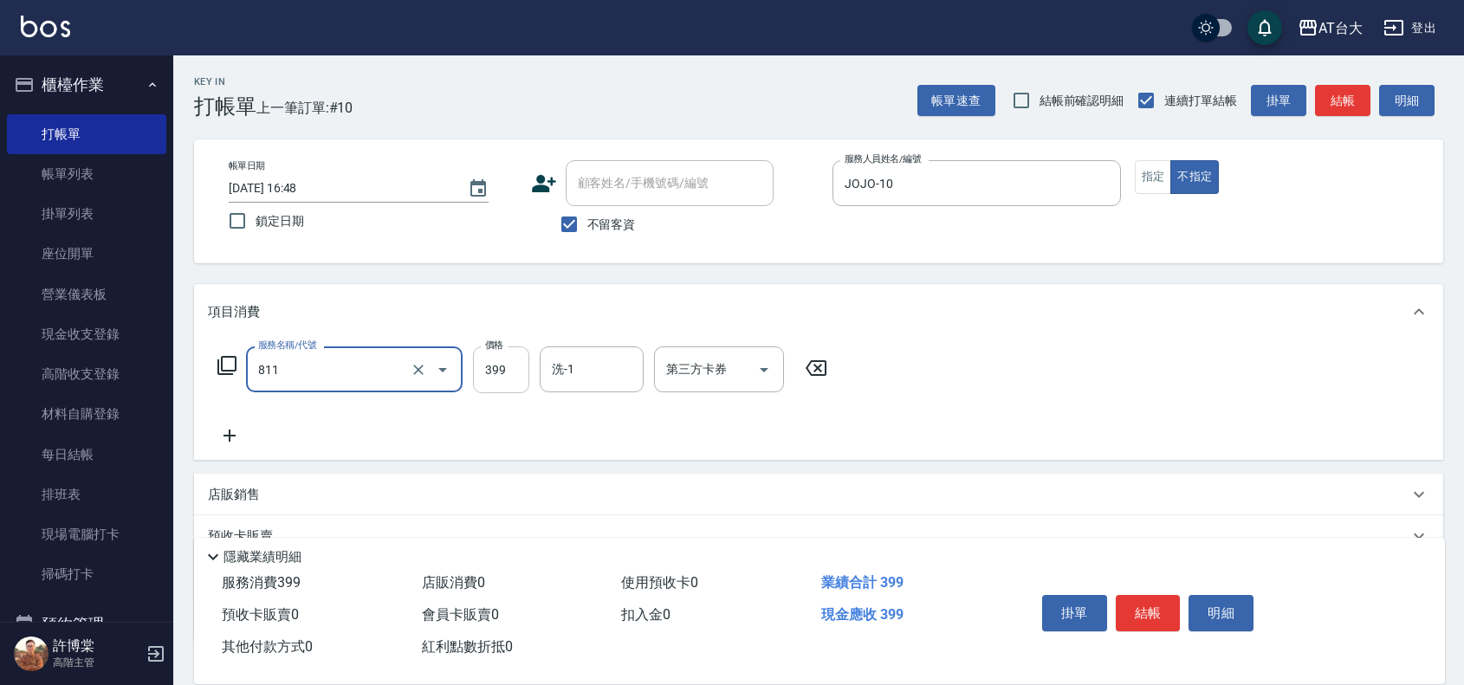
type input "洗+剪(811)"
click at [503, 372] on input "399" at bounding box center [501, 369] width 56 height 47
click at [702, 386] on div "第三方卡券" at bounding box center [719, 369] width 130 height 46
type input "390"
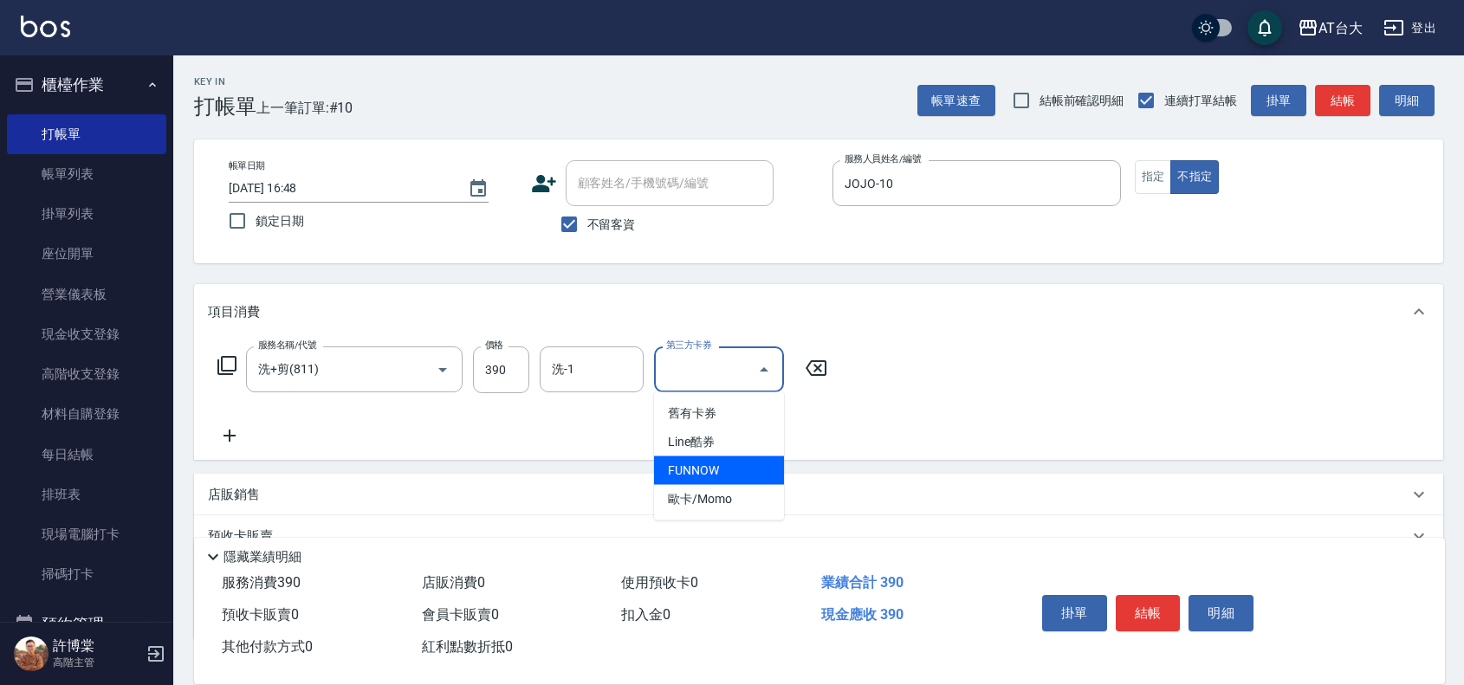
click at [721, 468] on span "FUNNOW" at bounding box center [719, 470] width 130 height 29
type input "FUNNOW"
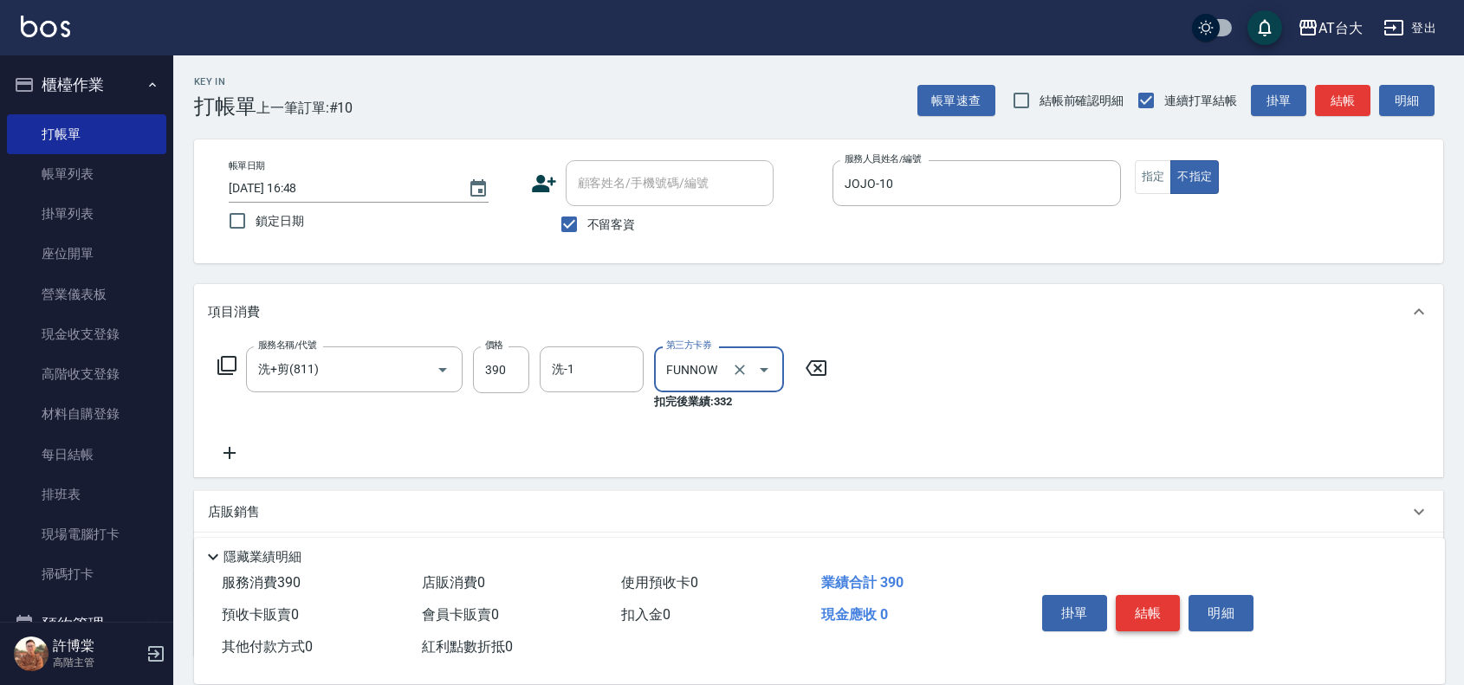
click at [1123, 595] on button "結帳" at bounding box center [1148, 613] width 65 height 36
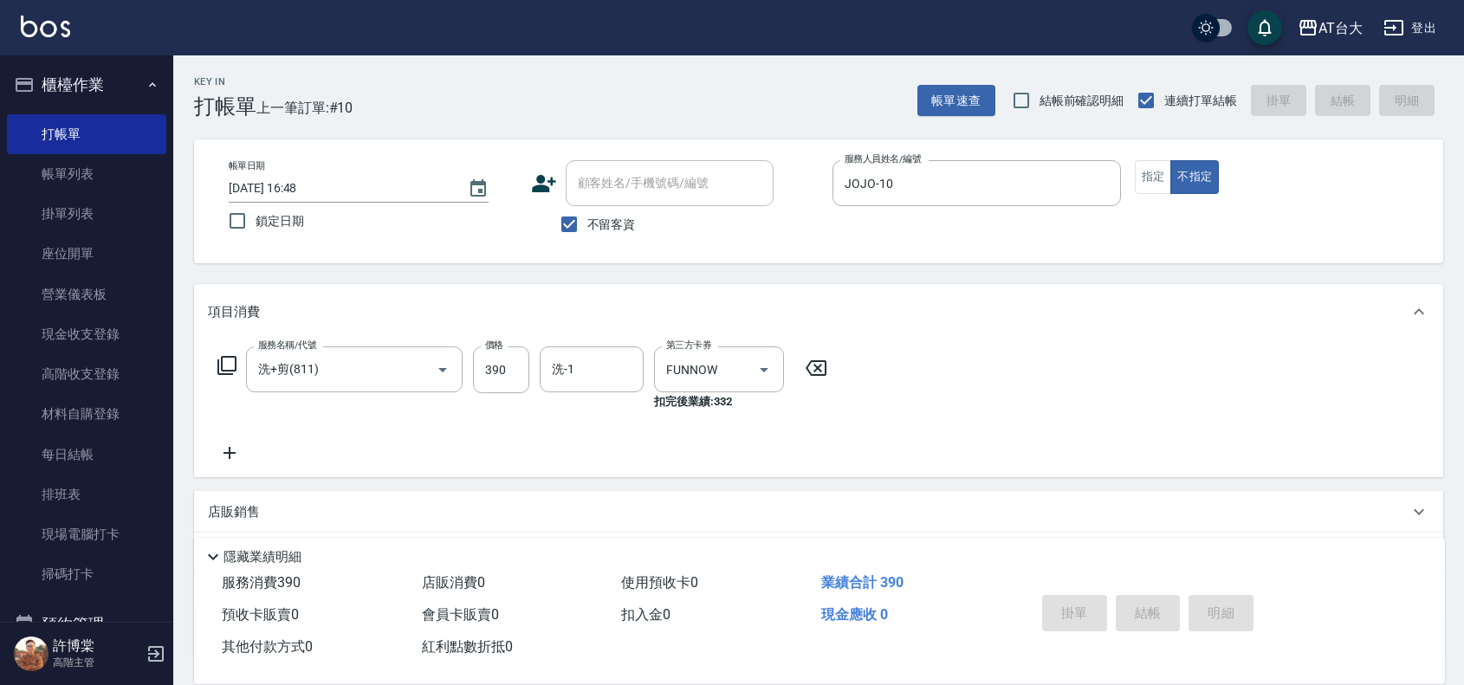
type input "[DATE] 16:54"
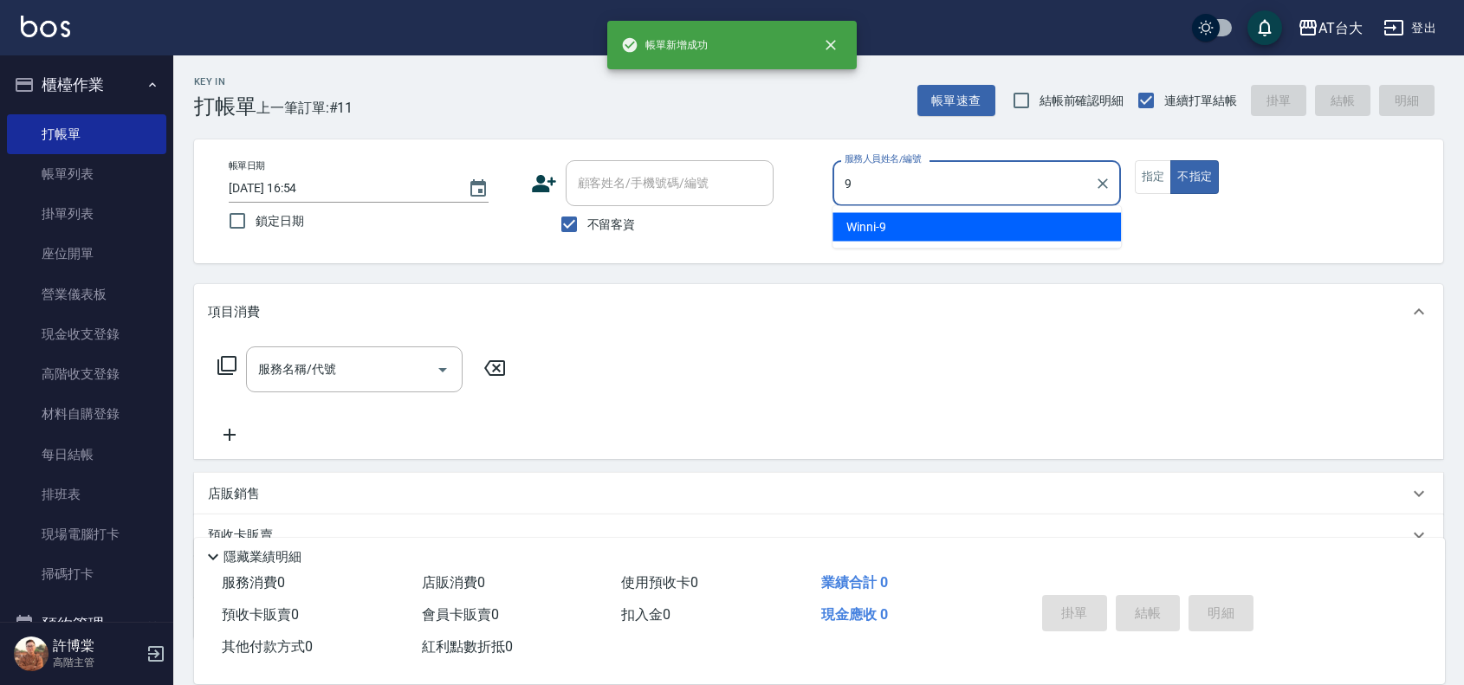
type input "Winni-9"
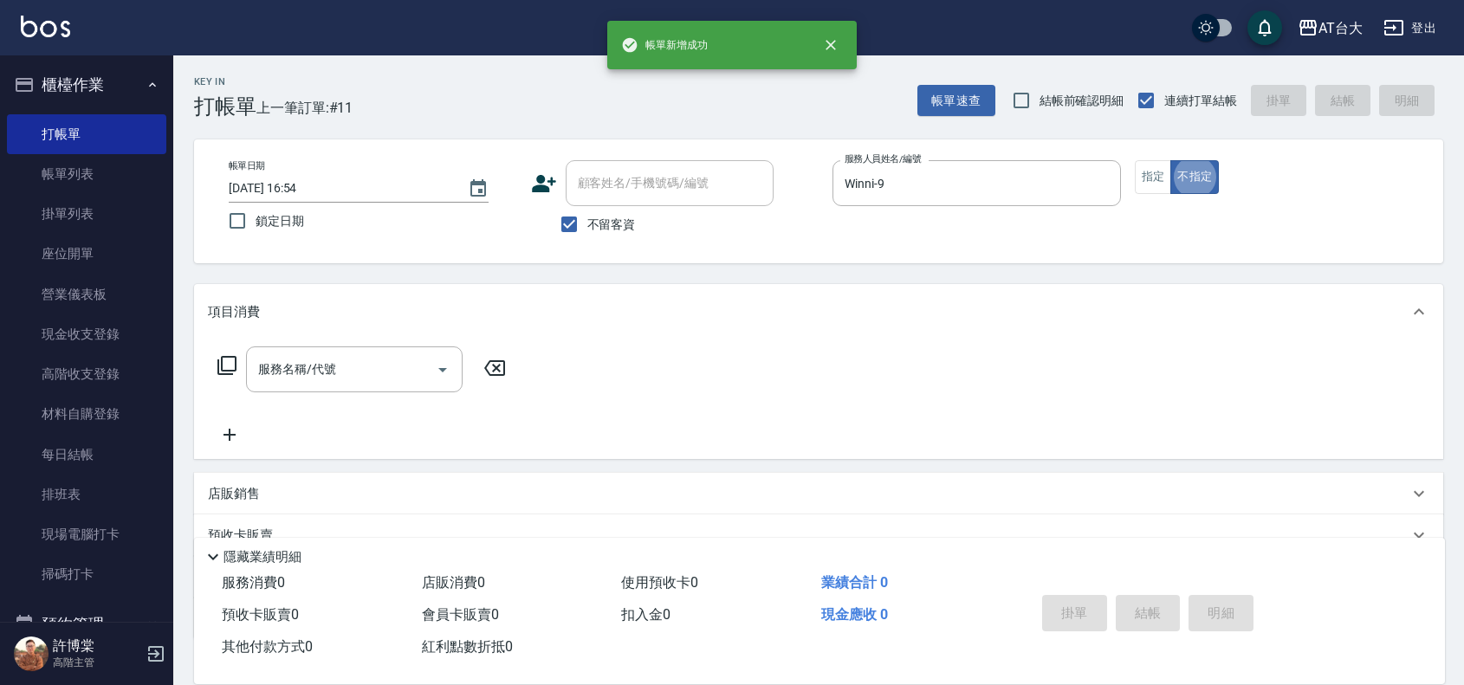
type button "false"
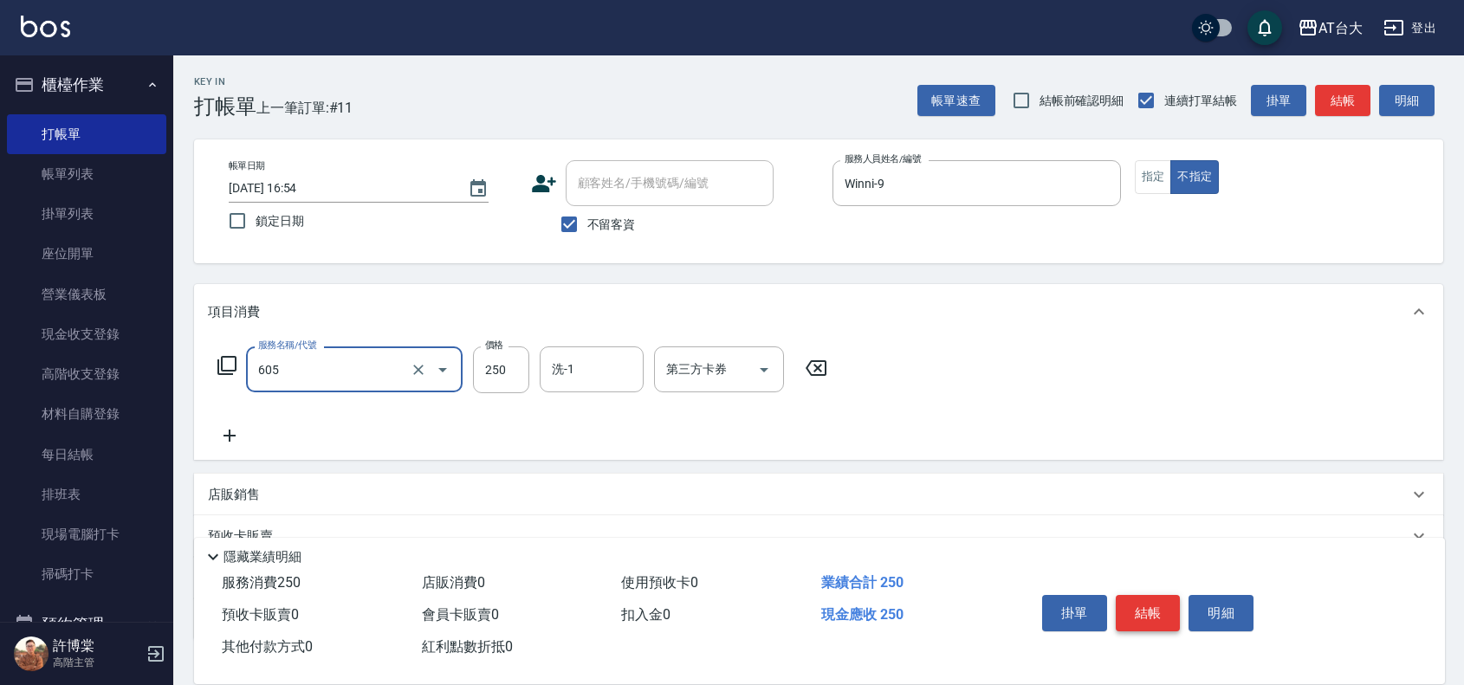
type input "洗髮 (女)(605)"
click at [1158, 588] on div "掛單 結帳 明細" at bounding box center [1148, 615] width 226 height 55
click at [1178, 611] on button "結帳" at bounding box center [1148, 613] width 65 height 36
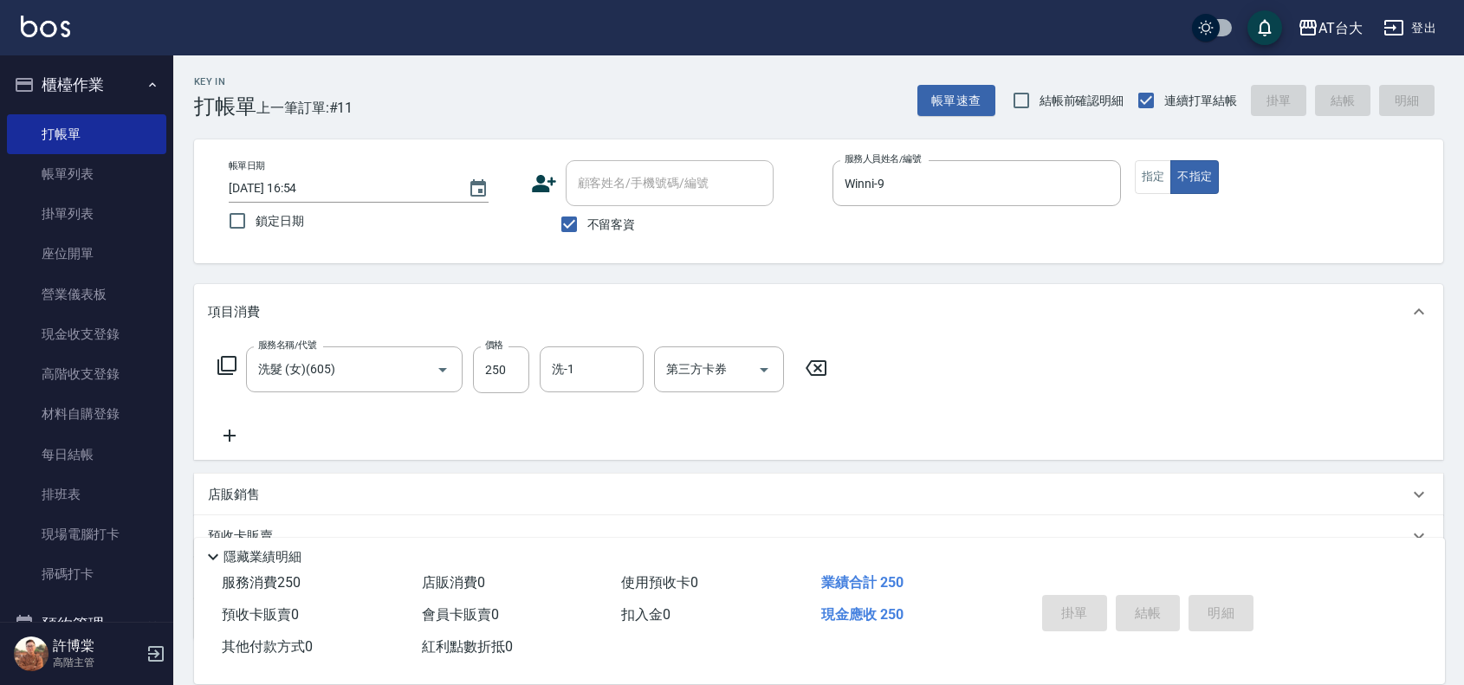
type input "[DATE] 16:55"
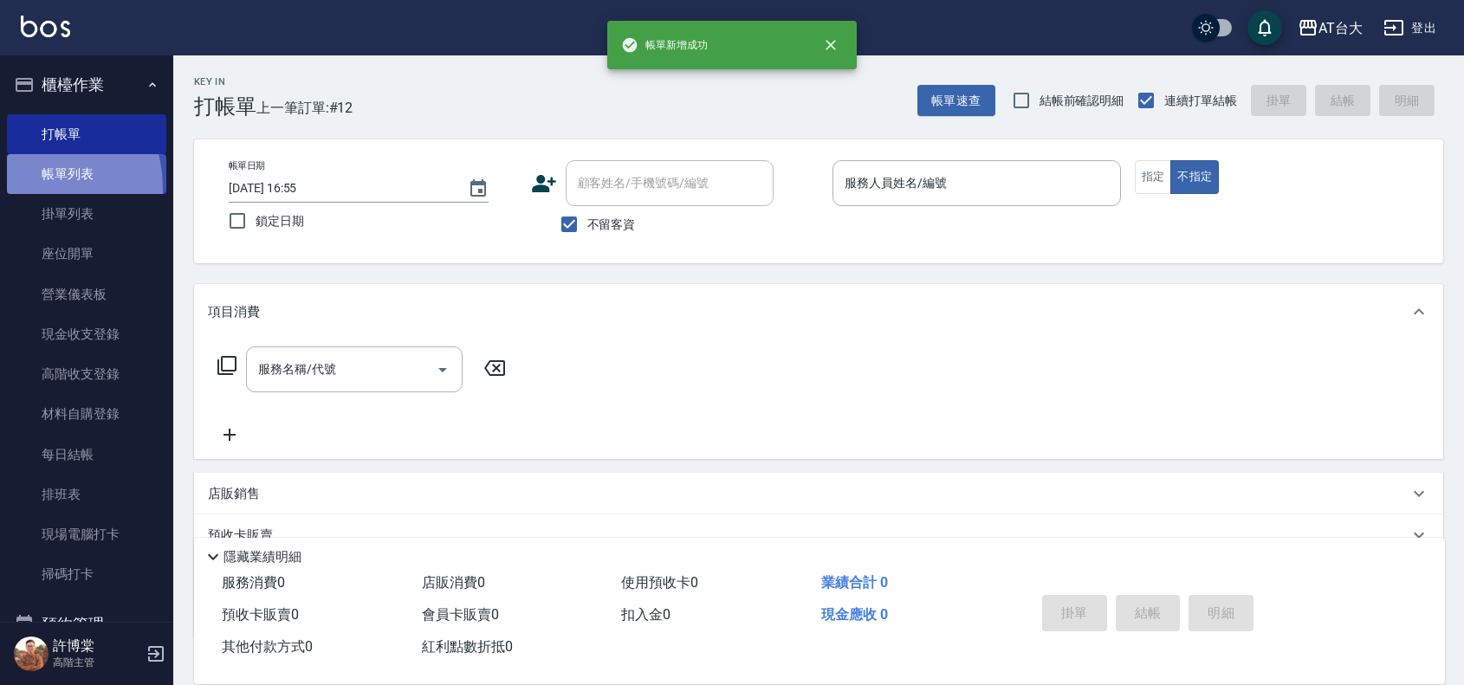
click at [17, 189] on link "帳單列表" at bounding box center [86, 174] width 159 height 40
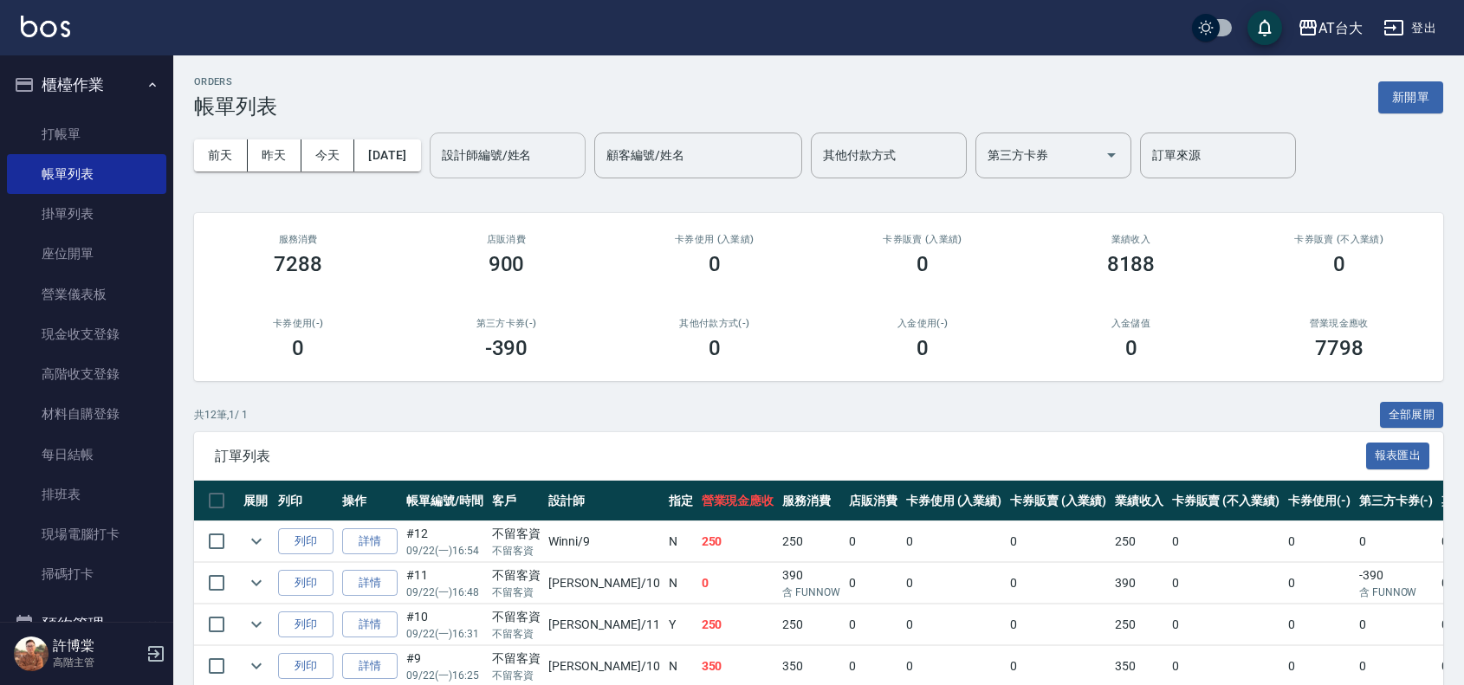
click at [578, 161] on input "設計師編號/姓名" at bounding box center [507, 155] width 140 height 30
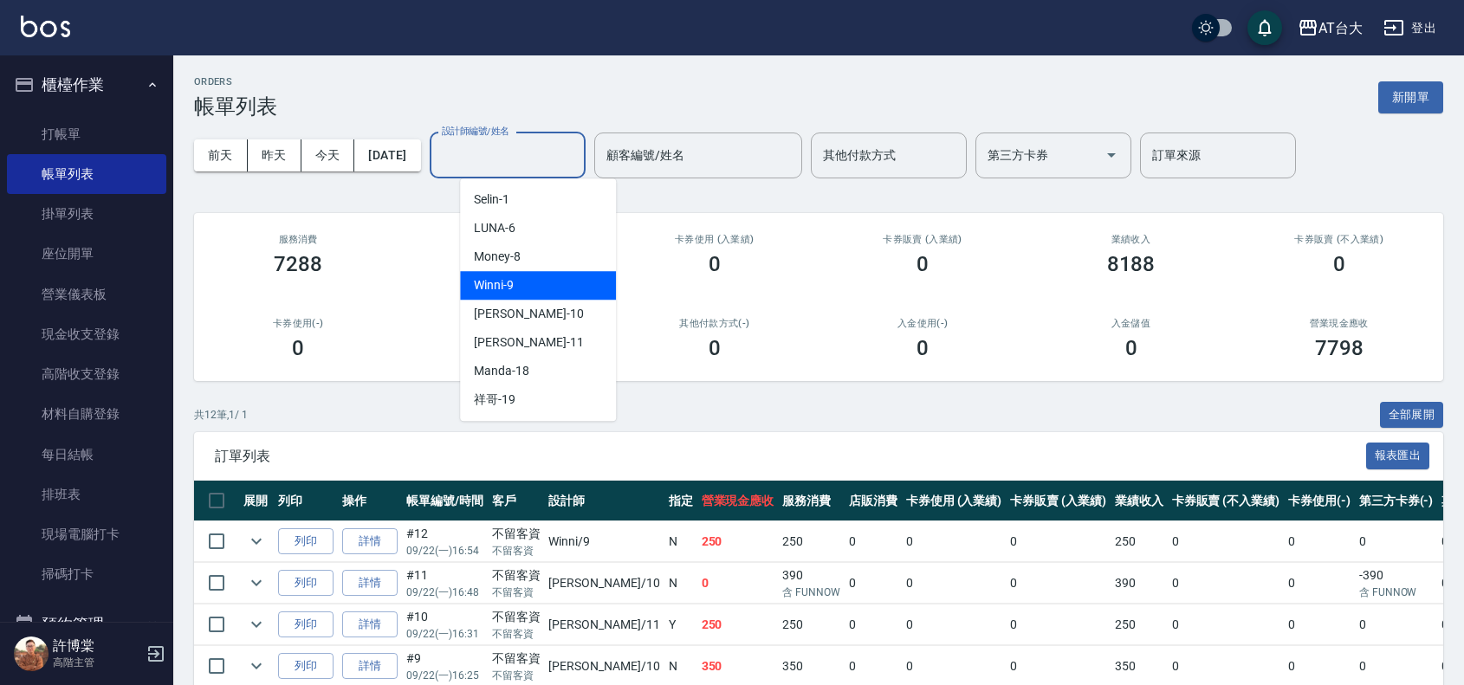
click at [534, 279] on div "Winni -9" at bounding box center [538, 285] width 156 height 29
type input "Winni-9"
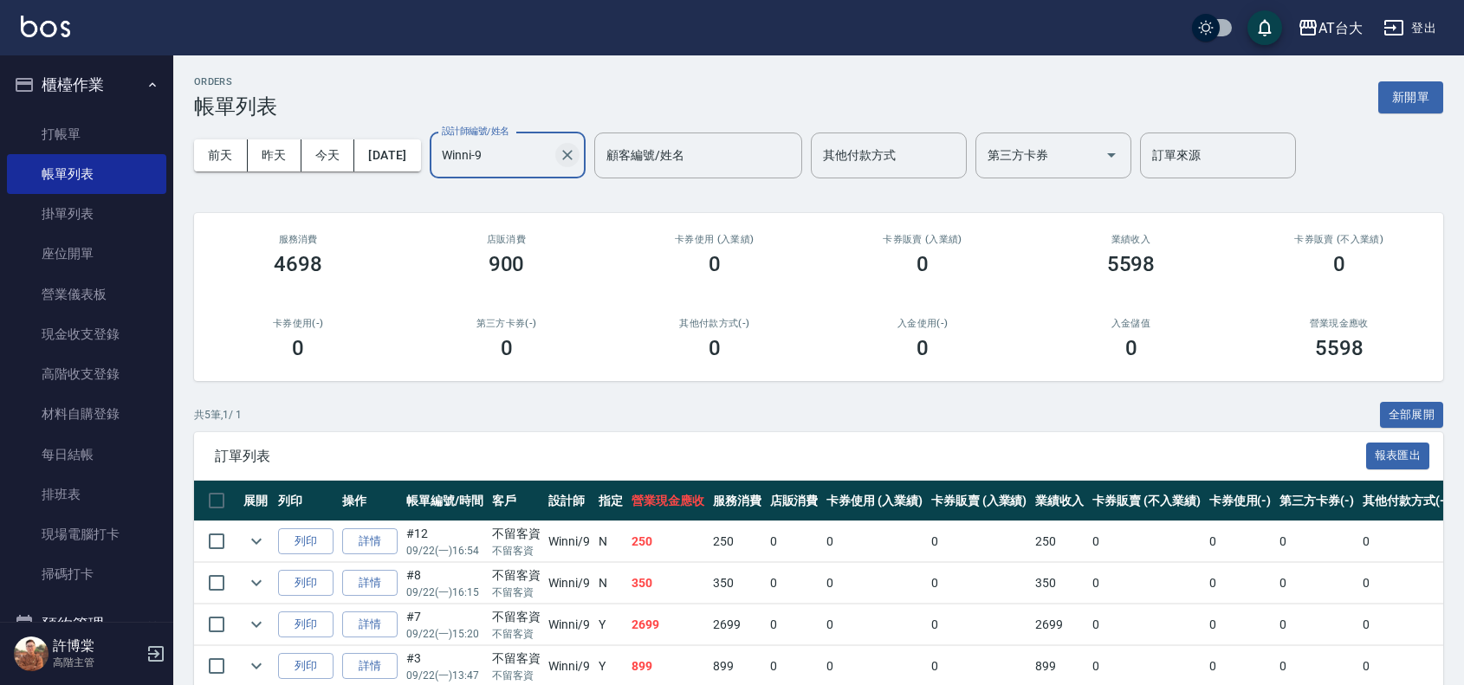
click at [576, 153] on icon "Clear" at bounding box center [567, 154] width 17 height 17
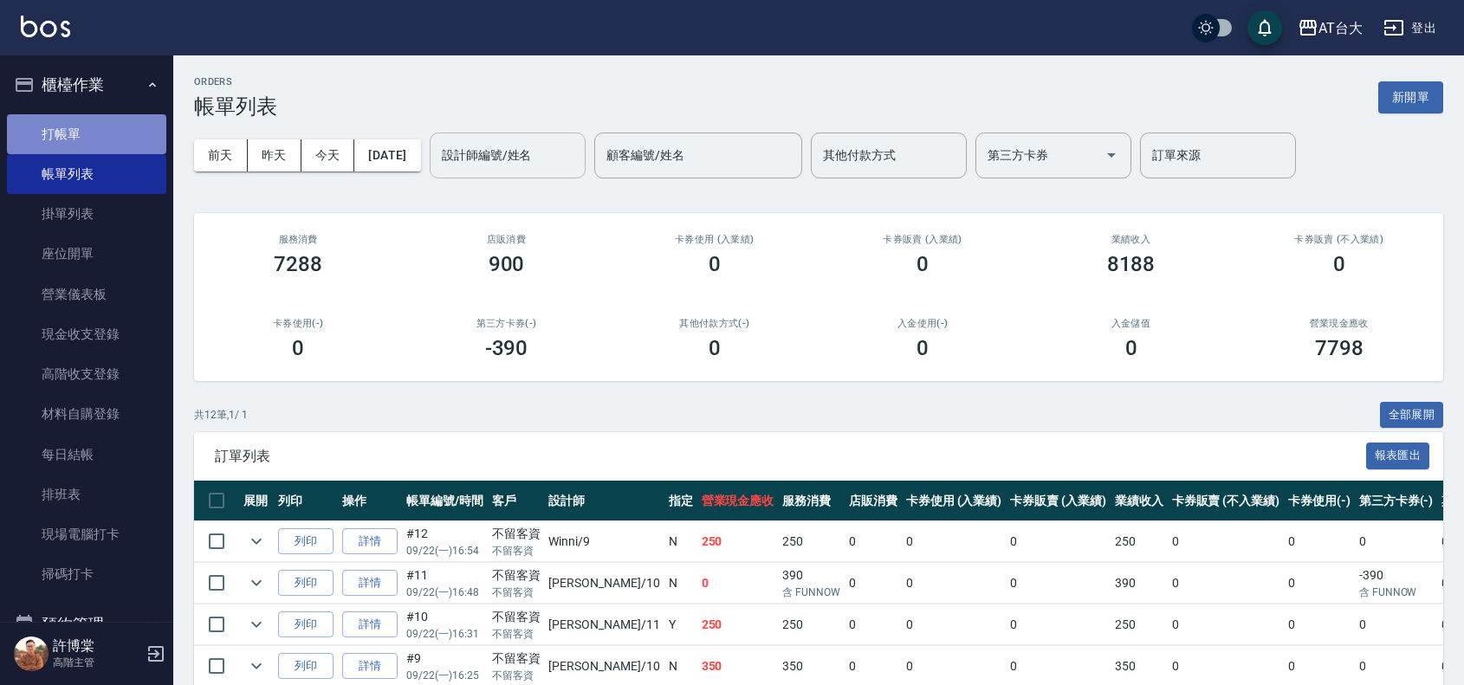
click at [136, 152] on link "打帳單" at bounding box center [86, 134] width 159 height 40
